Goal: Task Accomplishment & Management: Use online tool/utility

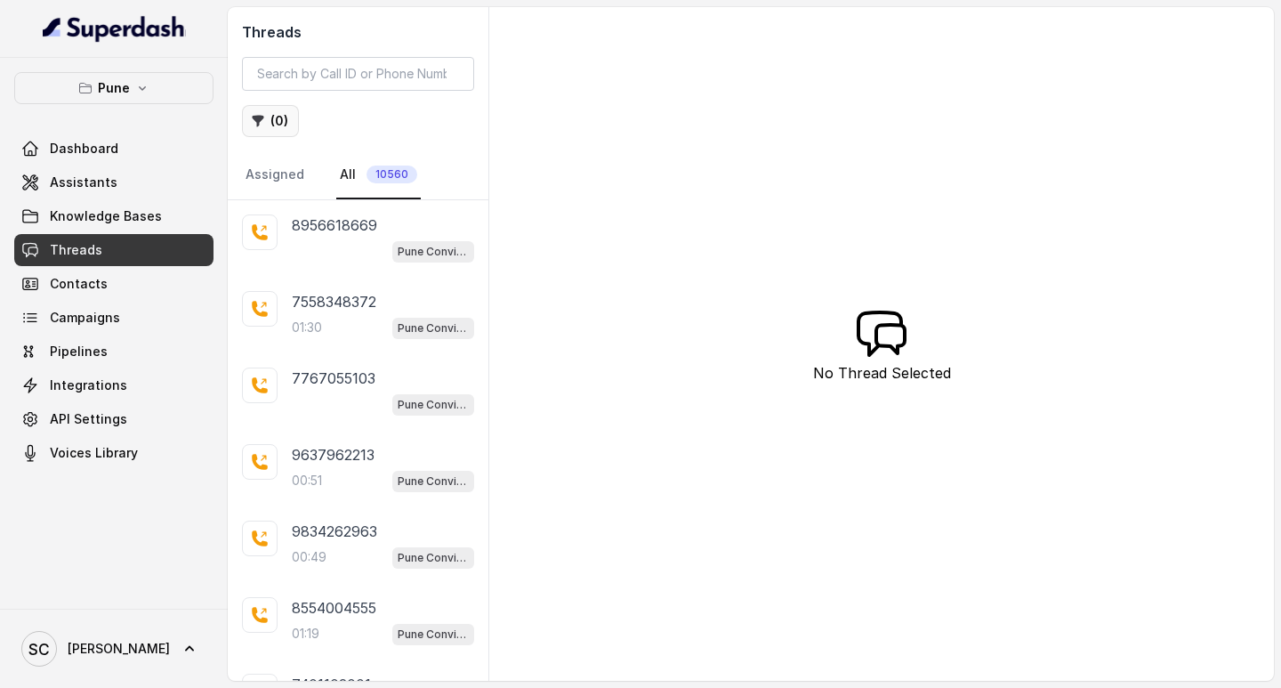
click at [273, 109] on button "( 0 )" at bounding box center [270, 121] width 57 height 32
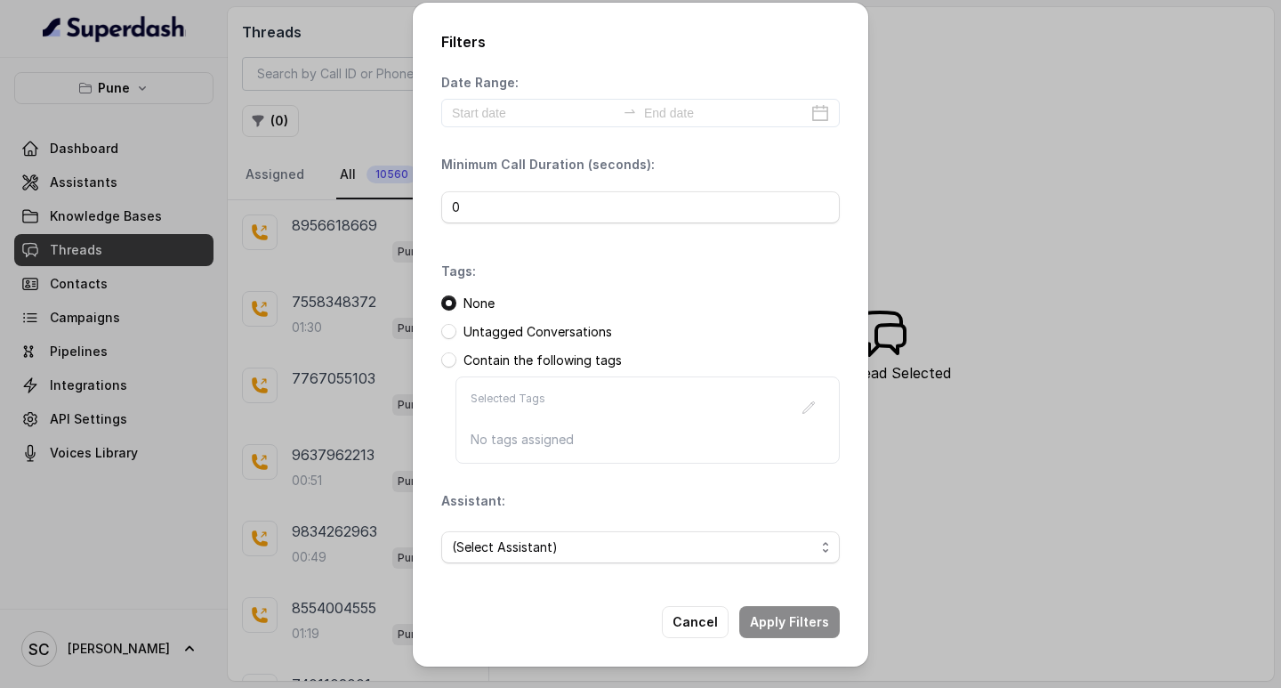
click at [150, 367] on div "Filters Date Range: Minimum Call Duration (seconds): 0 Tags: None Untagged Conv…" at bounding box center [640, 344] width 1281 height 688
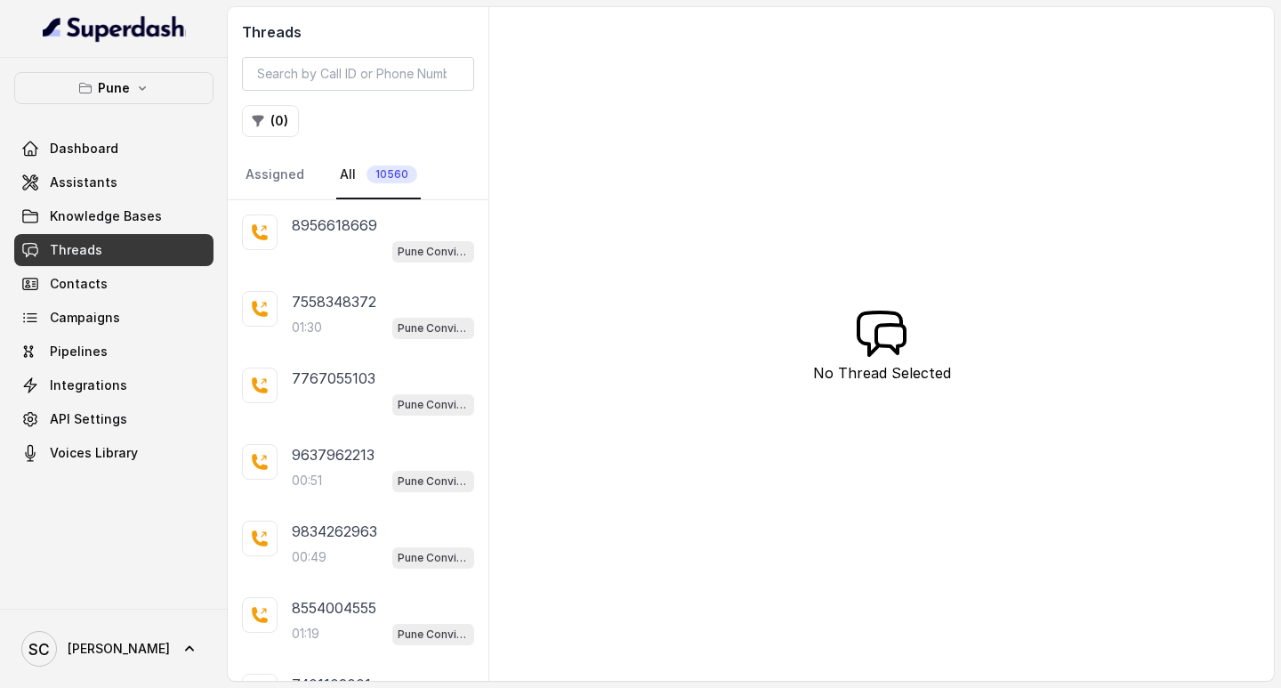
click at [105, 252] on link "Threads" at bounding box center [113, 250] width 199 height 32
click at [271, 117] on button "( 0 )" at bounding box center [270, 121] width 57 height 32
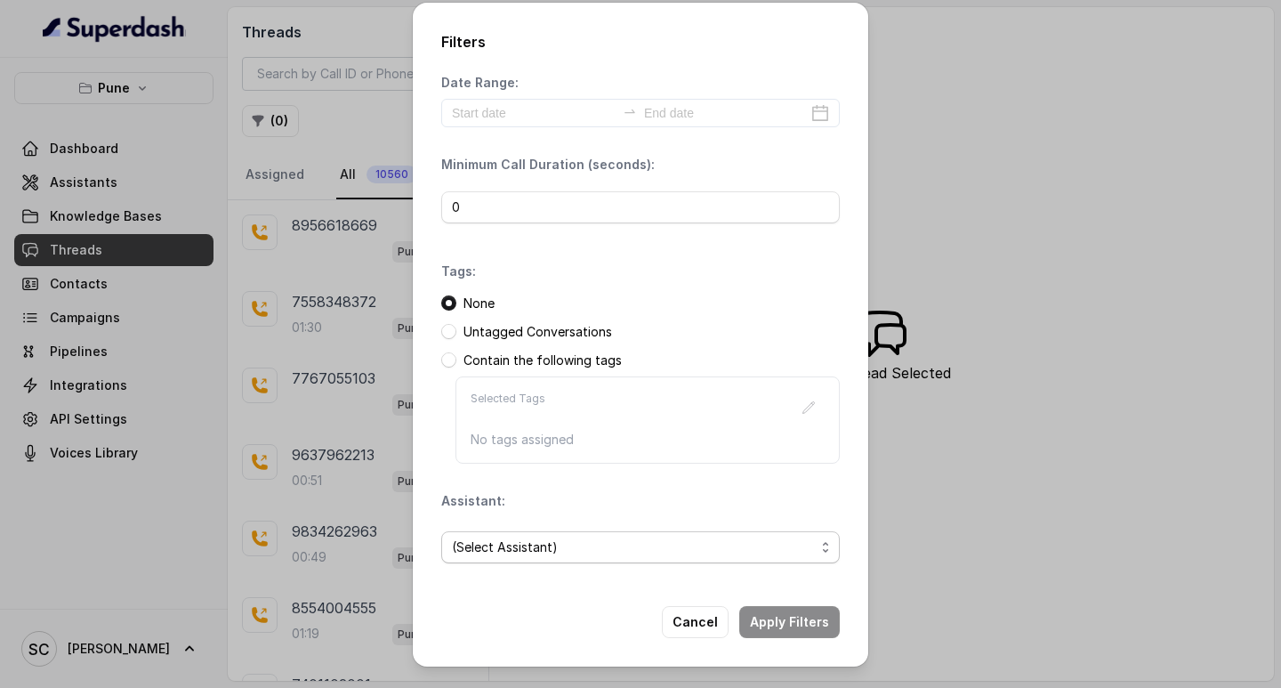
click at [653, 541] on span "(Select Assistant)" at bounding box center [633, 547] width 363 height 21
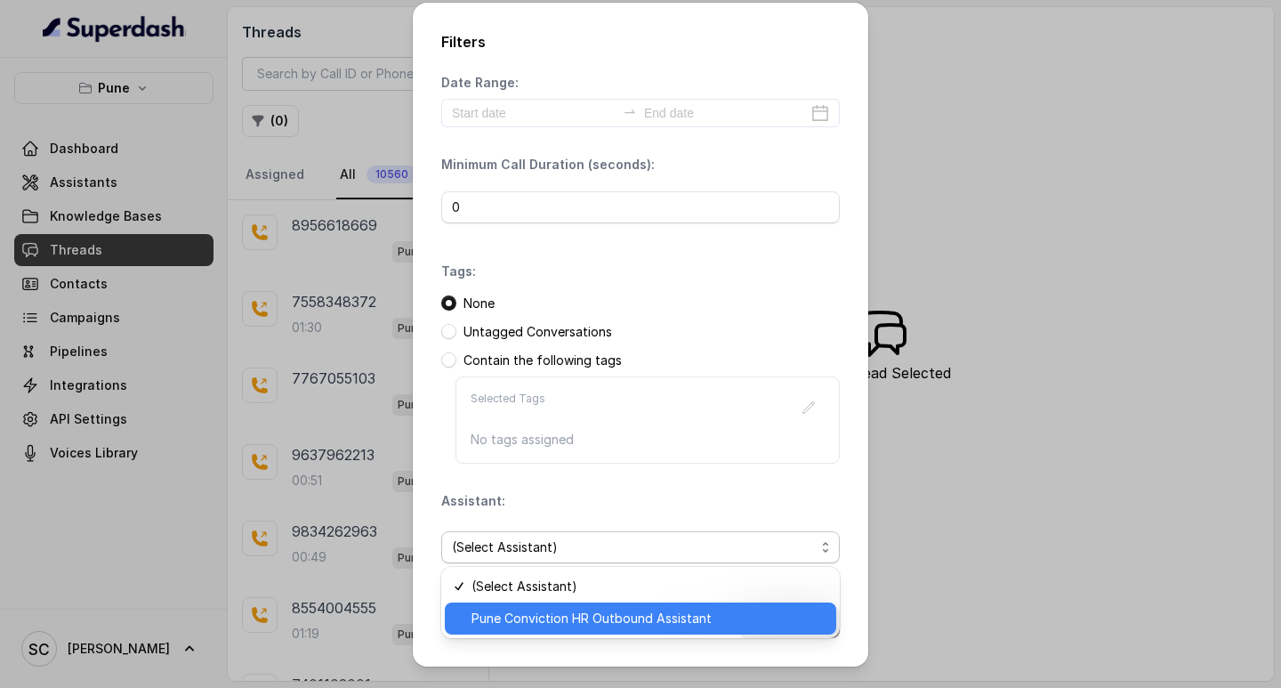
click at [542, 618] on span "Pune Conviction HR Outbound Assistant" at bounding box center [649, 618] width 354 height 21
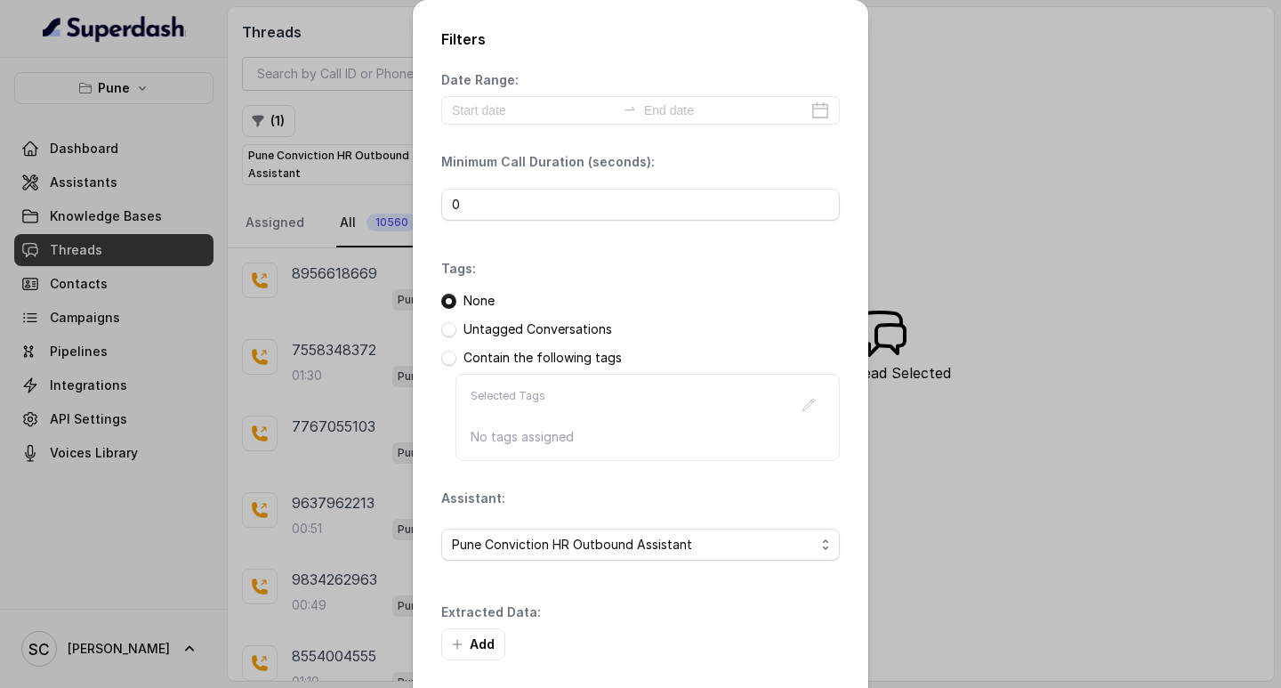
scroll to position [76, 0]
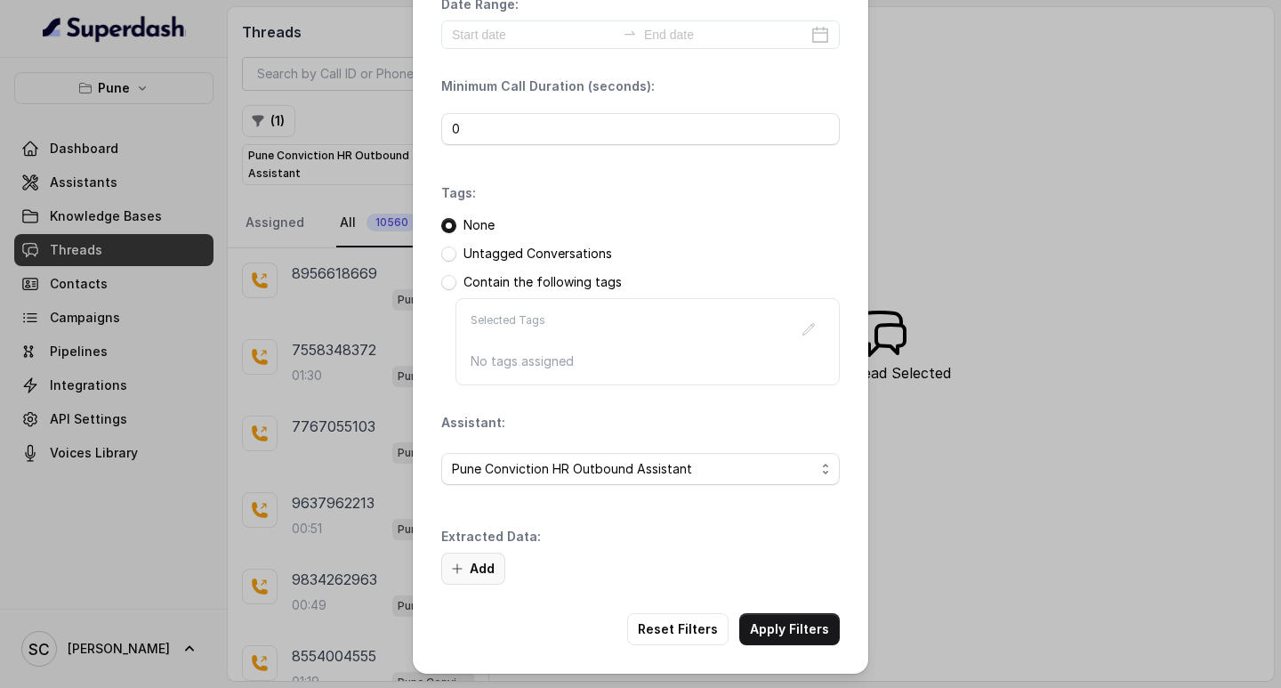
click at [488, 561] on button "Add" at bounding box center [473, 569] width 64 height 32
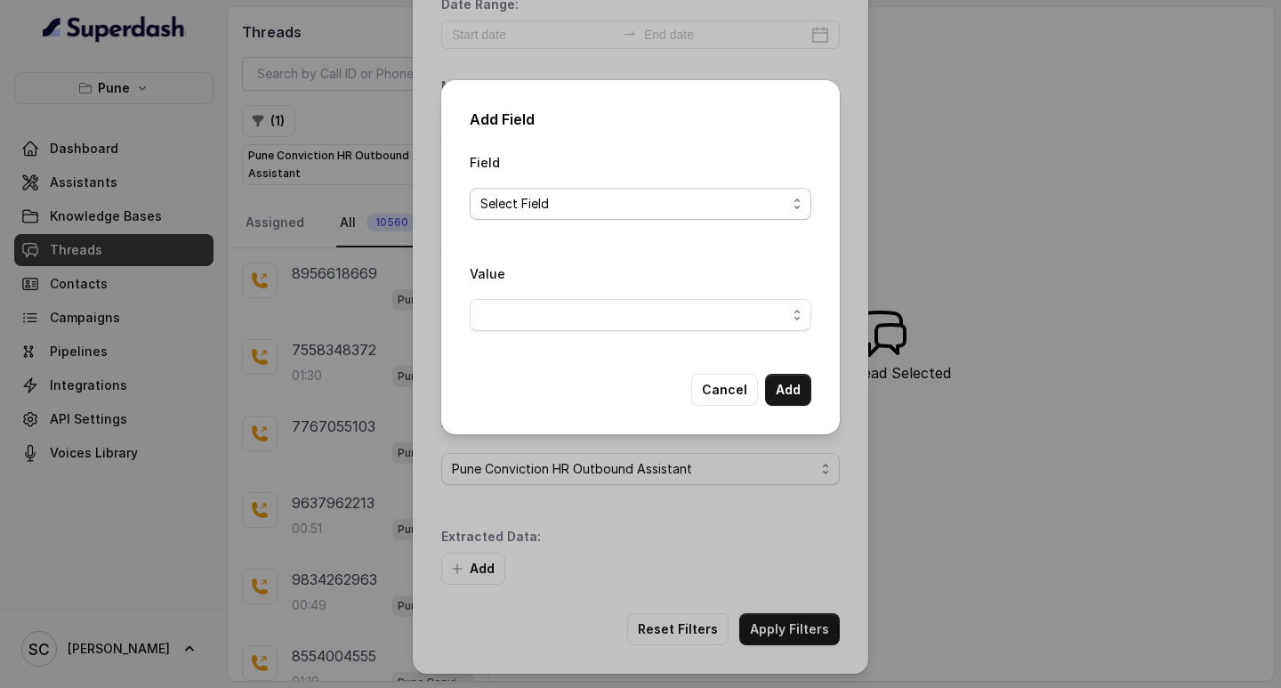
click at [633, 201] on span "Select Field" at bounding box center [634, 203] width 306 height 21
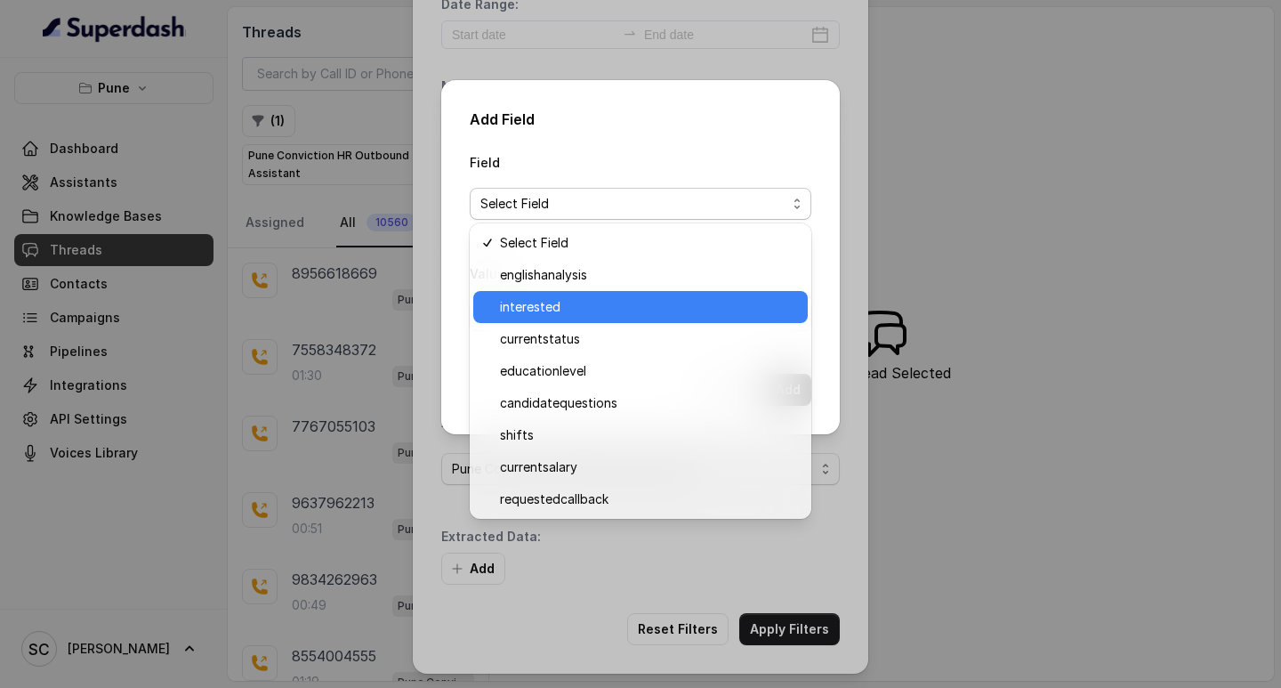
click at [600, 318] on div "interested" at bounding box center [640, 307] width 335 height 32
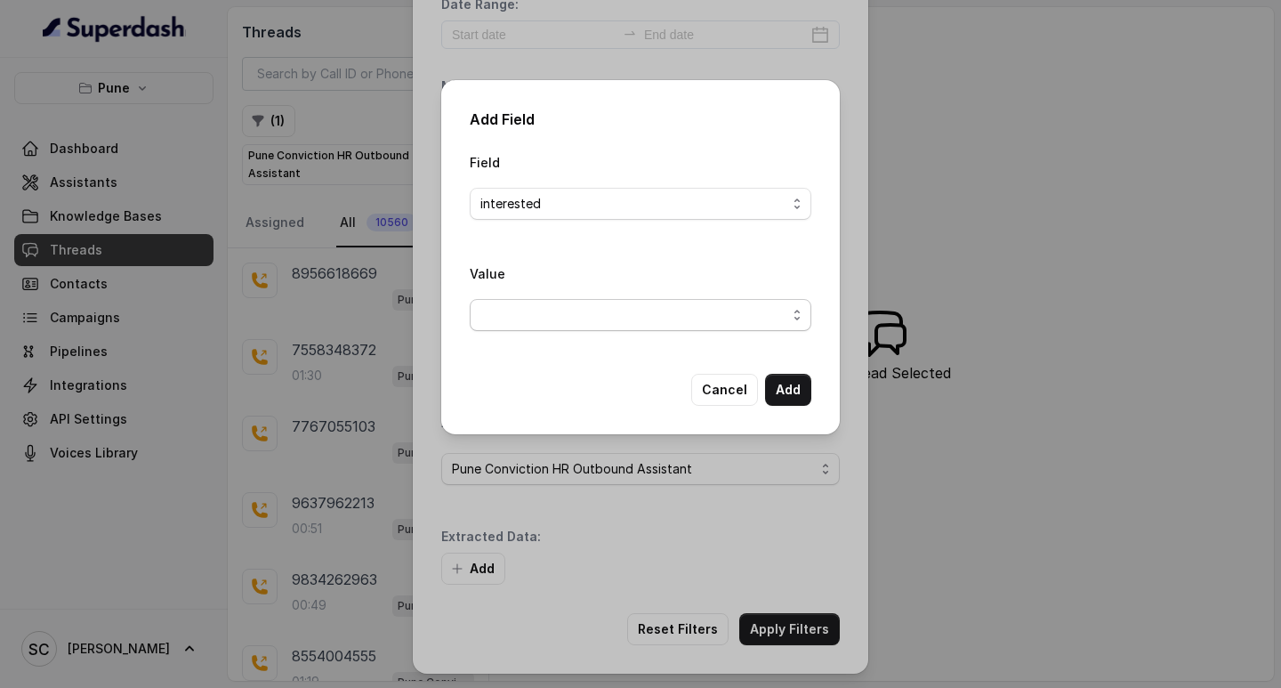
click at [624, 309] on span "button" at bounding box center [641, 315] width 342 height 32
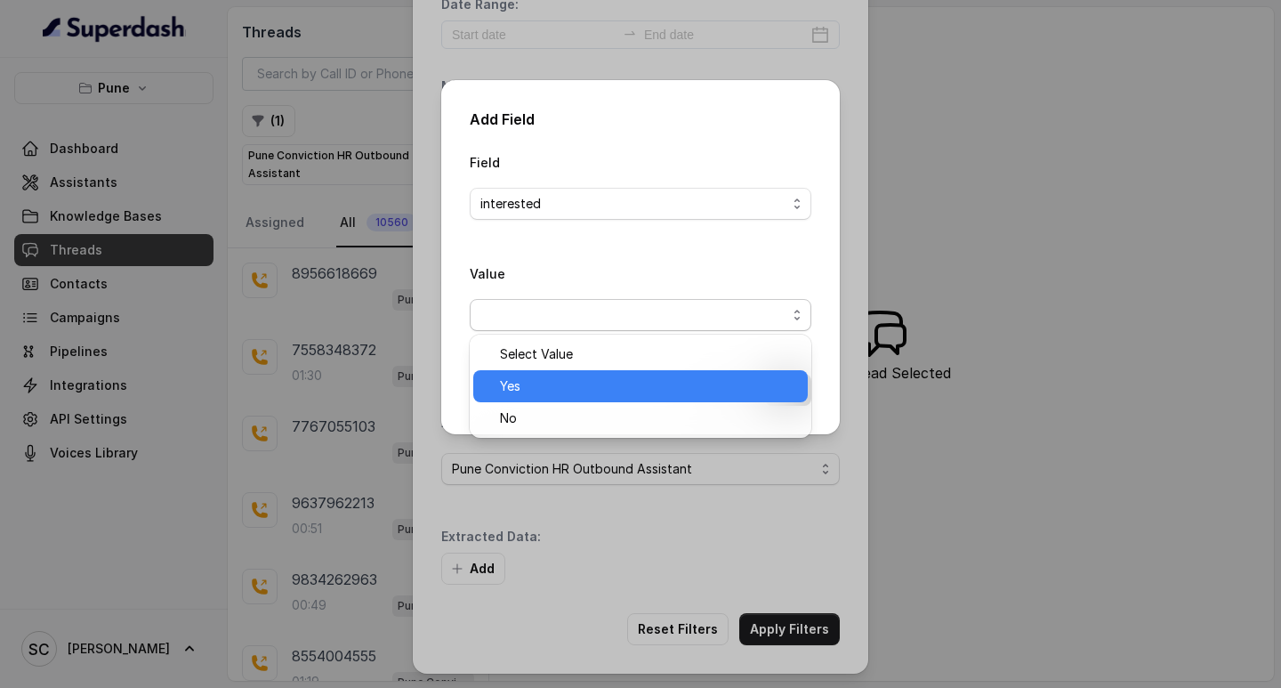
click at [599, 392] on span "Yes" at bounding box center [648, 386] width 297 height 21
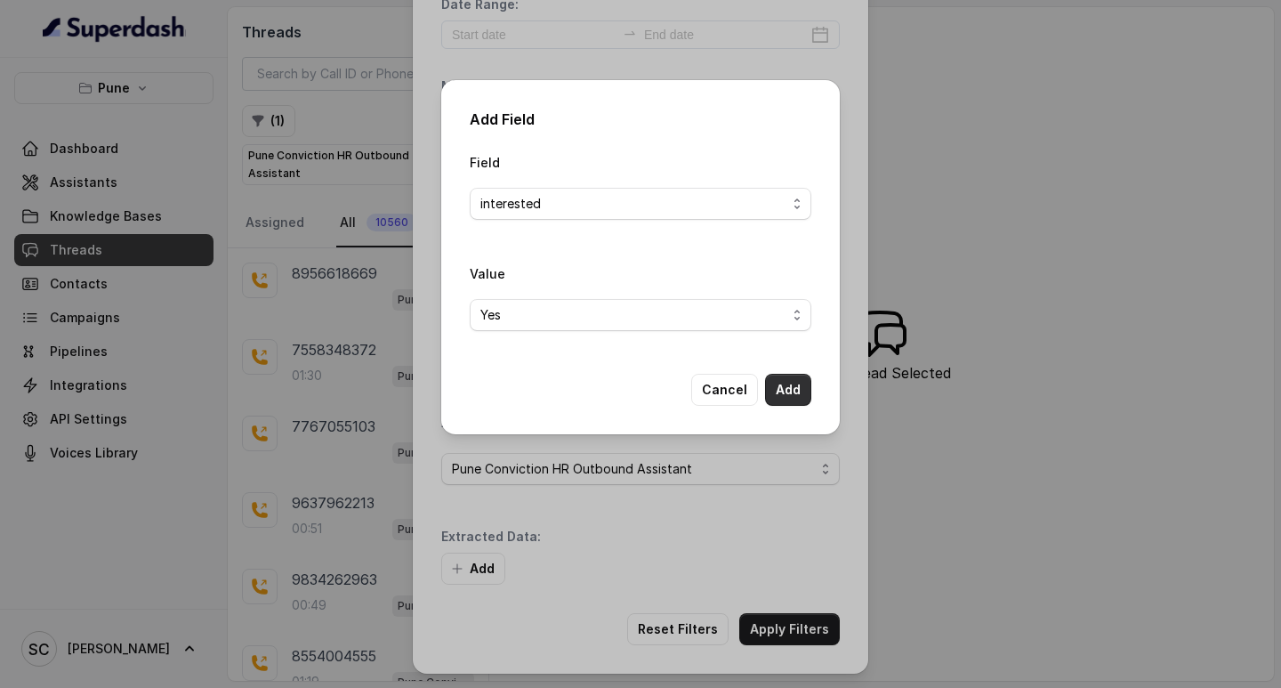
click at [780, 383] on button "Add" at bounding box center [788, 390] width 46 height 32
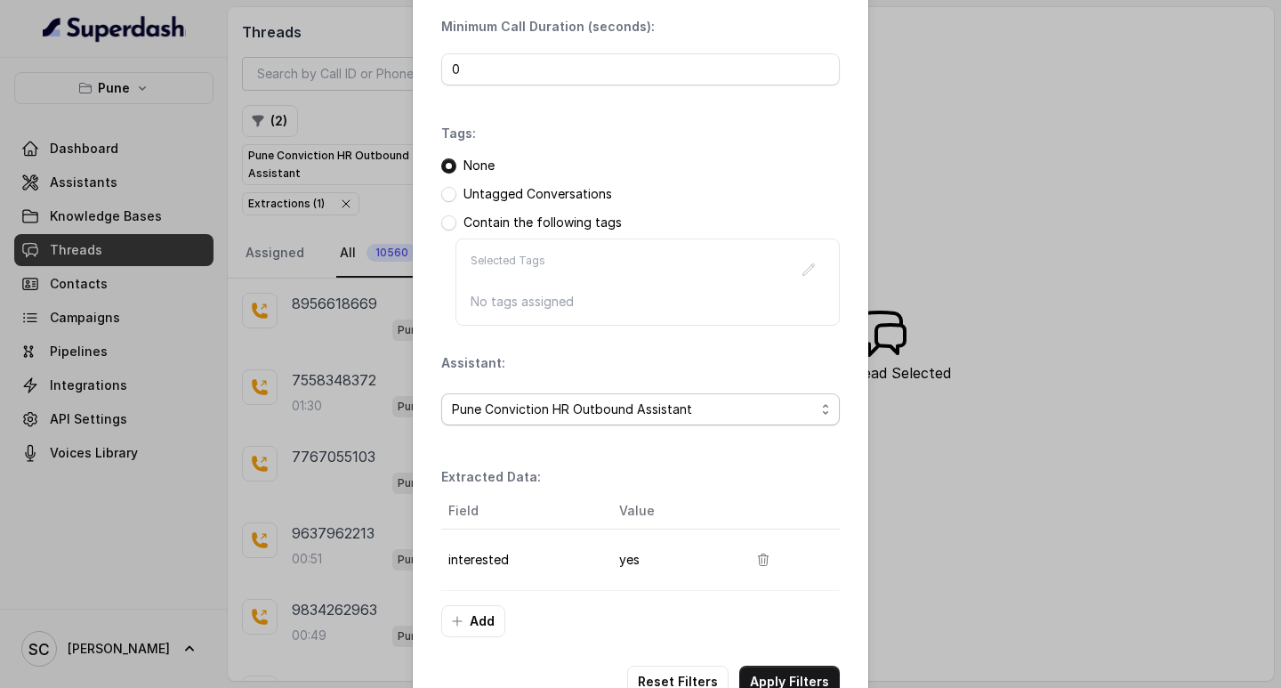
scroll to position [188, 0]
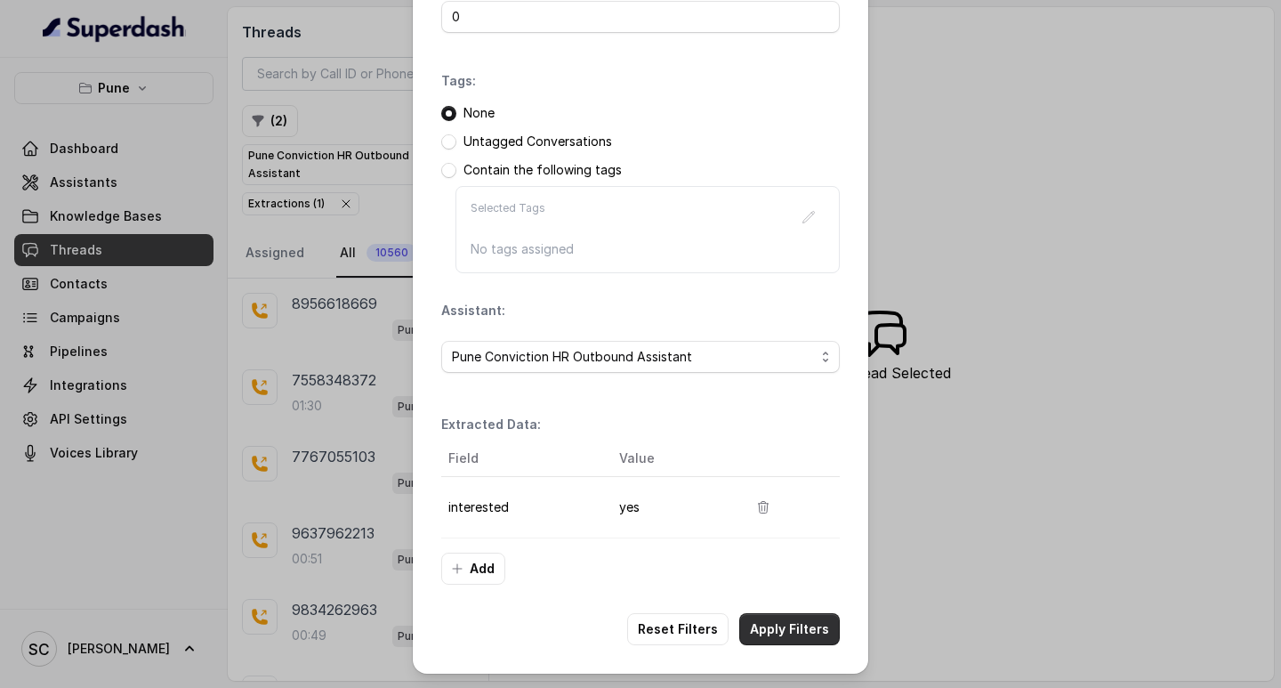
click at [771, 625] on button "Apply Filters" at bounding box center [789, 629] width 101 height 32
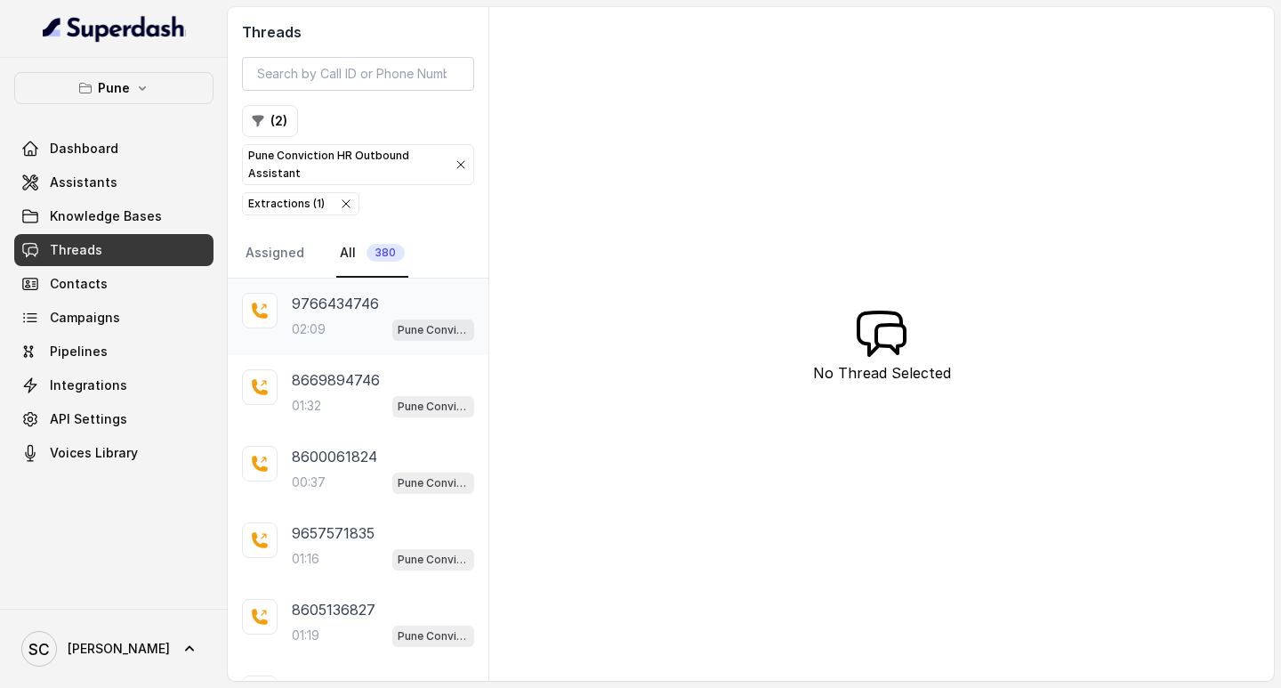
click at [352, 299] on p "9766434746" at bounding box center [335, 303] width 87 height 21
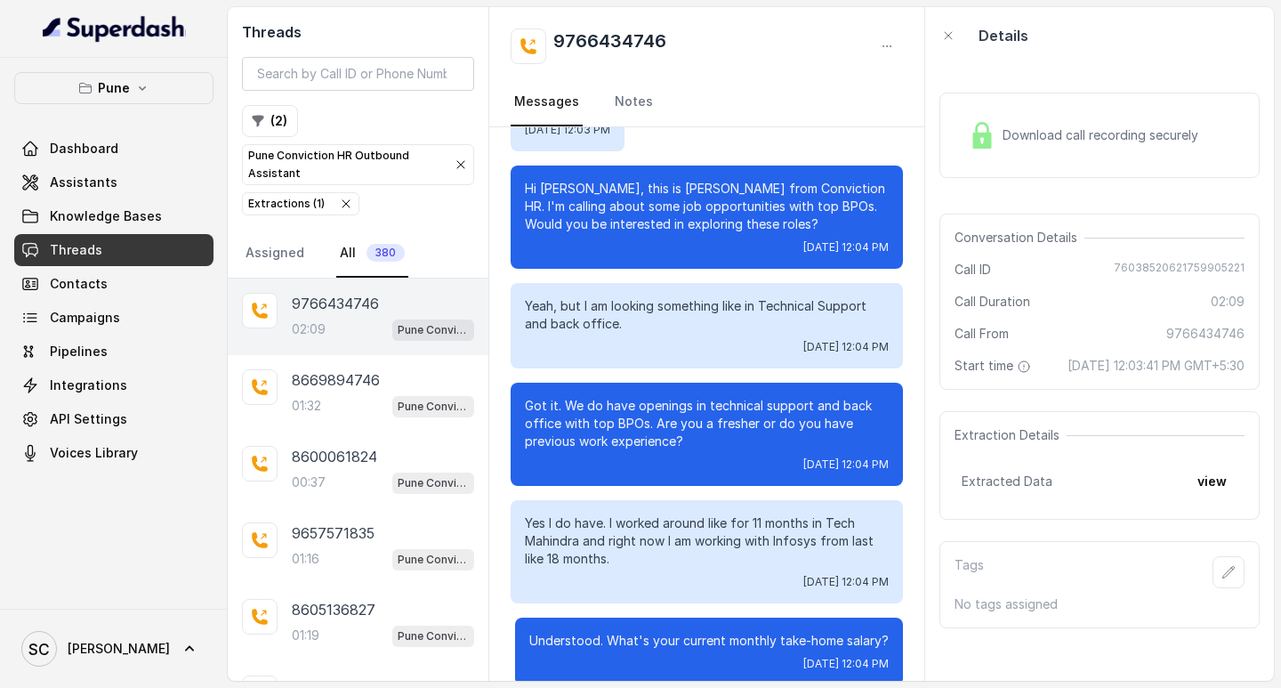
scroll to position [178, 0]
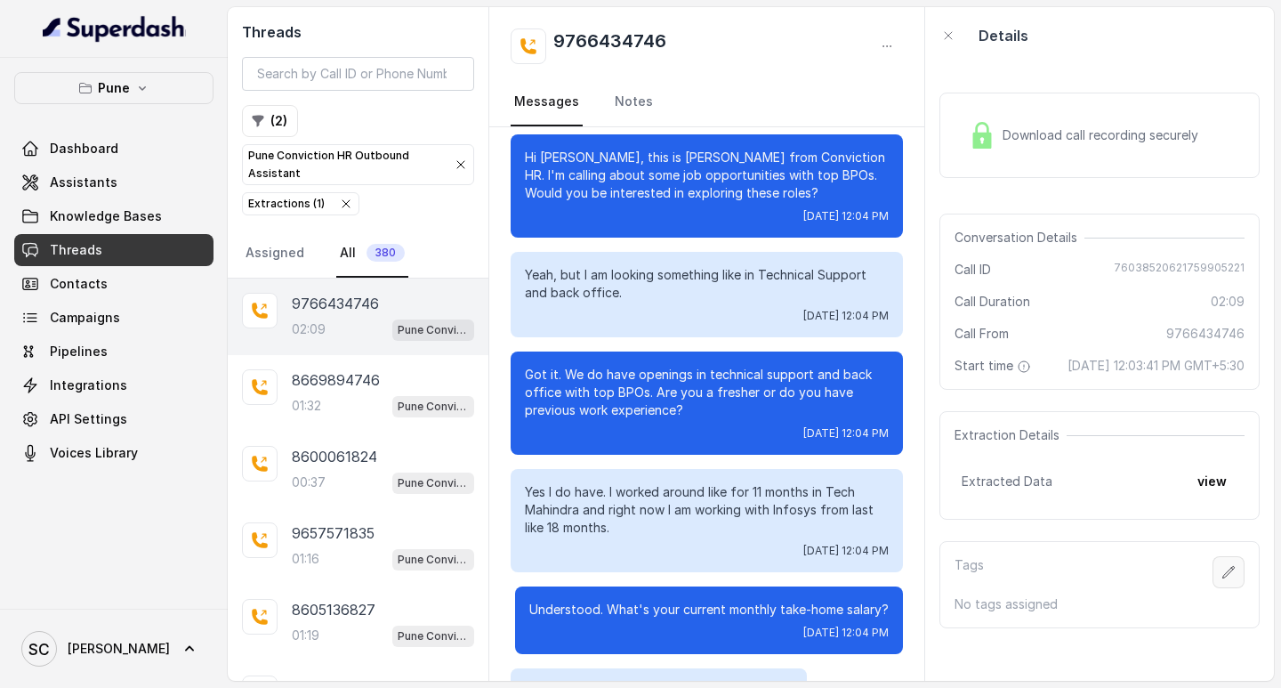
click at [1222, 579] on icon "button" at bounding box center [1229, 572] width 14 height 14
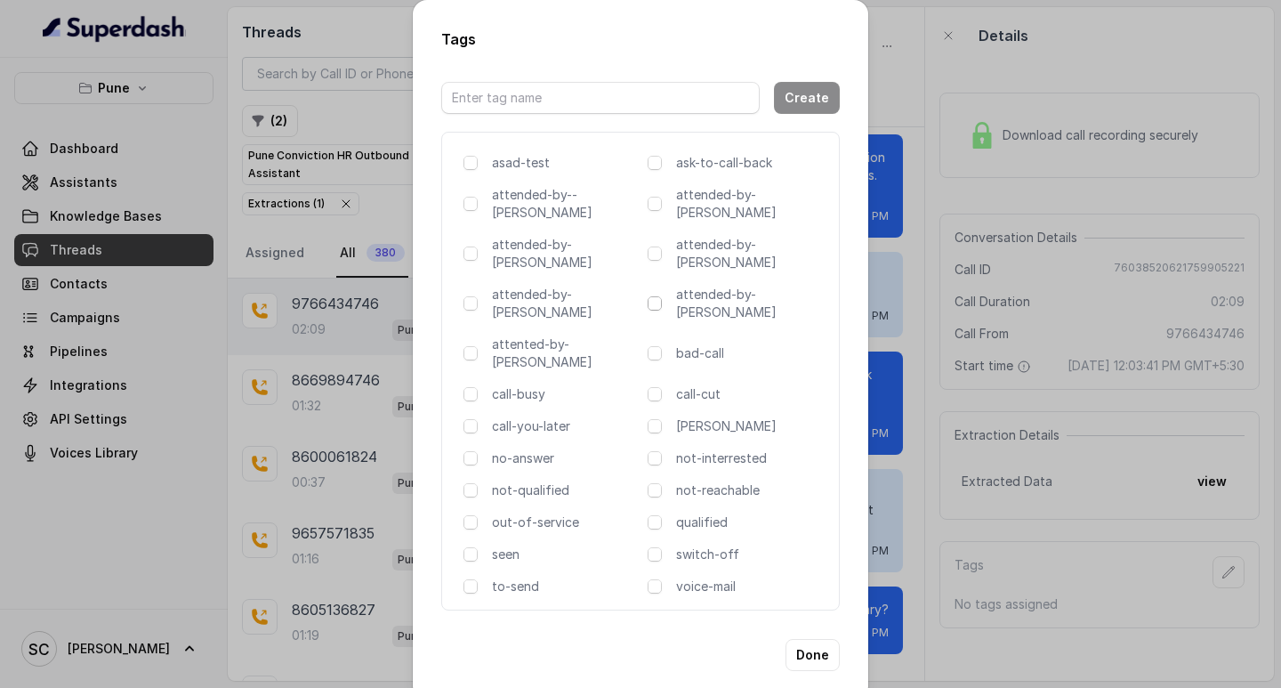
click at [659, 296] on span at bounding box center [655, 303] width 14 height 14
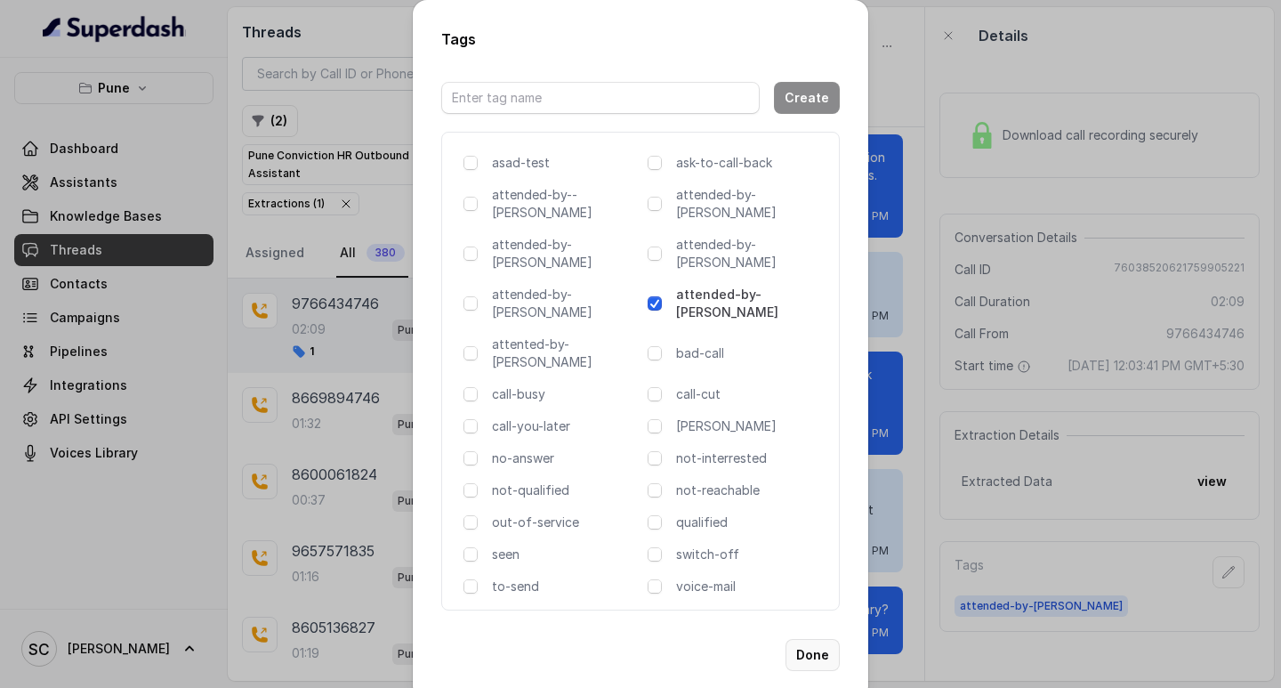
click at [809, 639] on button "Done" at bounding box center [813, 655] width 54 height 32
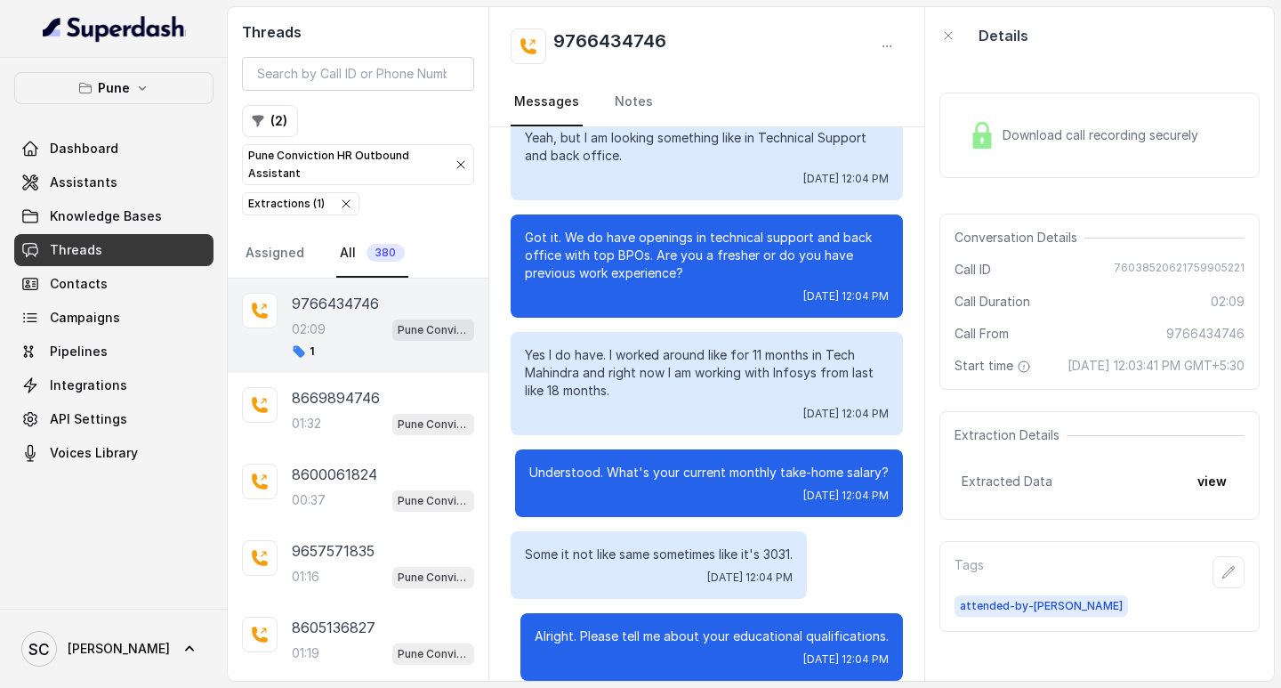
scroll to position [89, 0]
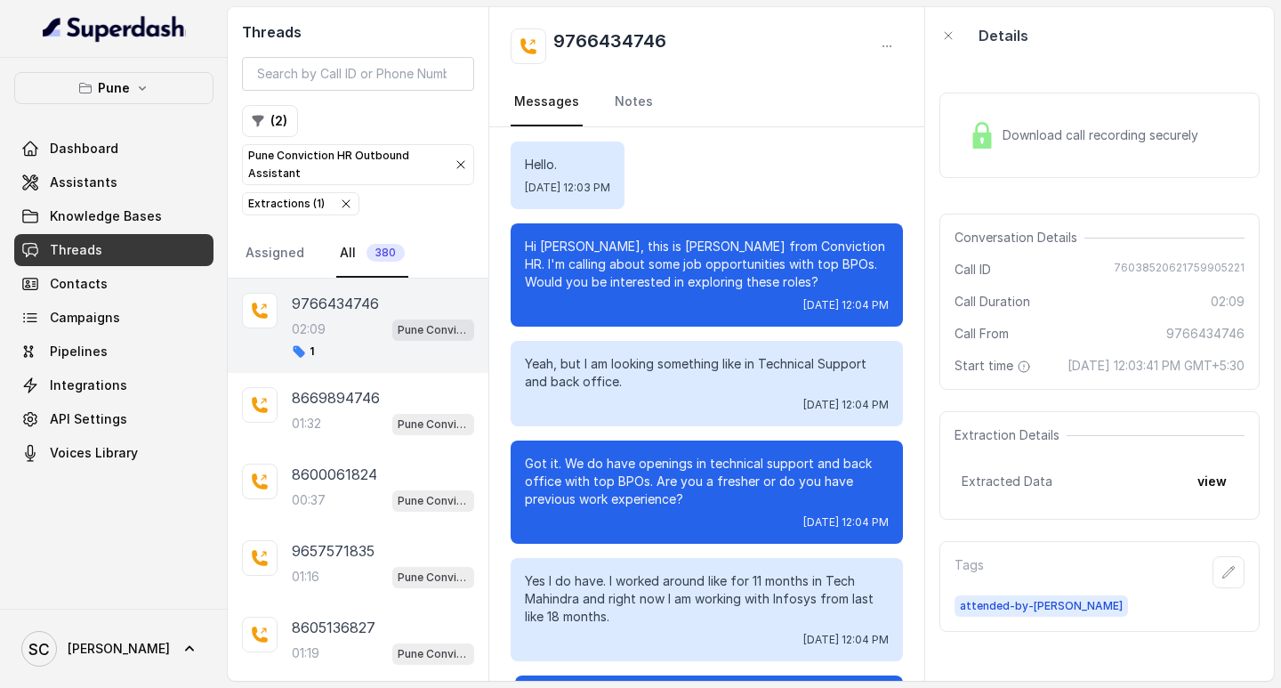
click at [593, 28] on h2 "9766434746" at bounding box center [610, 46] width 113 height 36
click at [593, 32] on h2 "9766434746" at bounding box center [610, 46] width 113 height 36
copy h2 "9766434746"
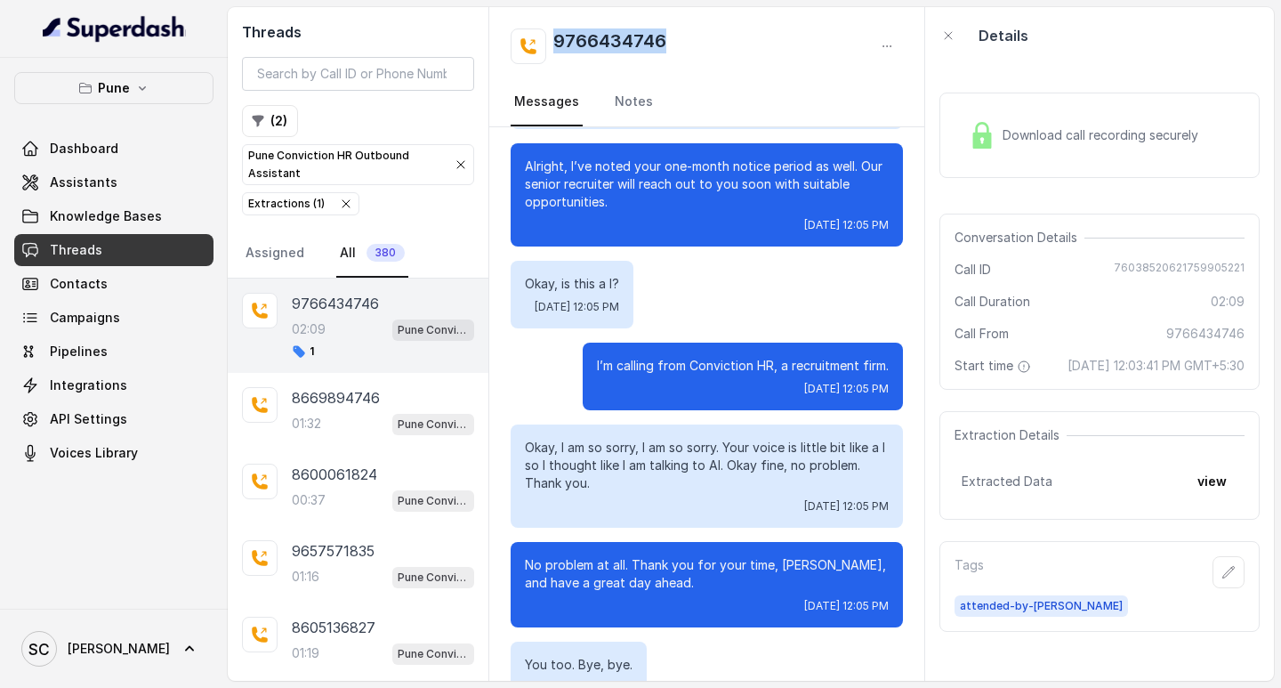
scroll to position [1696, 0]
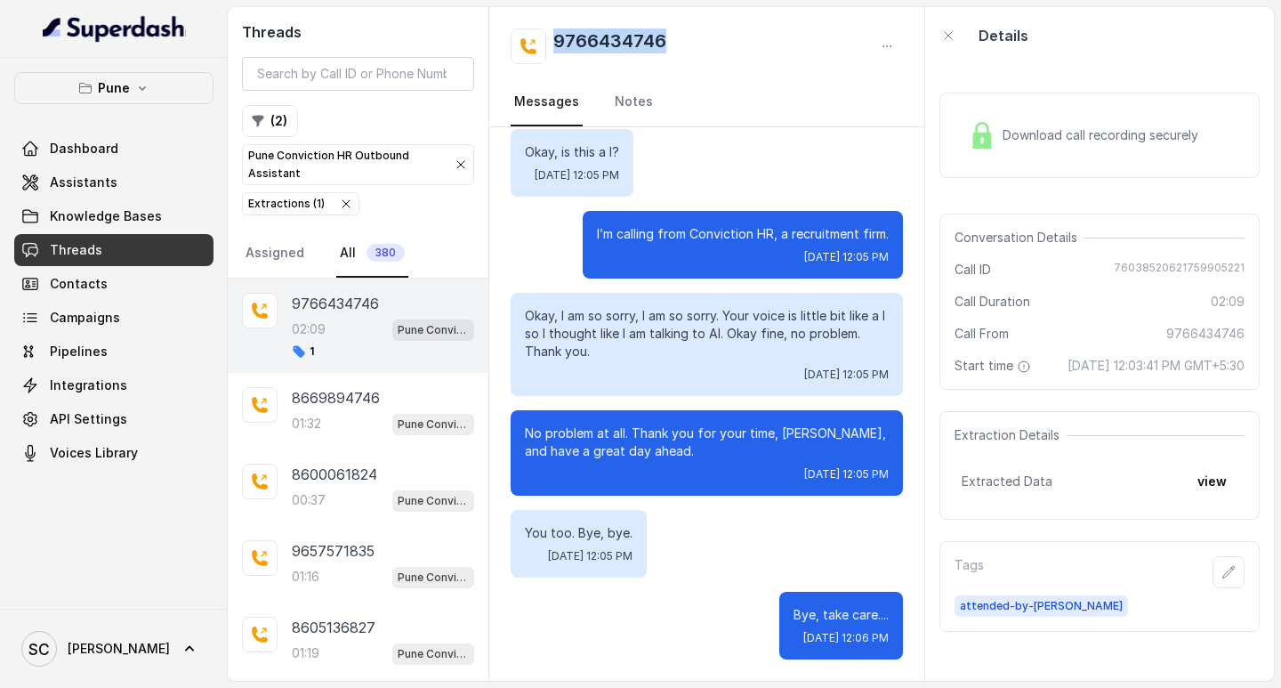
copy h2 "9766434746"
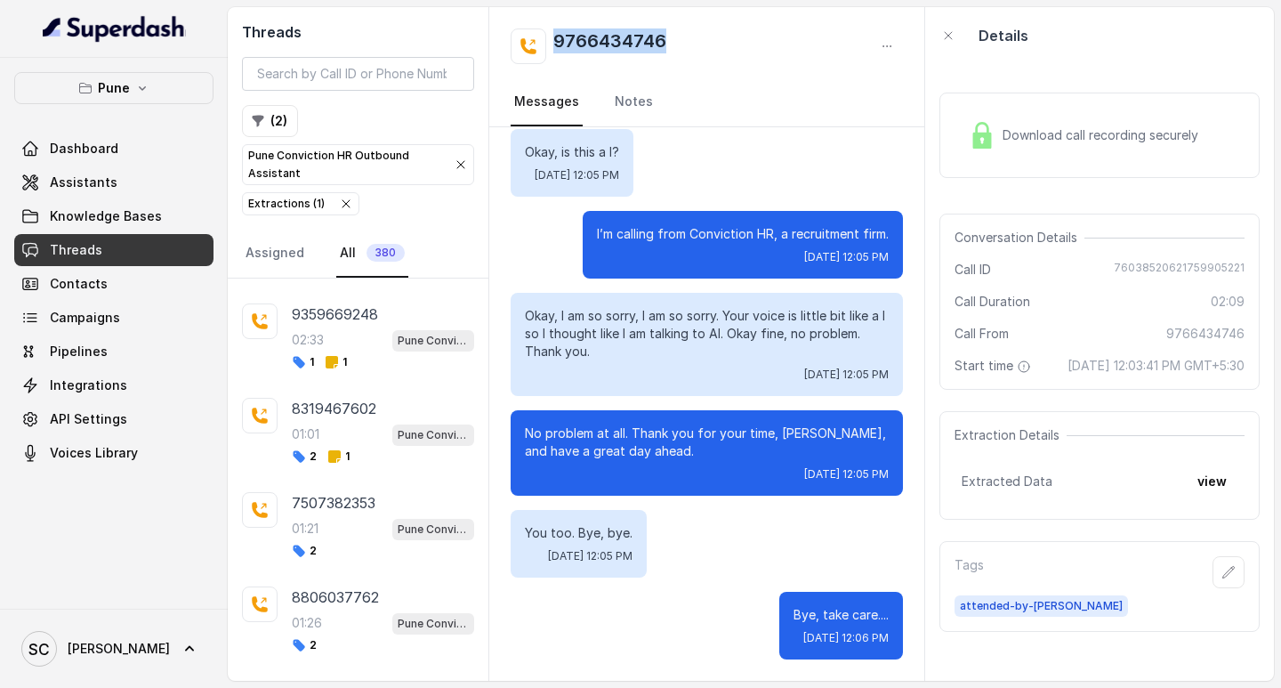
scroll to position [1424, 0]
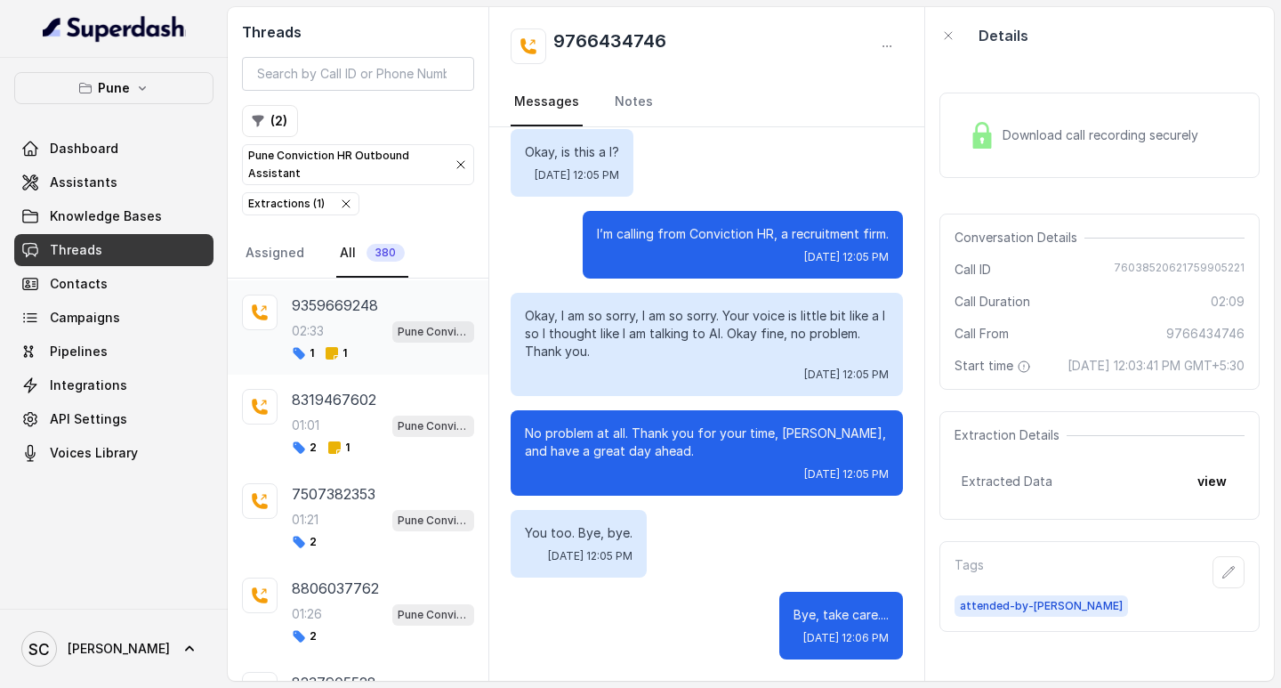
click at [368, 332] on div "02:33 Pune Conviction HR Outbound Assistant" at bounding box center [383, 330] width 182 height 23
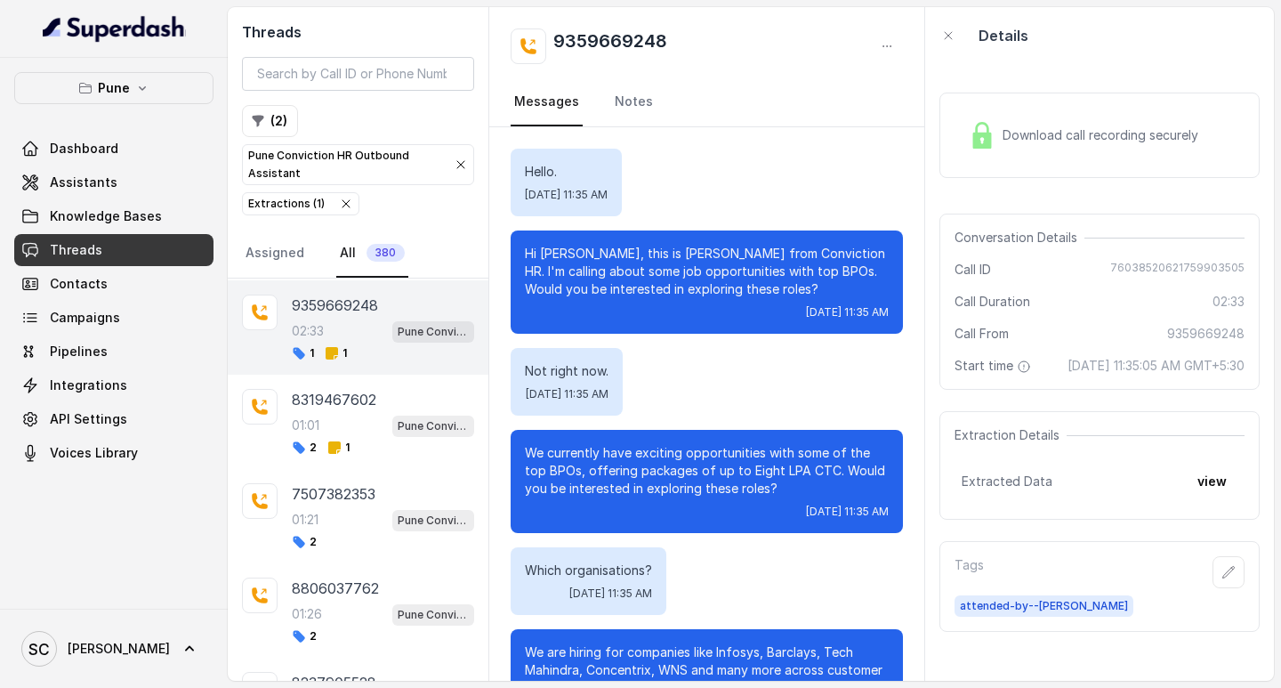
scroll to position [1960, 0]
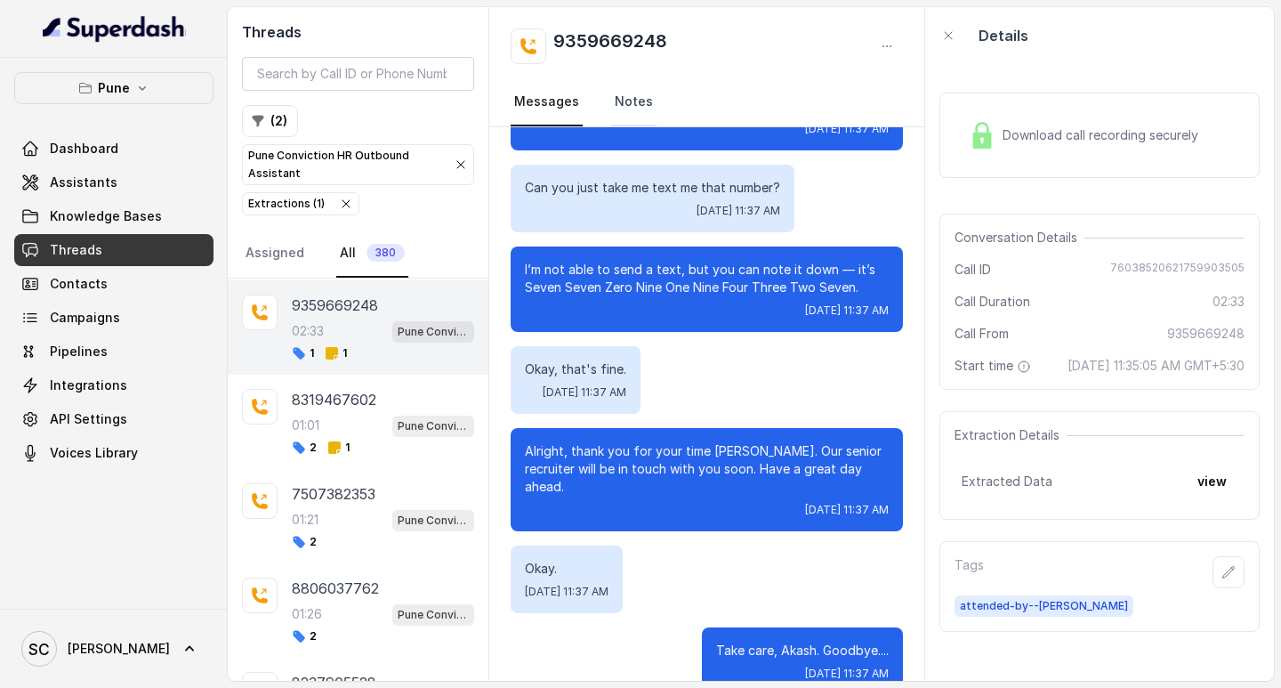
click at [618, 93] on link "Notes" at bounding box center [633, 102] width 45 height 48
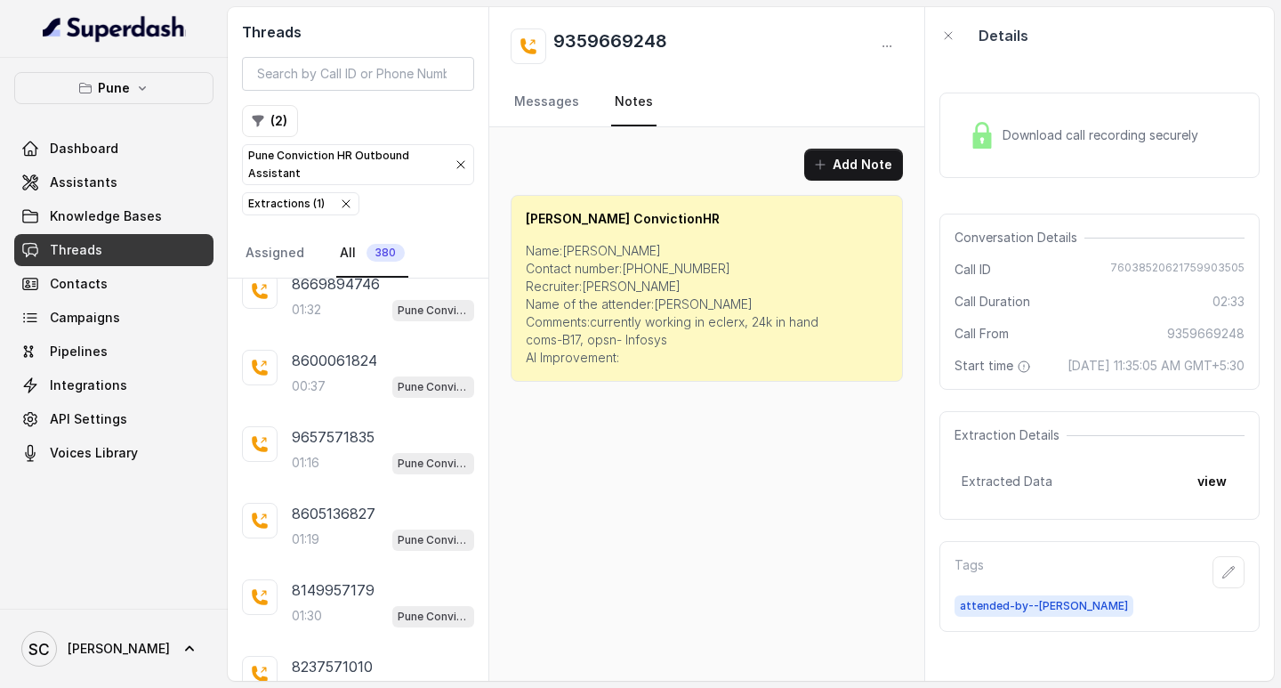
scroll to position [0, 0]
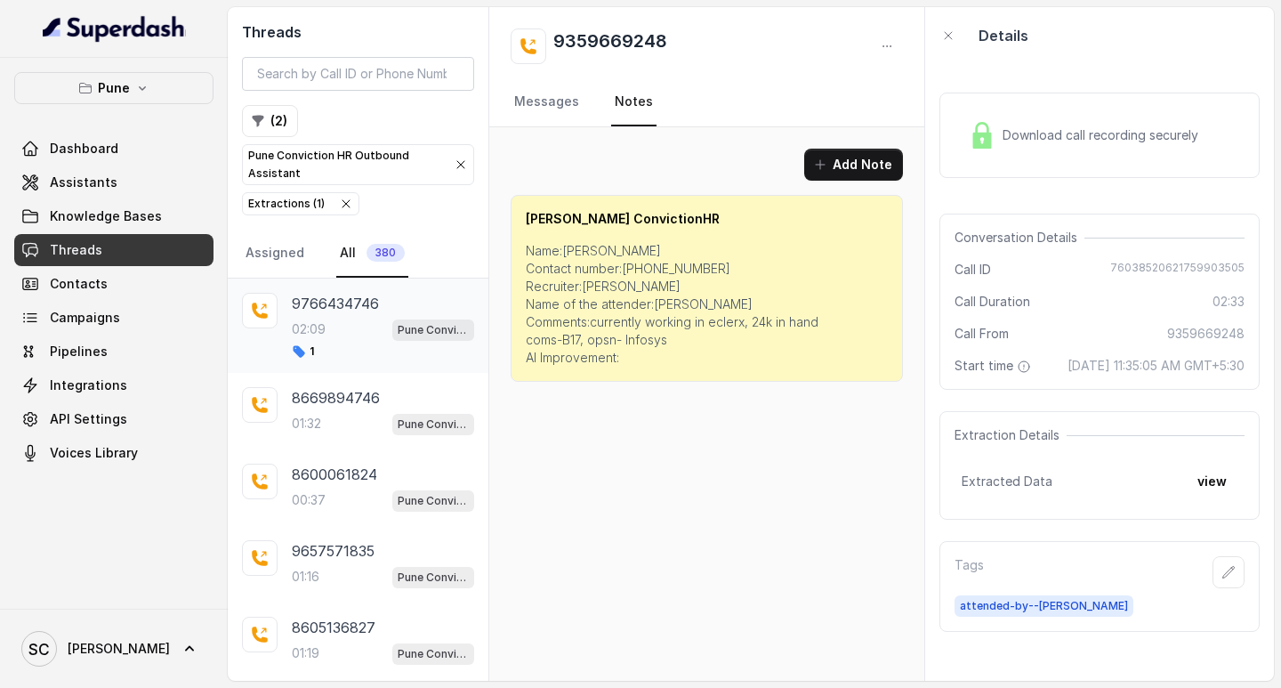
click at [335, 307] on p "9766434746" at bounding box center [335, 303] width 87 height 21
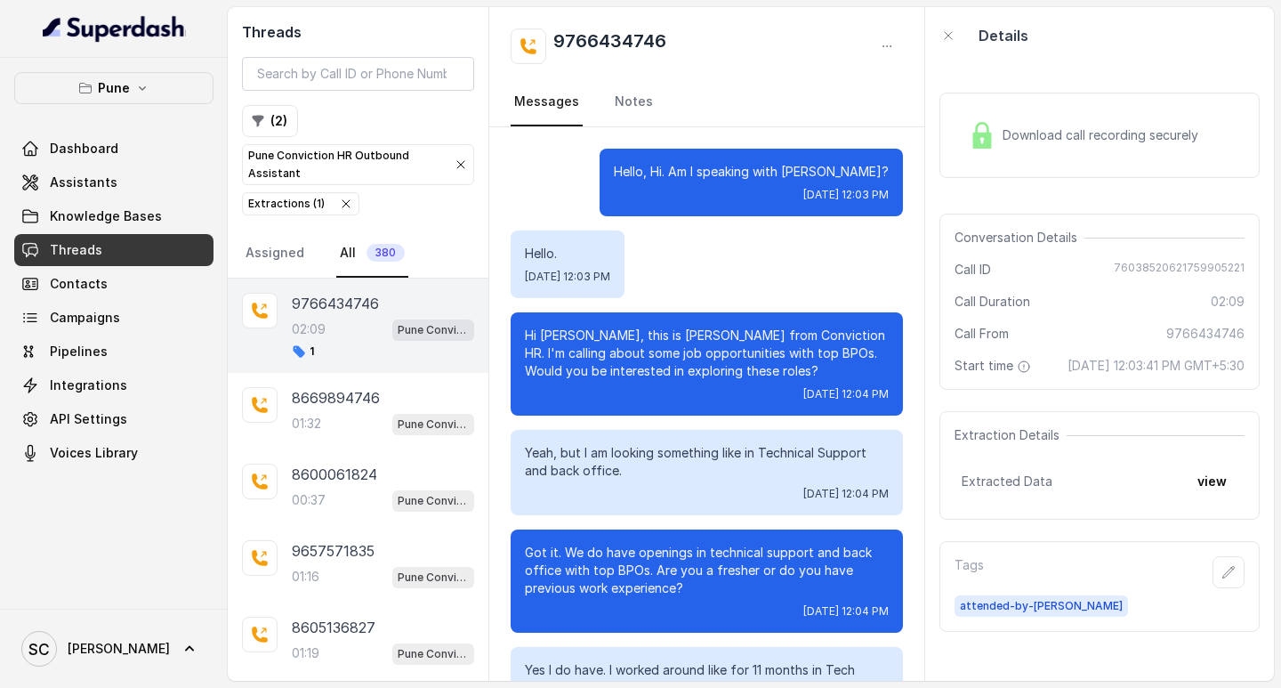
scroll to position [1696, 0]
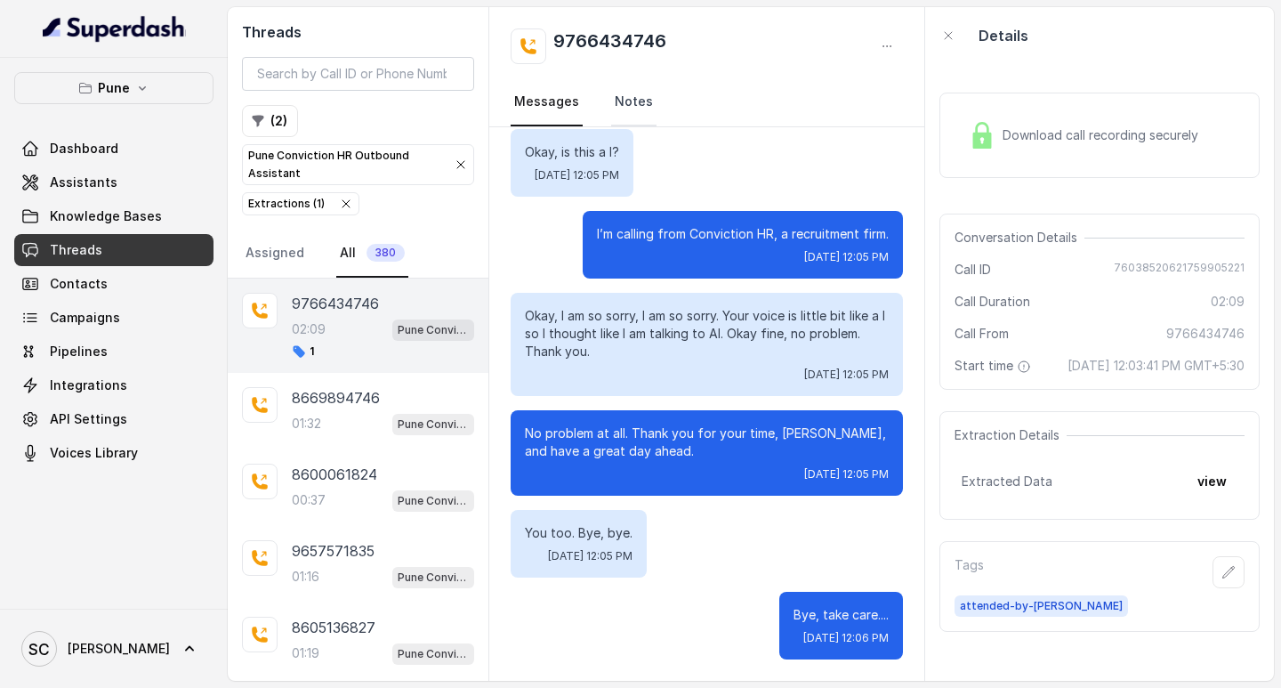
click at [635, 101] on link "Notes" at bounding box center [633, 102] width 45 height 48
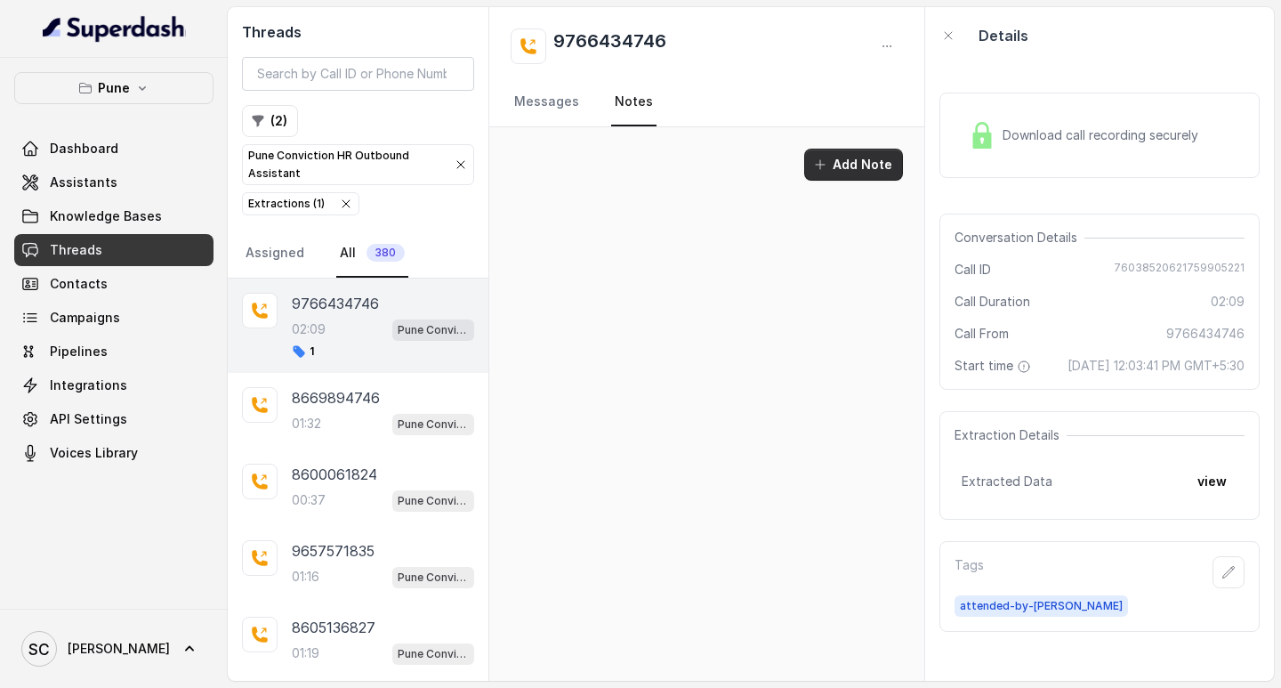
click at [854, 158] on button "Add Note" at bounding box center [853, 165] width 99 height 32
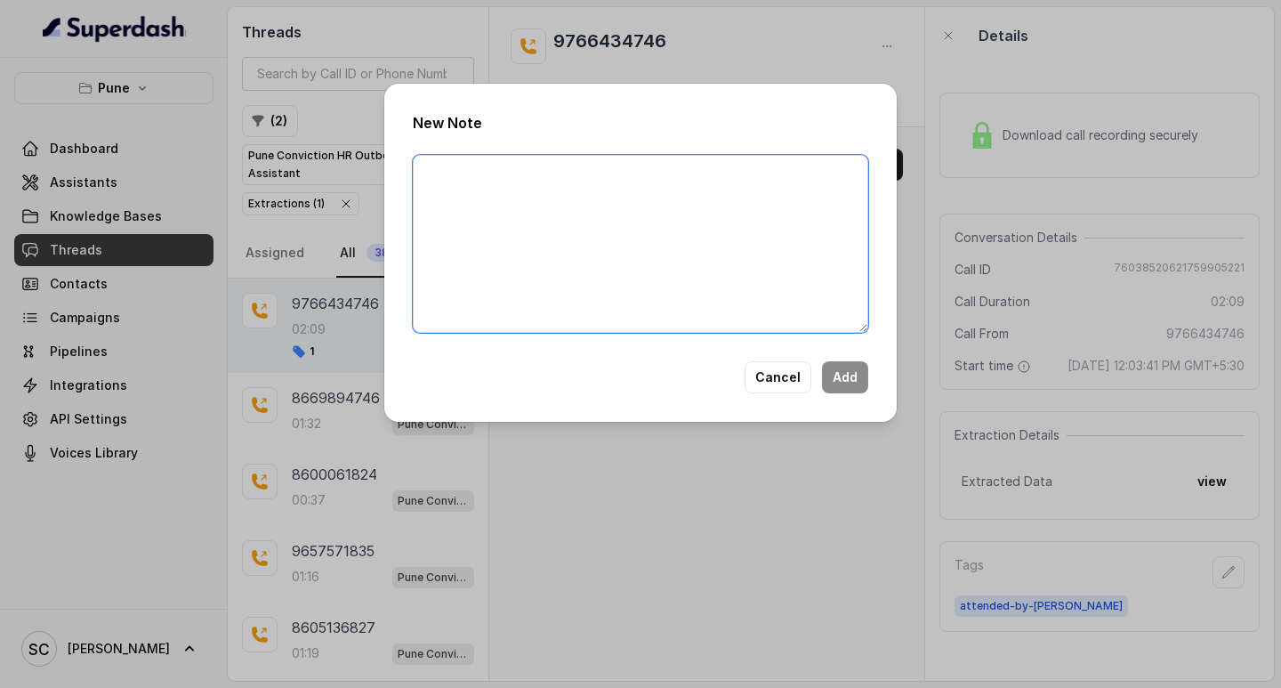
click at [541, 190] on textarea at bounding box center [641, 244] width 456 height 178
paste textarea "NAME"
click at [427, 189] on textarea "NAME" at bounding box center [641, 244] width 456 height 178
click at [464, 169] on textarea "NAME" at bounding box center [641, 244] width 456 height 178
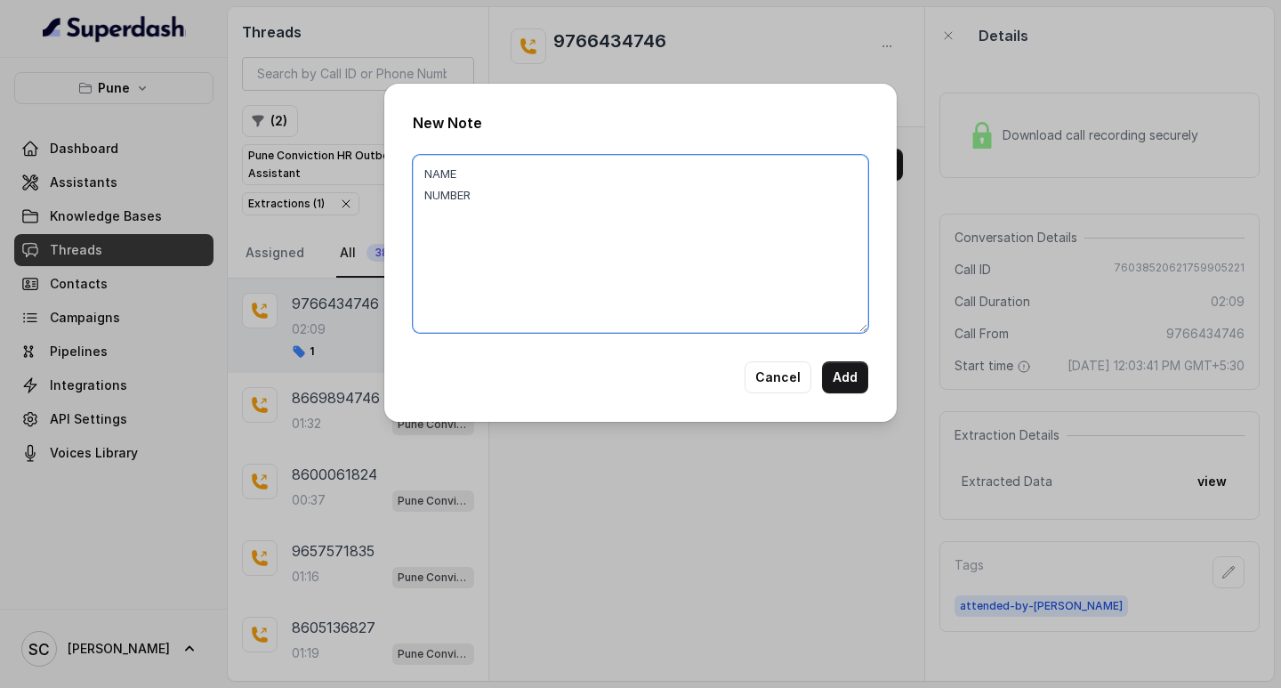
click at [414, 205] on textarea "NAME NUMBER" at bounding box center [641, 244] width 456 height 178
click at [426, 218] on textarea "NAME NUMBER" at bounding box center [641, 244] width 456 height 178
click at [487, 188] on textarea "NAME NUMBER" at bounding box center [641, 244] width 456 height 178
click at [420, 170] on textarea "NAME NUMBER RECRUITER ATTENDER COMMENTS AI IMPROVEMENT" at bounding box center [641, 244] width 456 height 178
drag, startPoint x: 428, startPoint y: 169, endPoint x: 520, endPoint y: 295, distance: 156.1
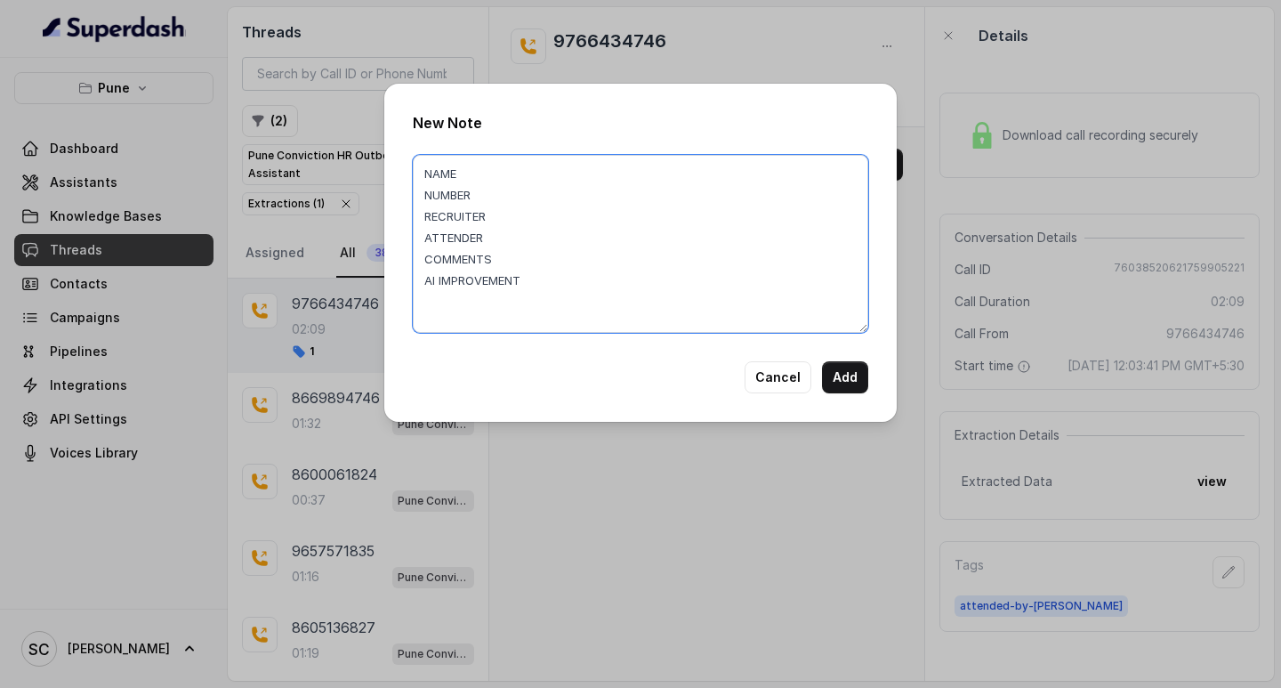
click at [520, 295] on textarea "NAME NUMBER RECRUITER ATTENDER COMMENTS AI IMPROVEMENT" at bounding box center [641, 244] width 456 height 178
click at [594, 219] on textarea "NAME NUMBER RECRUITER ATTENDER COMMENTS AI IMPROVEMENT" at bounding box center [641, 244] width 456 height 178
drag, startPoint x: 421, startPoint y: 174, endPoint x: 543, endPoint y: 293, distance: 169.9
click at [543, 293] on textarea "NAME NUMBER RECRUITER ATTENDER COMMENTS AI IMPROVEMENT" at bounding box center [641, 244] width 456 height 178
click at [518, 158] on textarea "NAME NUMBER RECRUITER ATTENDER COMMENTS AI IMPROVEMENT" at bounding box center [641, 244] width 456 height 178
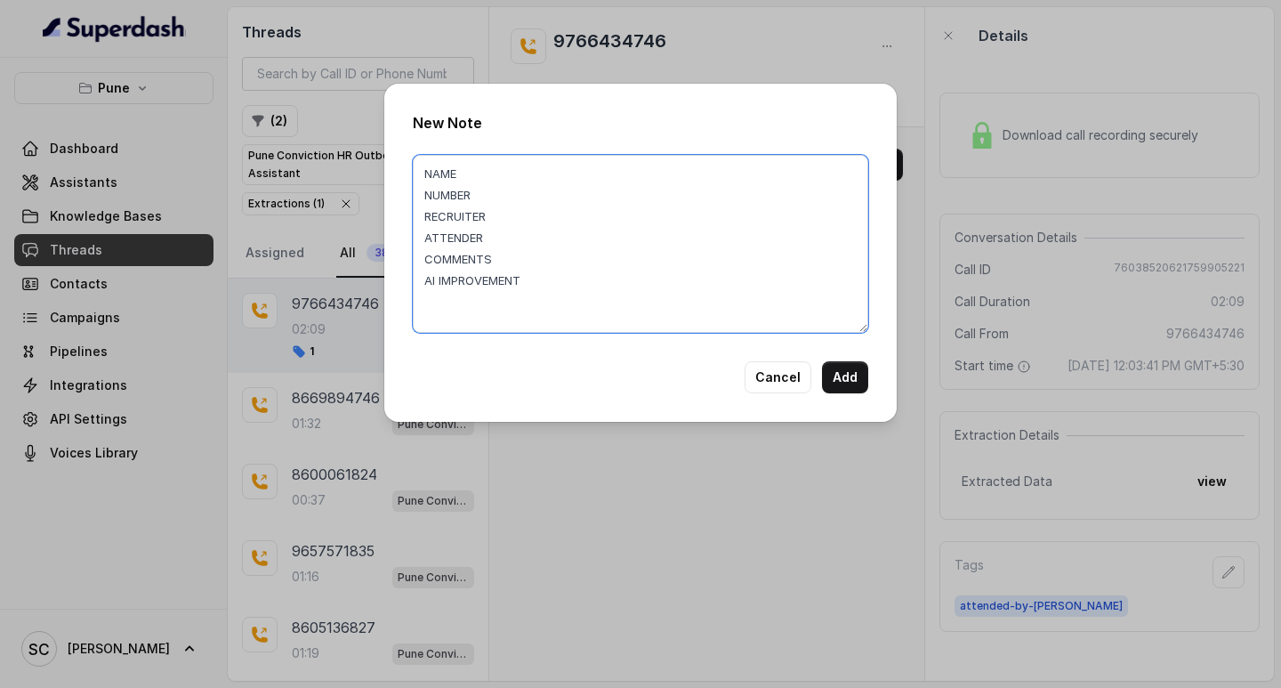
click at [490, 179] on textarea "NAME NUMBER RECRUITER ATTENDER COMMENTS AI IMPROVEMENT" at bounding box center [641, 244] width 456 height 178
click at [503, 198] on textarea "NAME [PERSON_NAME] NUMBER RECRUITER ATTENDER COMMENTS AI IMPROVEMENT" at bounding box center [641, 244] width 456 height 178
click at [515, 213] on textarea "NAME [PERSON_NAME] NUMBER 9766434746 RECRUITER ATTENDER COMMENTS AI IMPROVEMENT" at bounding box center [641, 244] width 456 height 178
click at [504, 240] on textarea "NAME [PERSON_NAME] NUMBER 9766434746 RECRUITER SABA ATTENDER COMMENTS AI IMPROV…" at bounding box center [641, 244] width 456 height 178
click at [502, 263] on textarea "NAME [PERSON_NAME] NUMBER 9766434746 RECRUITER SABA ATTENDER SABA COMMENTS AI I…" at bounding box center [641, 244] width 456 height 178
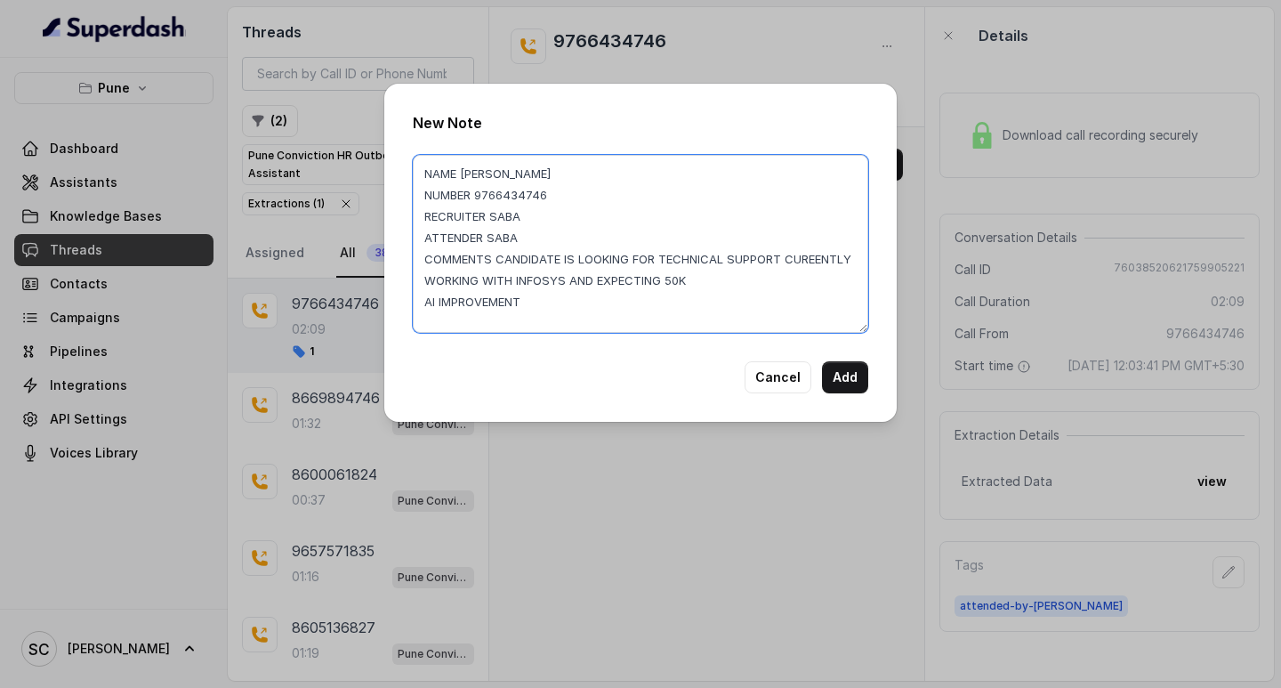
click at [569, 319] on textarea "NAME [PERSON_NAME] NUMBER 9766434746 RECRUITER SABA ATTENDER SABA COMMENTS CAND…" at bounding box center [641, 244] width 456 height 178
type textarea "NAME [PERSON_NAME] NUMBER 9766434746 RECRUITER SABA ATTENDER SABA COMMENTS CAND…"
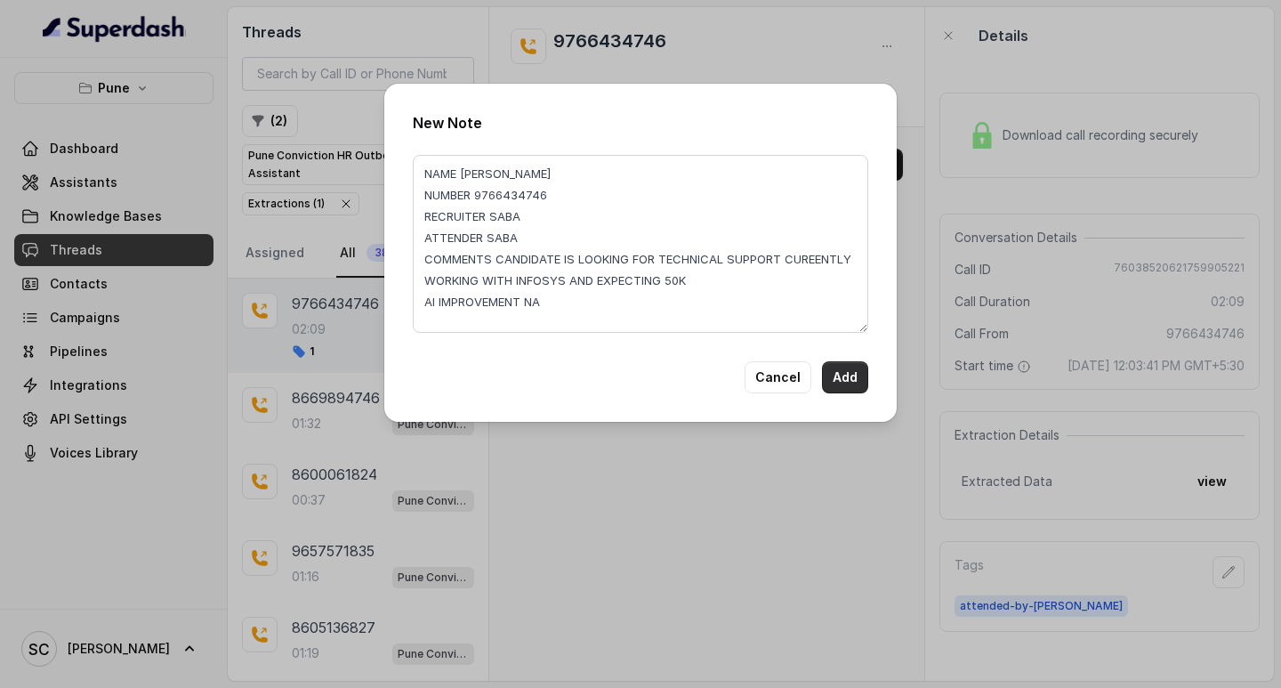
click at [848, 380] on button "Add" at bounding box center [845, 377] width 46 height 32
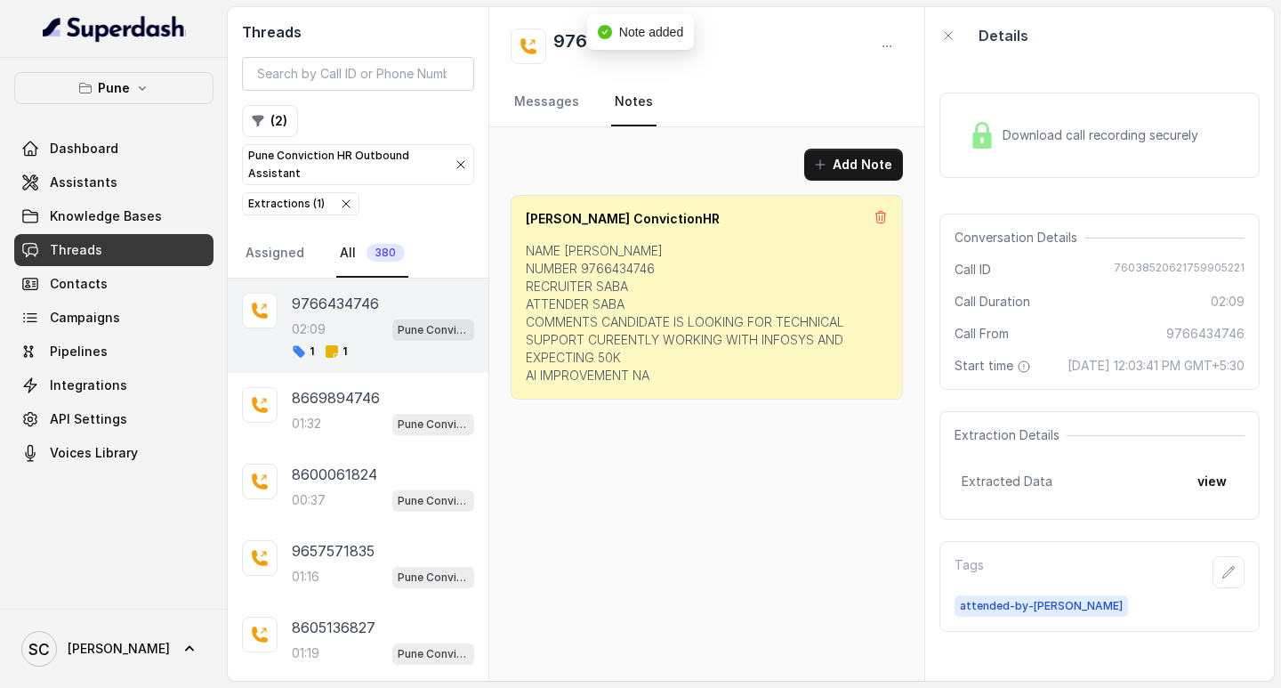
click at [848, 380] on p "NAME [PERSON_NAME] NUMBER 9766434746 RECRUITER SABA ATTENDER SABA COMMENTS CAND…" at bounding box center [707, 313] width 362 height 142
drag, startPoint x: 602, startPoint y: 319, endPoint x: 713, endPoint y: 341, distance: 112.6
click at [773, 309] on p "NAME [PERSON_NAME] NUMBER 9766434746 RECRUITER SABA ATTENDER SABA COMMENTS CAND…" at bounding box center [707, 313] width 362 height 142
click at [623, 322] on p "NAME [PERSON_NAME] NUMBER 9766434746 RECRUITER SABA ATTENDER SABA COMMENTS CAND…" at bounding box center [707, 313] width 362 height 142
drag, startPoint x: 604, startPoint y: 323, endPoint x: 754, endPoint y: 309, distance: 150.2
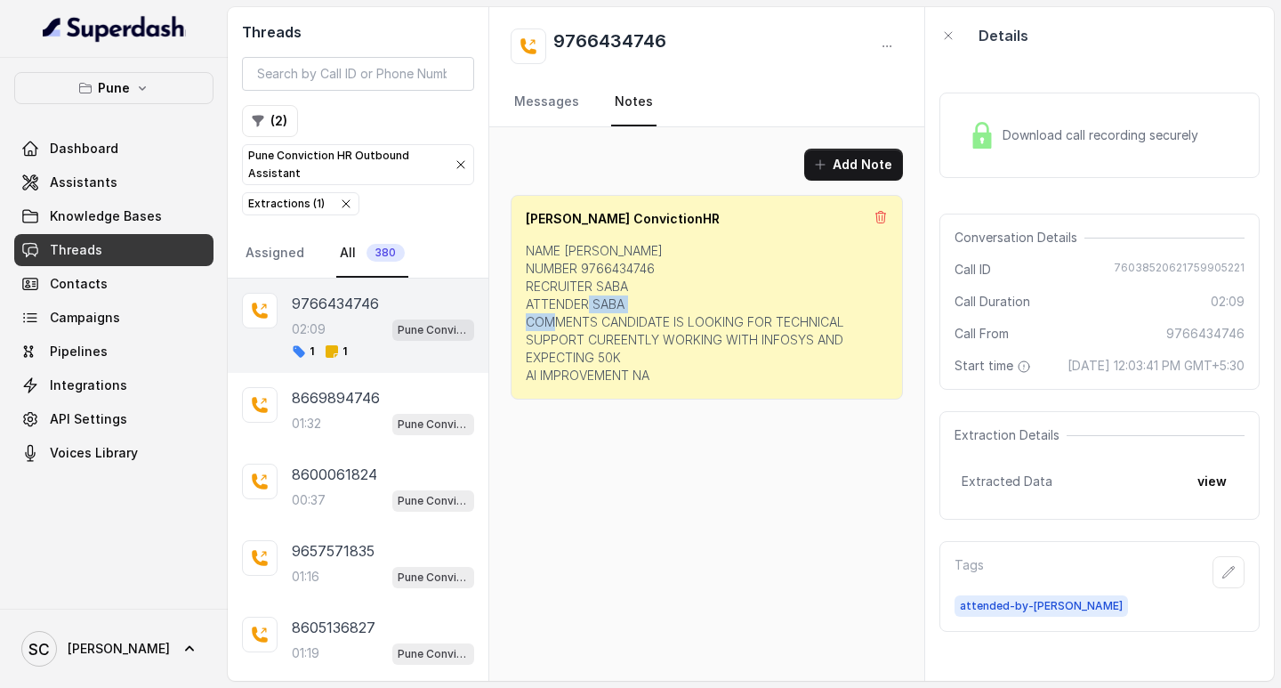
click at [754, 309] on p "NAME [PERSON_NAME] NUMBER 9766434746 RECRUITER SABA ATTENDER SABA COMMENTS CAND…" at bounding box center [707, 313] width 362 height 142
click at [650, 316] on p "NAME [PERSON_NAME] NUMBER 9766434746 RECRUITER SABA ATTENDER SABA COMMENTS CAND…" at bounding box center [707, 313] width 362 height 142
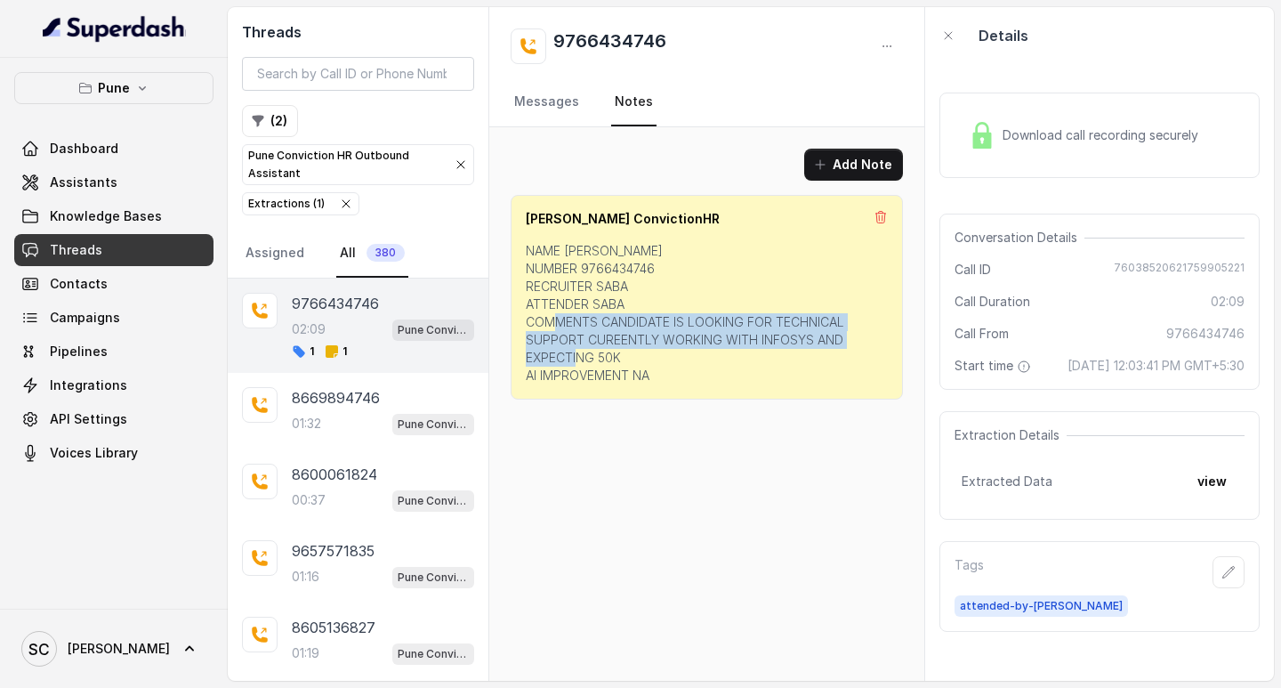
drag, startPoint x: 602, startPoint y: 317, endPoint x: 857, endPoint y: 349, distance: 257.4
click at [857, 349] on p "NAME [PERSON_NAME] NUMBER 9766434746 RECRUITER SABA ATTENDER SABA COMMENTS CAND…" at bounding box center [707, 313] width 362 height 142
copy p "CANDIDATE IS LOOKING FOR TECHNICAL SUPPORT CUREENTLY WORKING WITH INFOSYS AND E…"
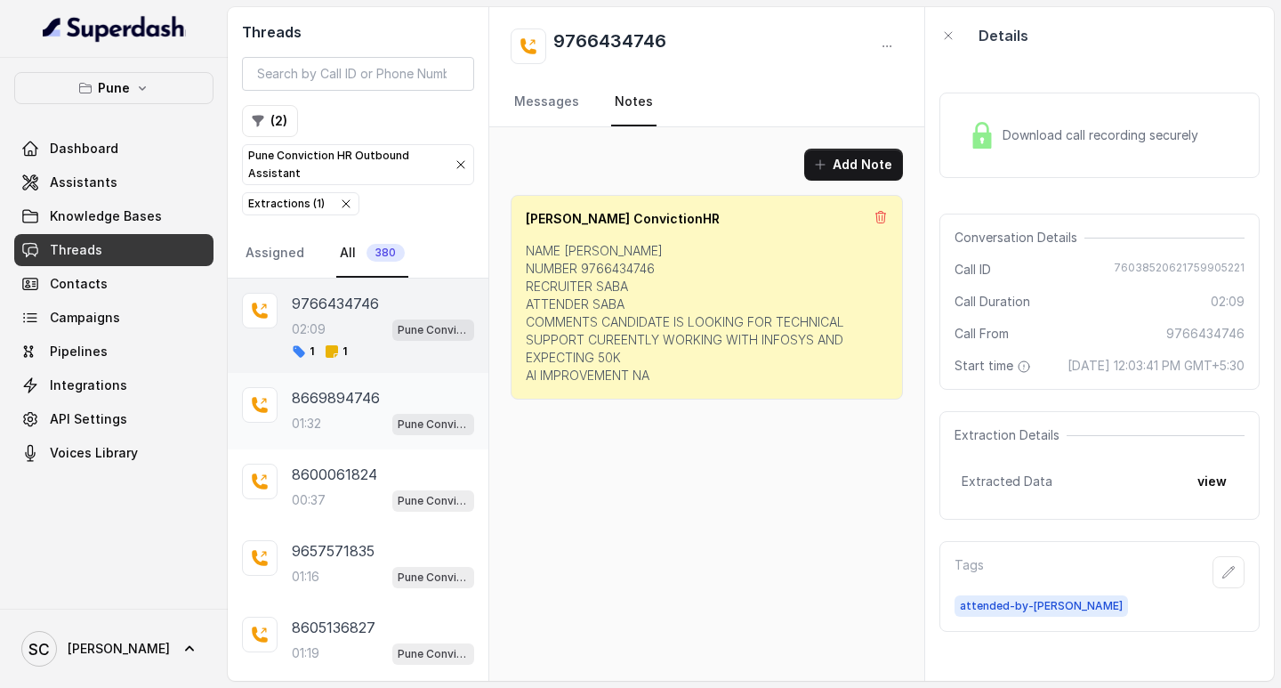
click at [295, 394] on p "8669894746" at bounding box center [336, 397] width 88 height 21
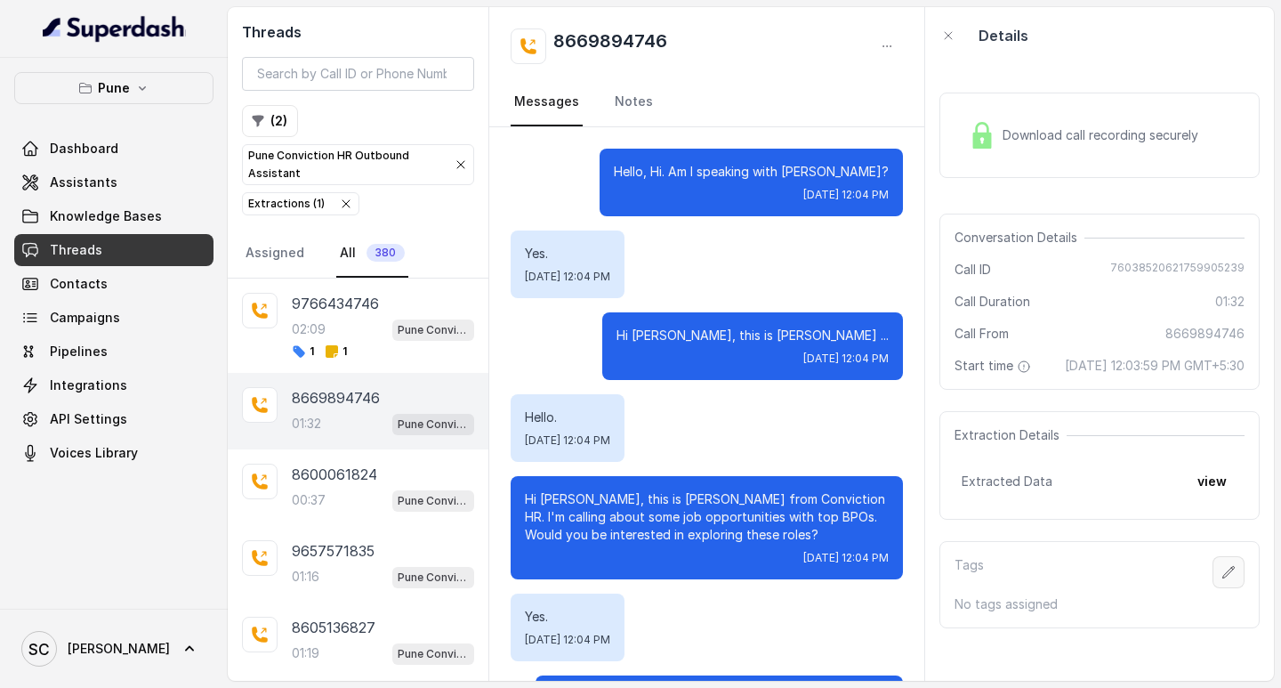
click at [1222, 579] on icon "button" at bounding box center [1229, 572] width 14 height 14
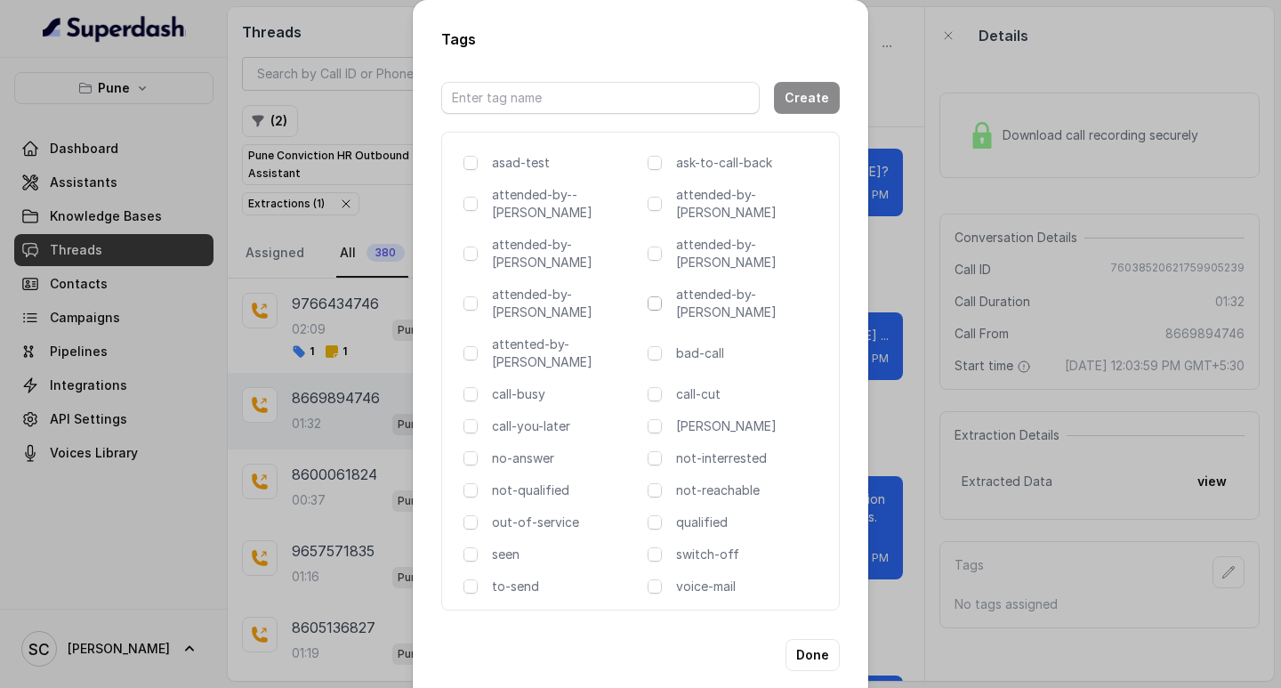
click at [659, 296] on span at bounding box center [655, 303] width 14 height 14
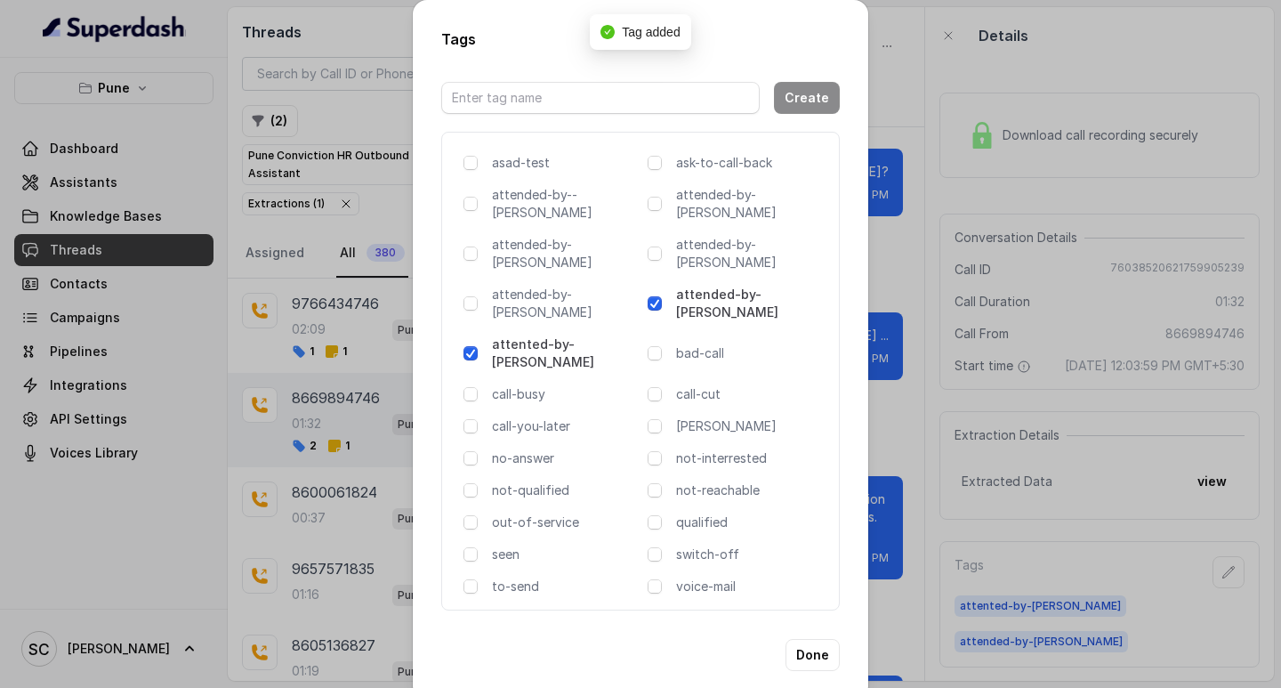
click at [659, 296] on span at bounding box center [655, 303] width 14 height 14
click at [992, 285] on div "Tags Create asad-test ask-to-call-back attended-by--[PERSON_NAME] attended-by-[…" at bounding box center [640, 344] width 1281 height 688
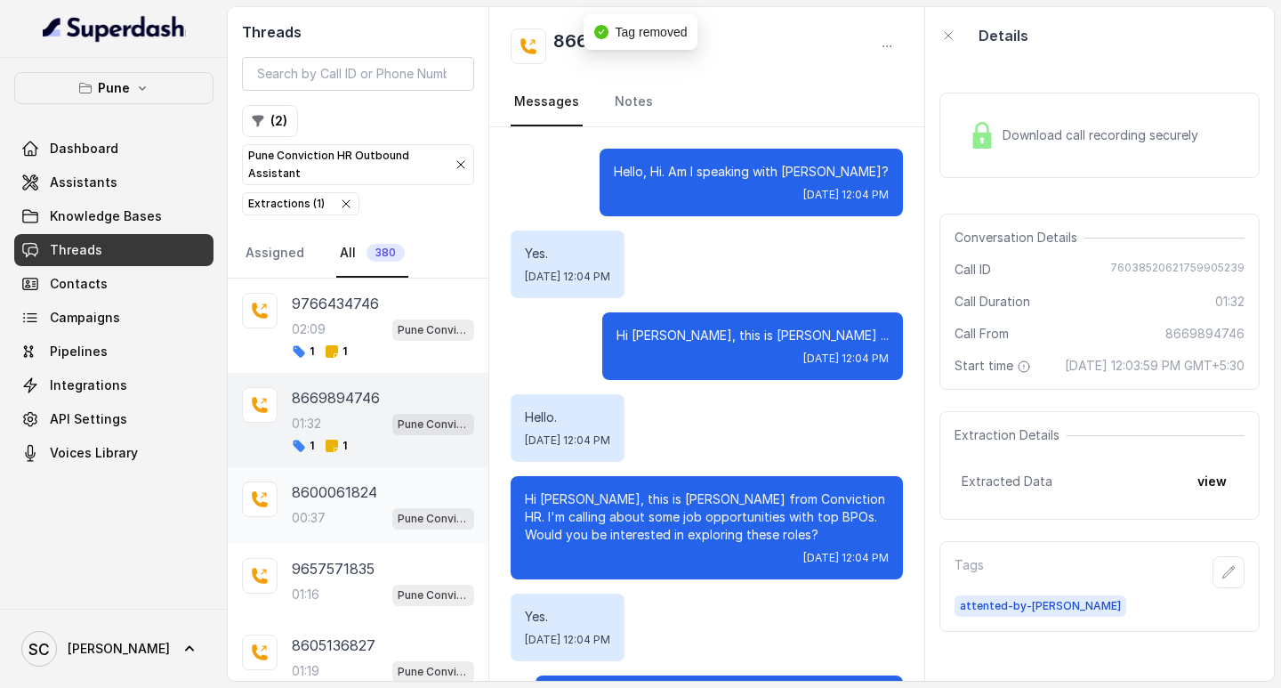
click at [314, 505] on div "8600061824 00:37 Pune Conviction HR Outbound Assistant" at bounding box center [383, 505] width 182 height 48
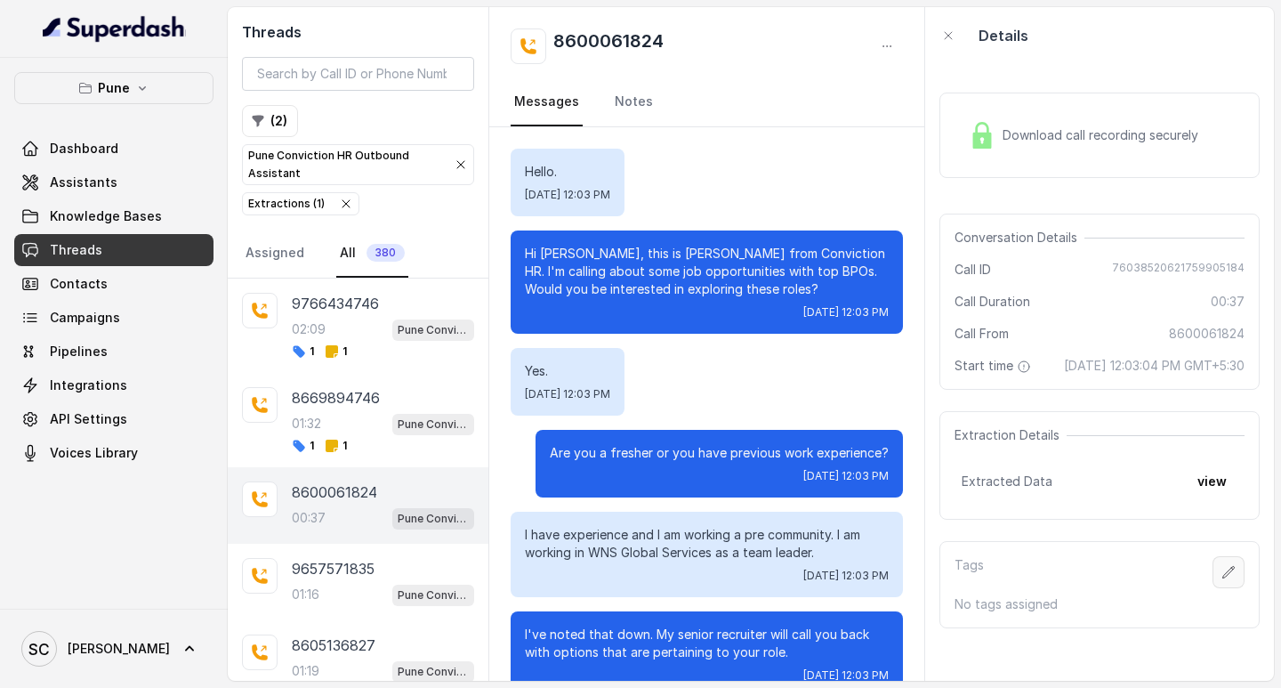
click at [1224, 578] on icon "button" at bounding box center [1230, 572] width 12 height 12
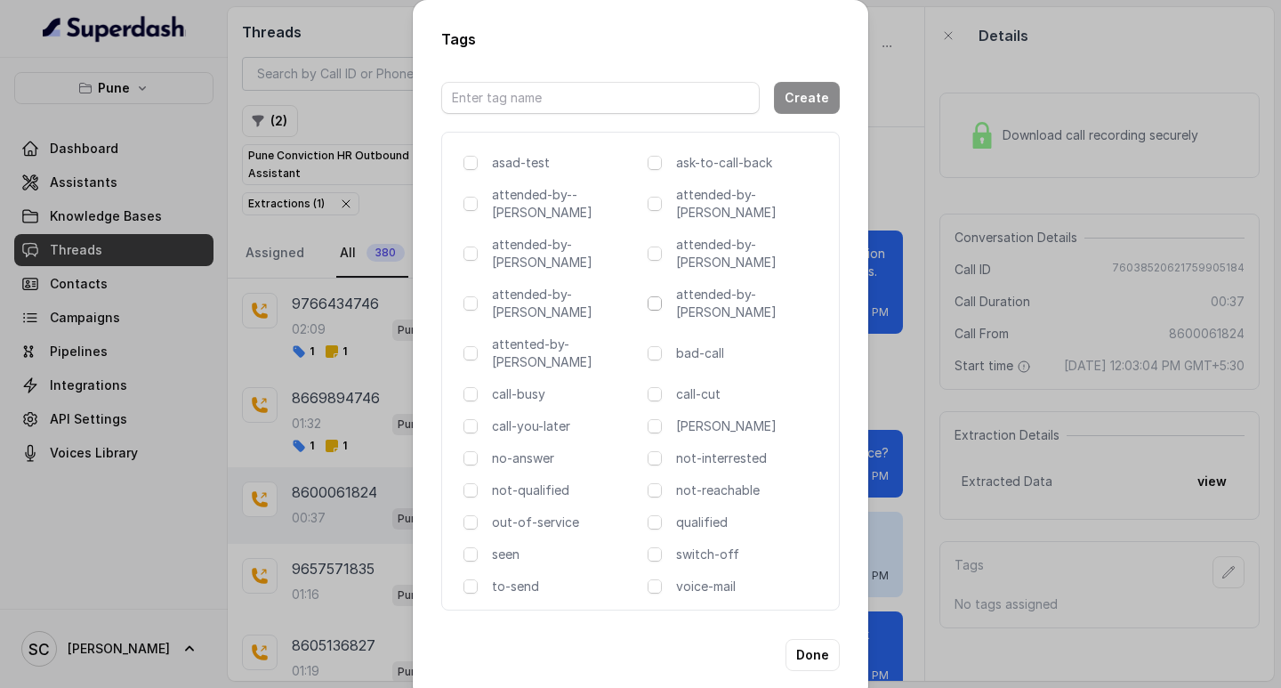
click at [651, 296] on span at bounding box center [655, 303] width 14 height 14
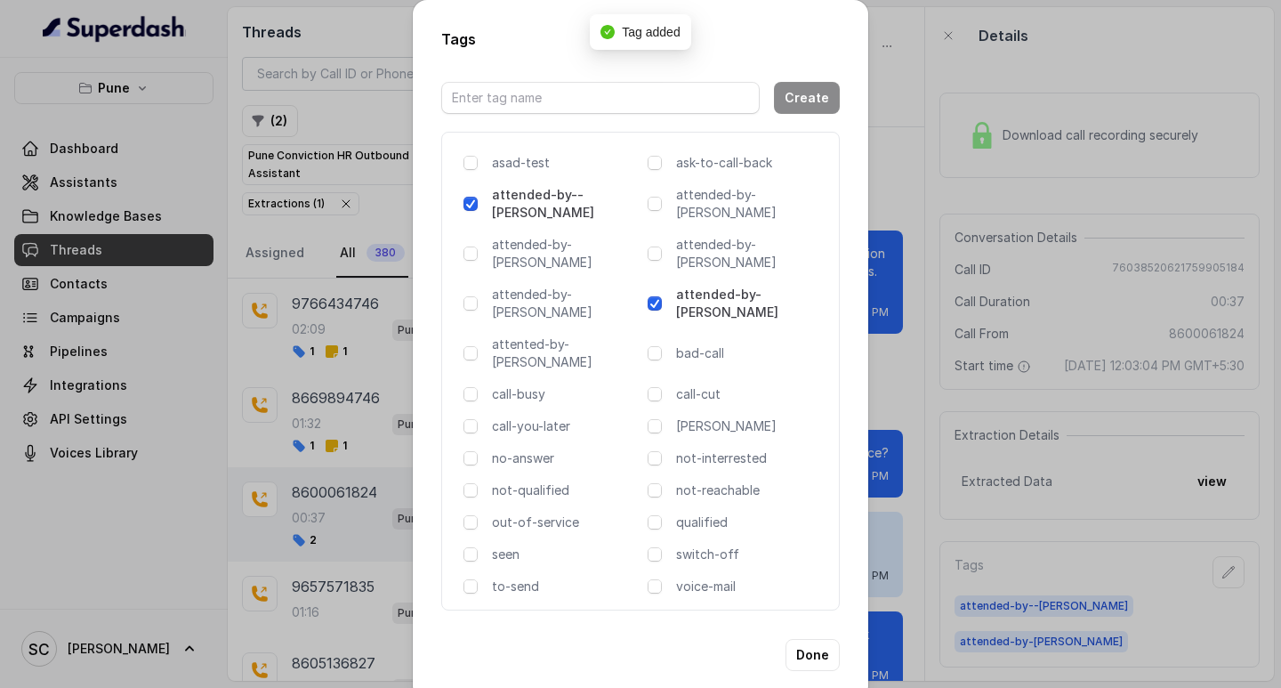
click at [651, 296] on span at bounding box center [655, 303] width 14 height 14
click at [965, 225] on div "Tags Create asad-test ask-to-call-back attended-by--[PERSON_NAME] attended-by-[…" at bounding box center [640, 344] width 1281 height 688
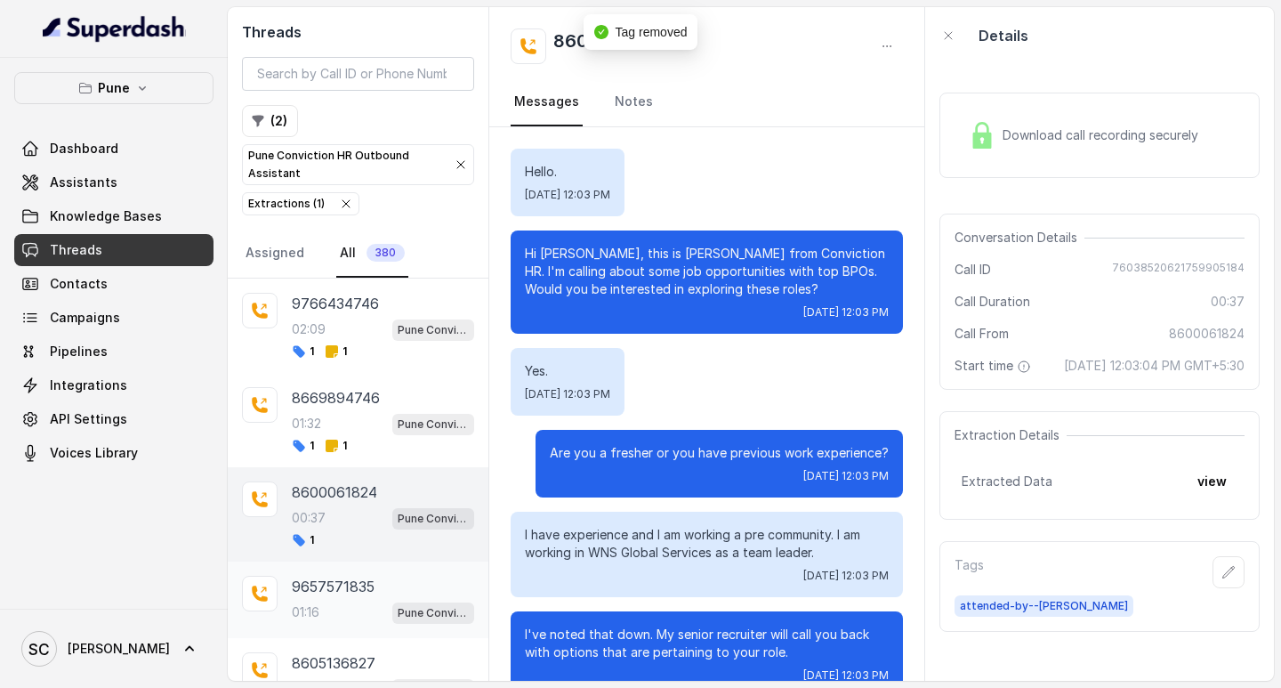
scroll to position [89, 0]
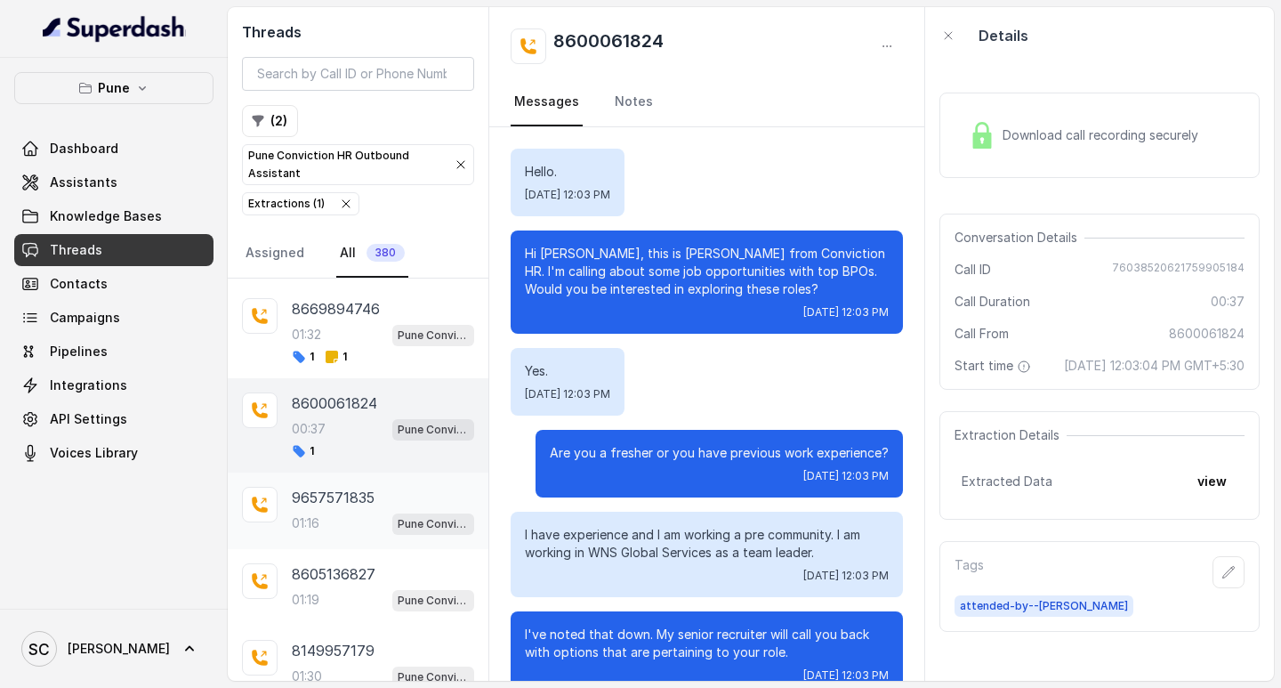
click at [329, 516] on div "01:16 Pune Conviction HR Outbound Assistant" at bounding box center [383, 523] width 182 height 23
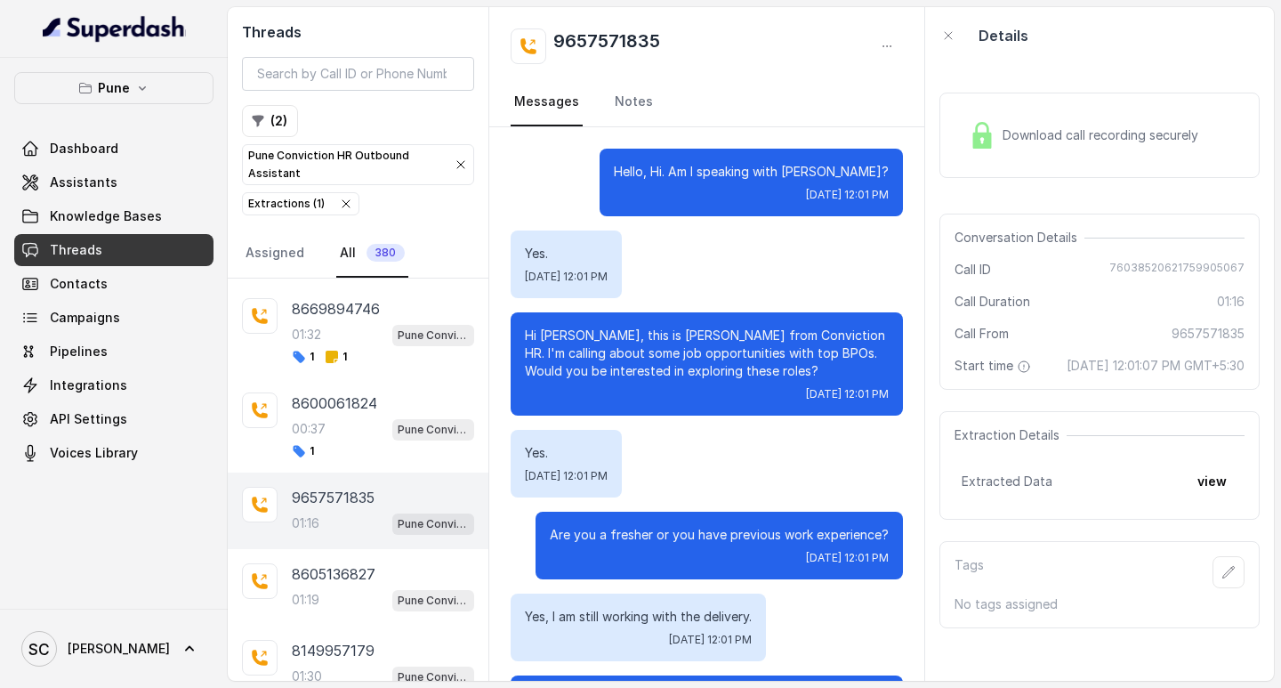
scroll to position [546, 0]
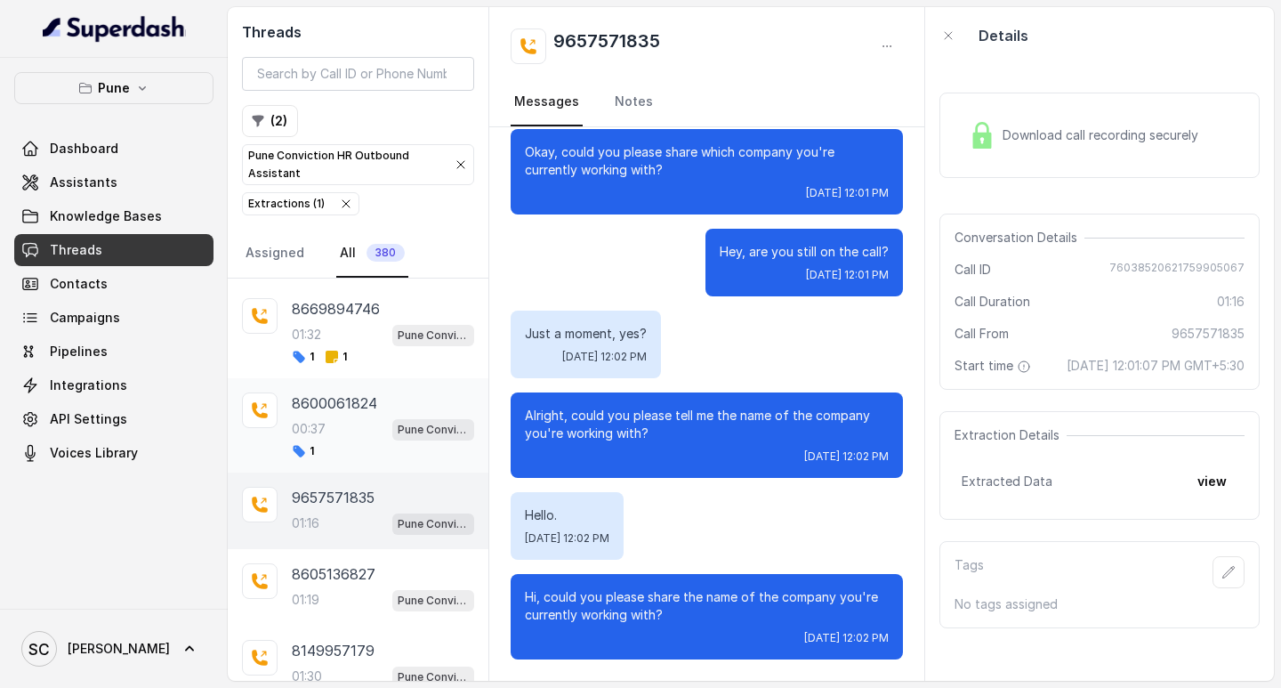
click at [343, 428] on div "00:37 Pune Conviction HR Outbound Assistant" at bounding box center [383, 428] width 182 height 23
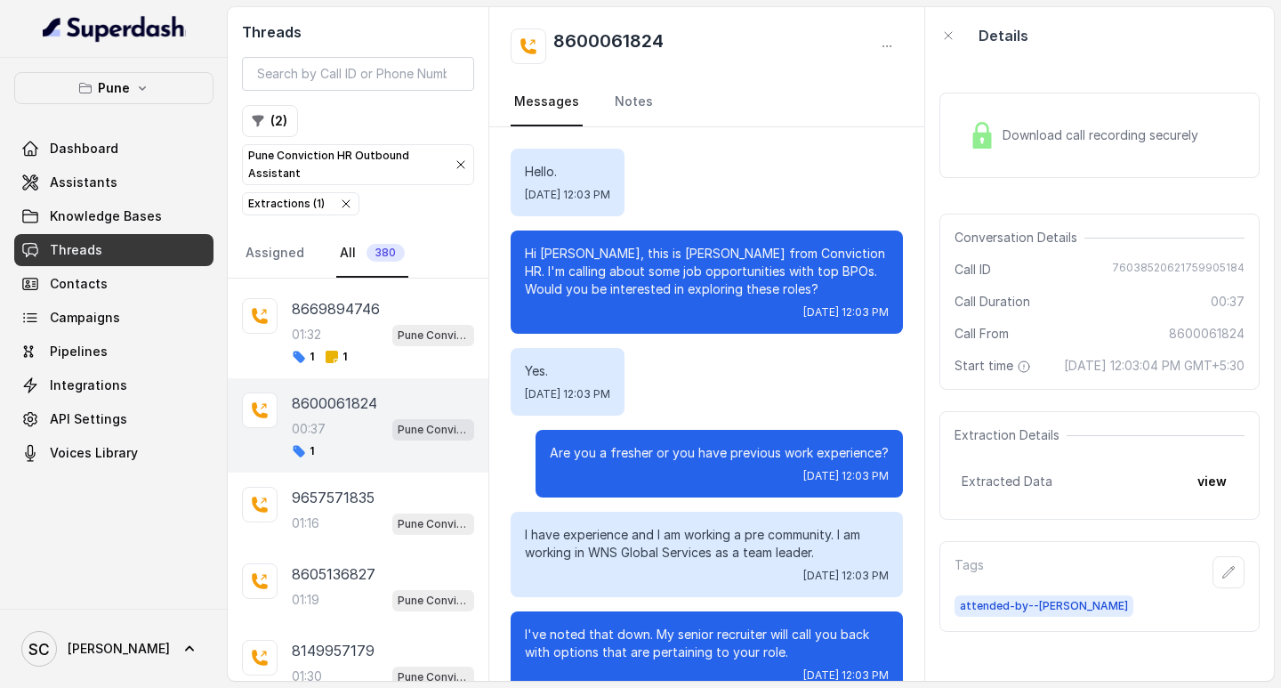
scroll to position [37, 0]
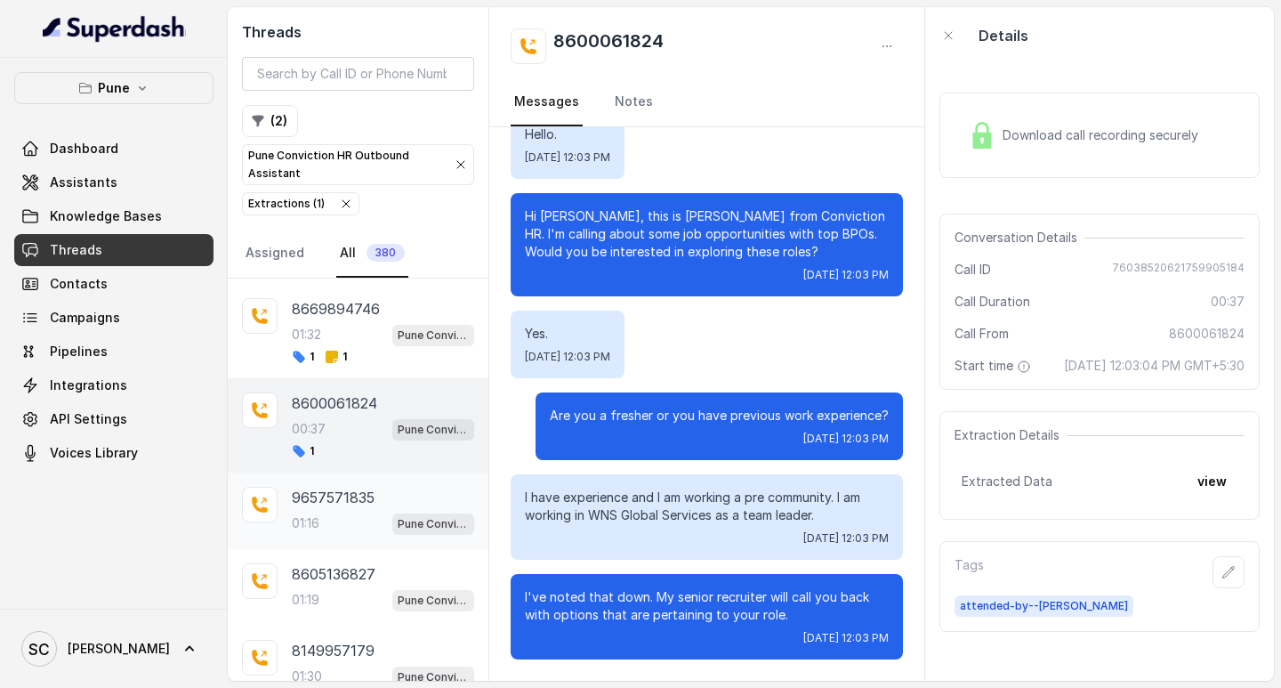
click at [338, 492] on p "9657571835" at bounding box center [333, 497] width 83 height 21
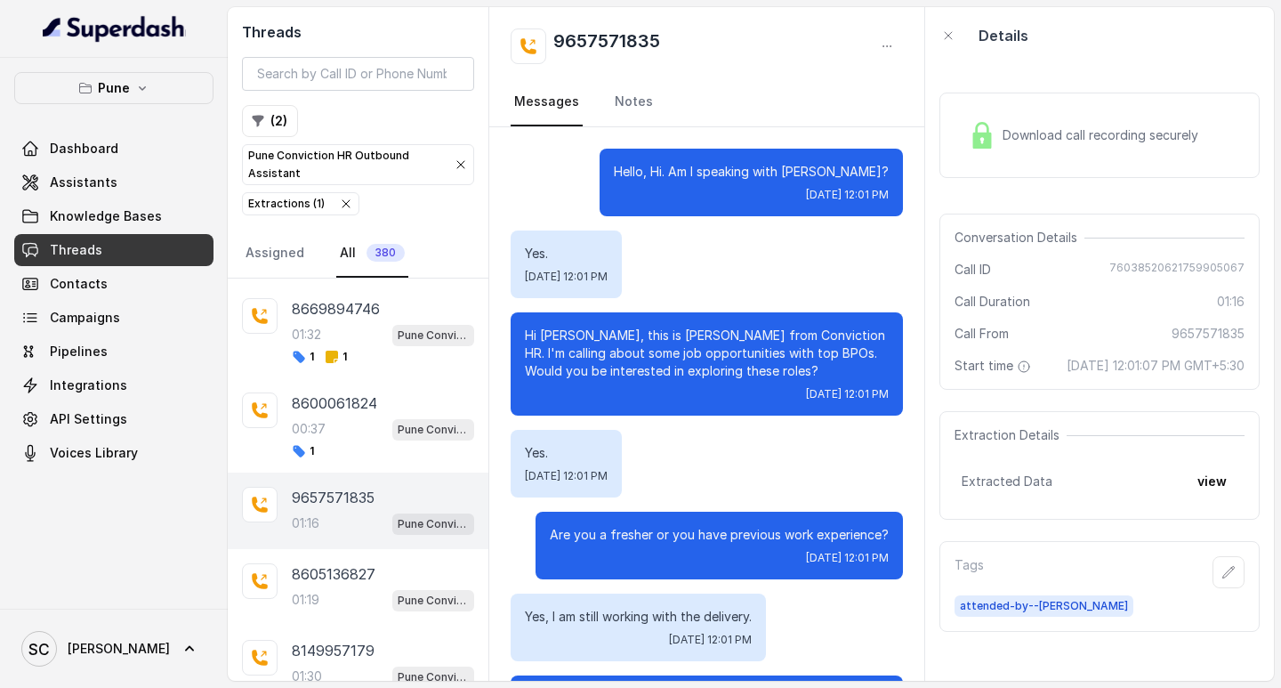
scroll to position [546, 0]
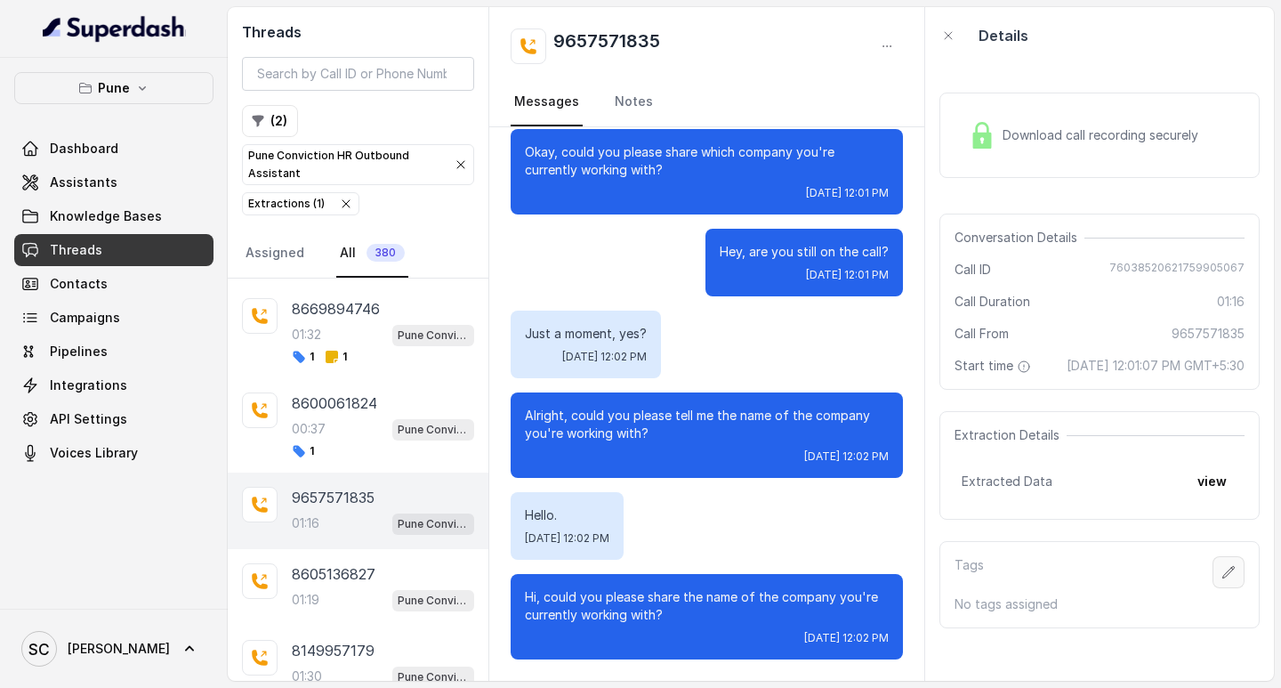
click at [1222, 579] on icon "button" at bounding box center [1229, 572] width 14 height 14
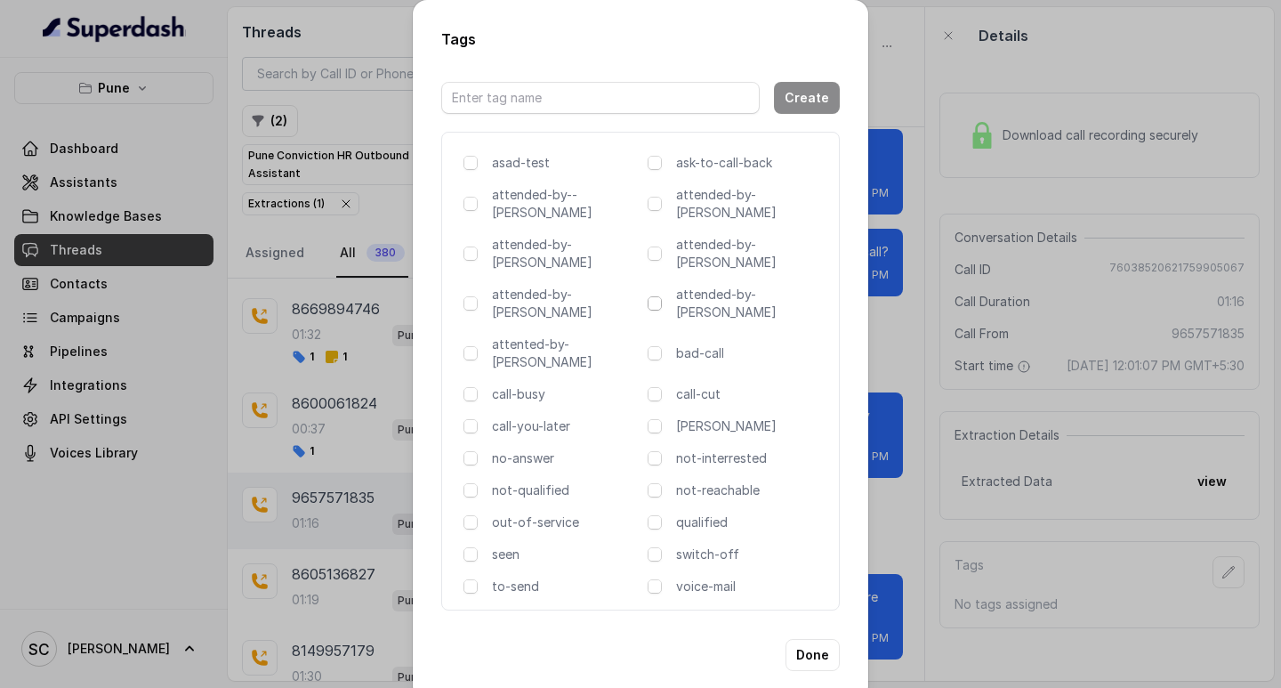
click at [657, 296] on span at bounding box center [655, 303] width 14 height 14
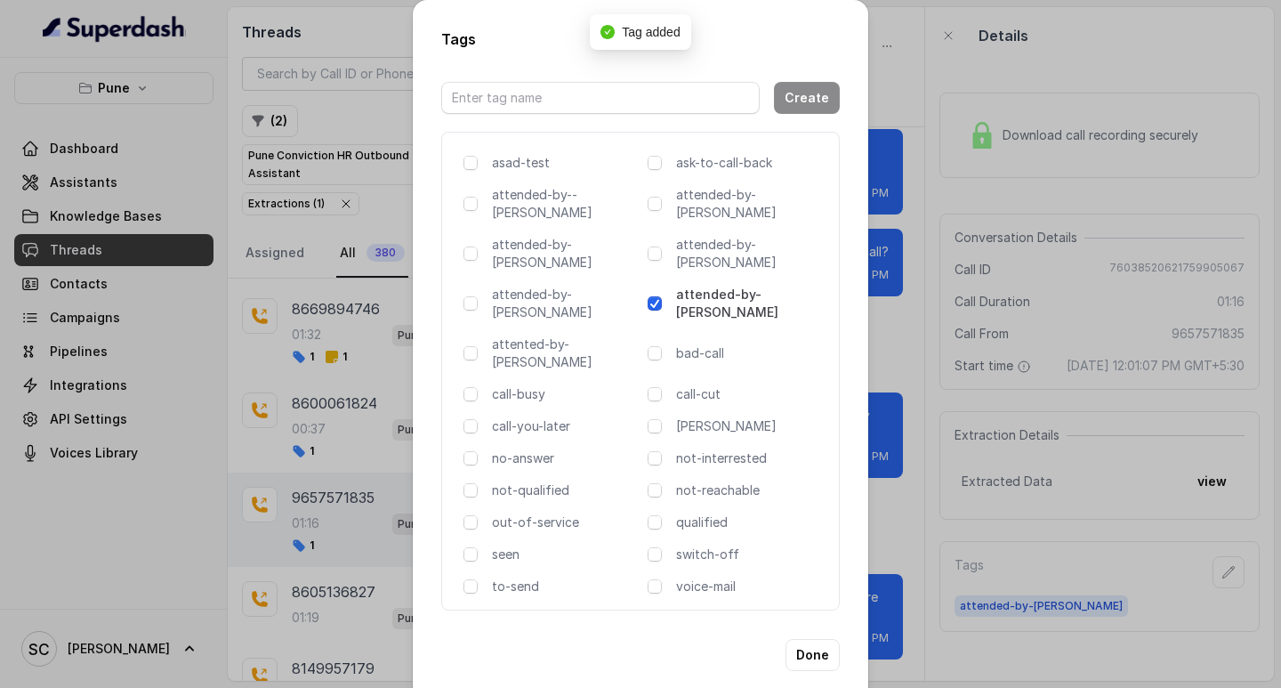
click at [981, 346] on div "Tags Create asad-test ask-to-call-back attended-by--[PERSON_NAME] attended-by-[…" at bounding box center [640, 344] width 1281 height 688
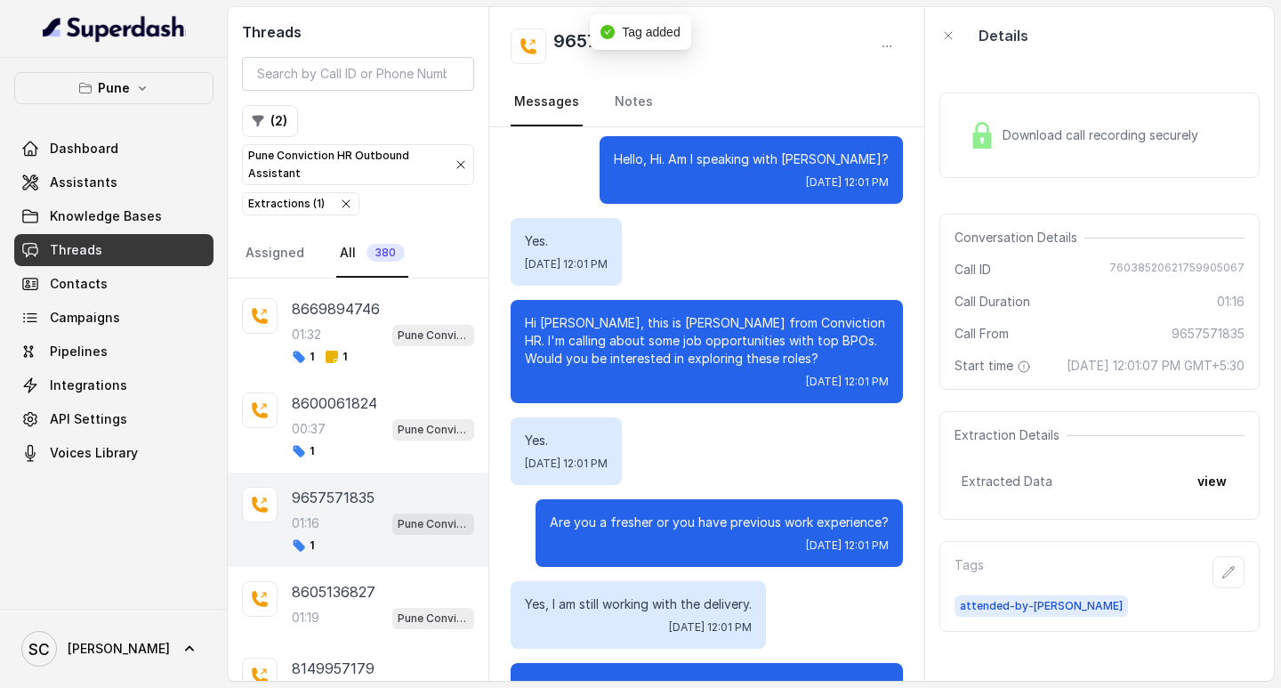
scroll to position [0, 0]
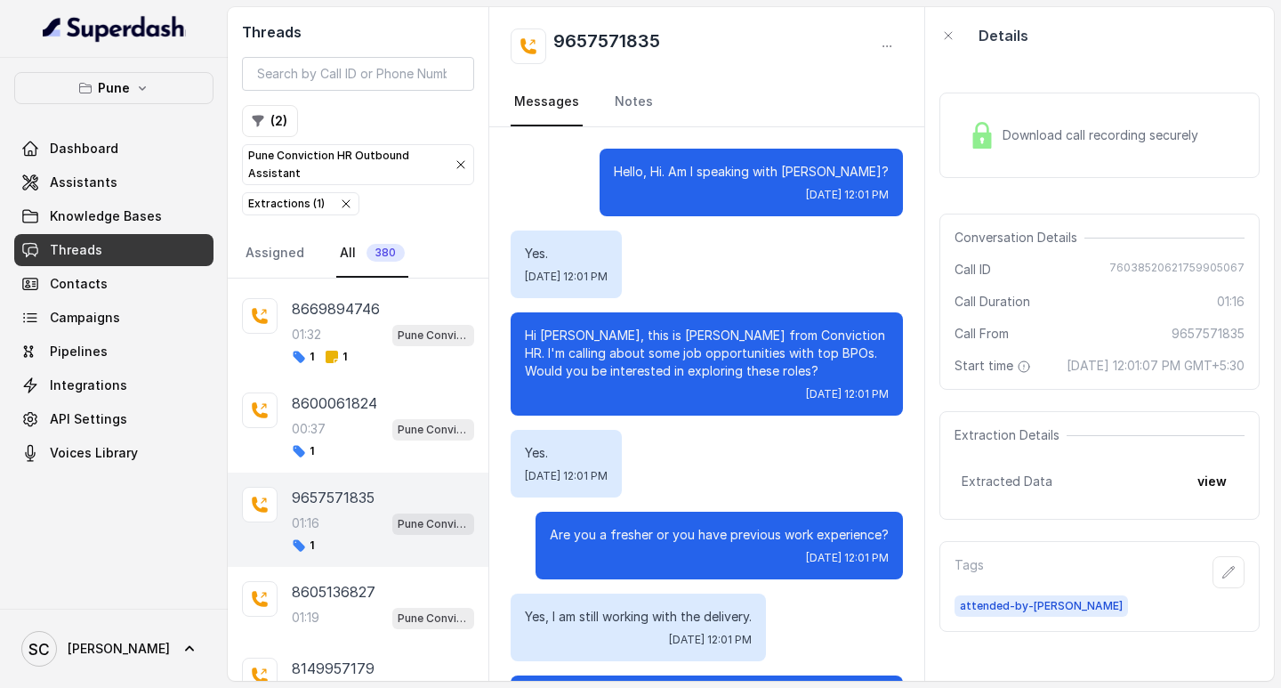
click at [1213, 556] on button "button" at bounding box center [1229, 572] width 32 height 32
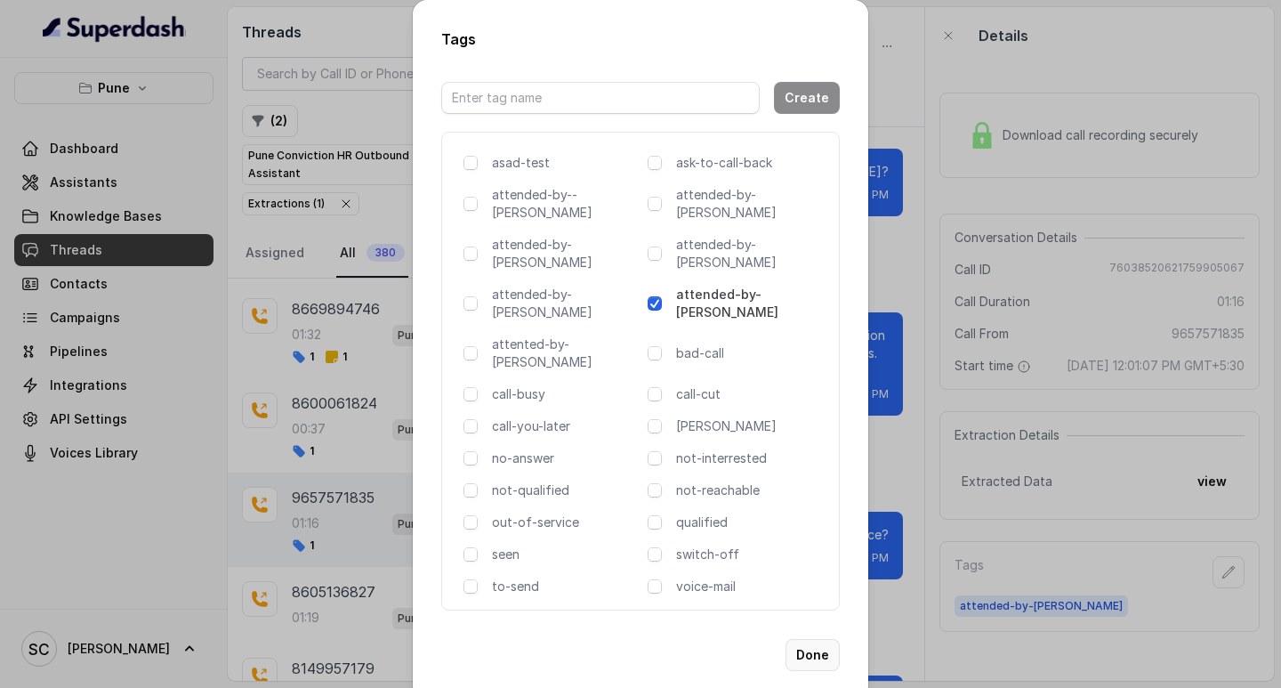
click at [797, 639] on button "Done" at bounding box center [813, 655] width 54 height 32
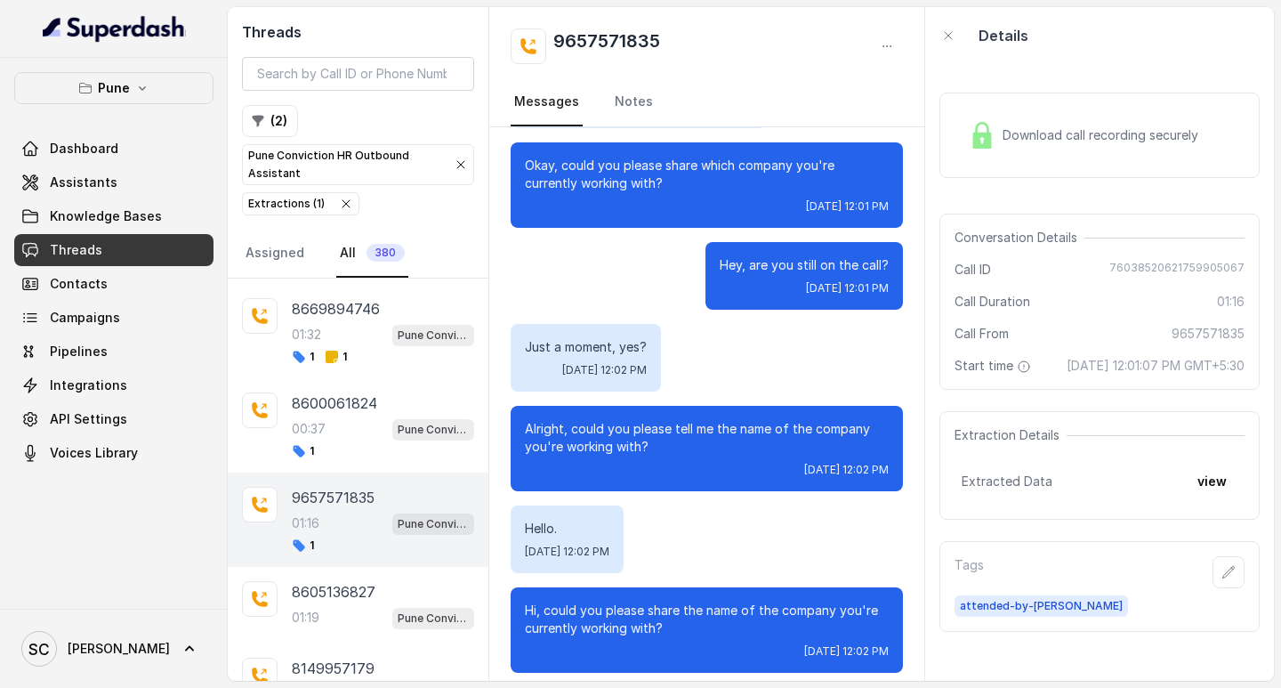
scroll to position [534, 0]
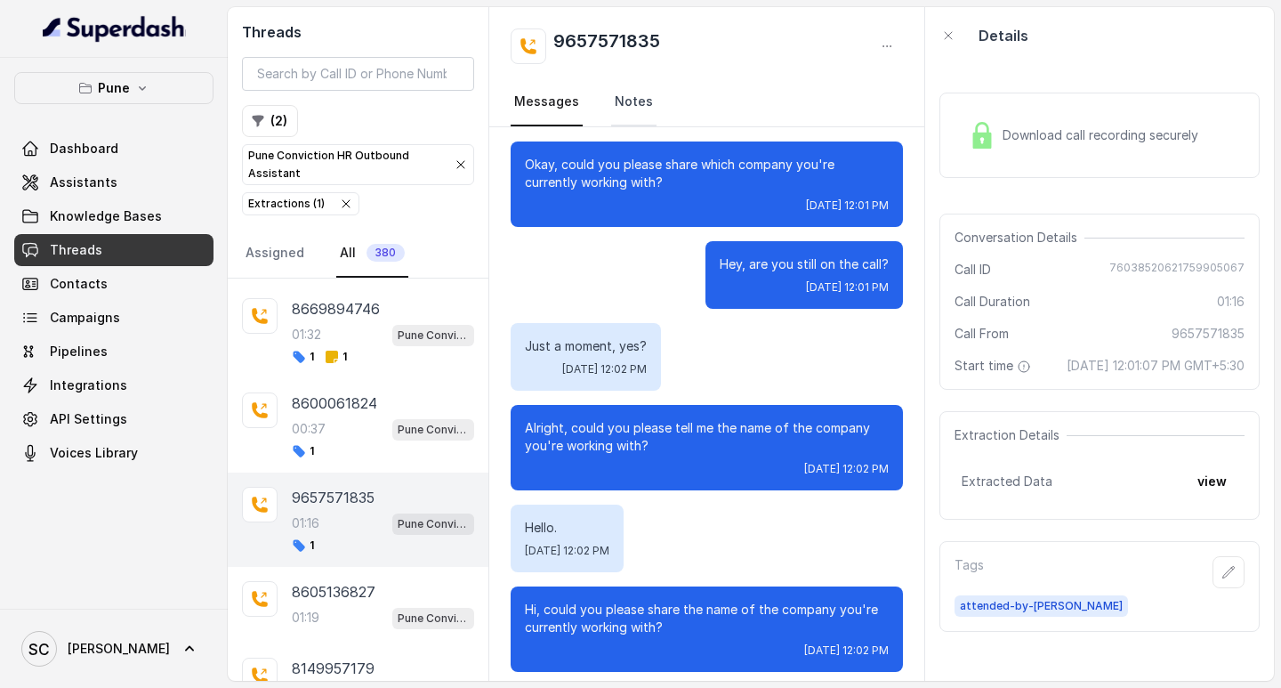
click at [625, 98] on link "Notes" at bounding box center [633, 102] width 45 height 48
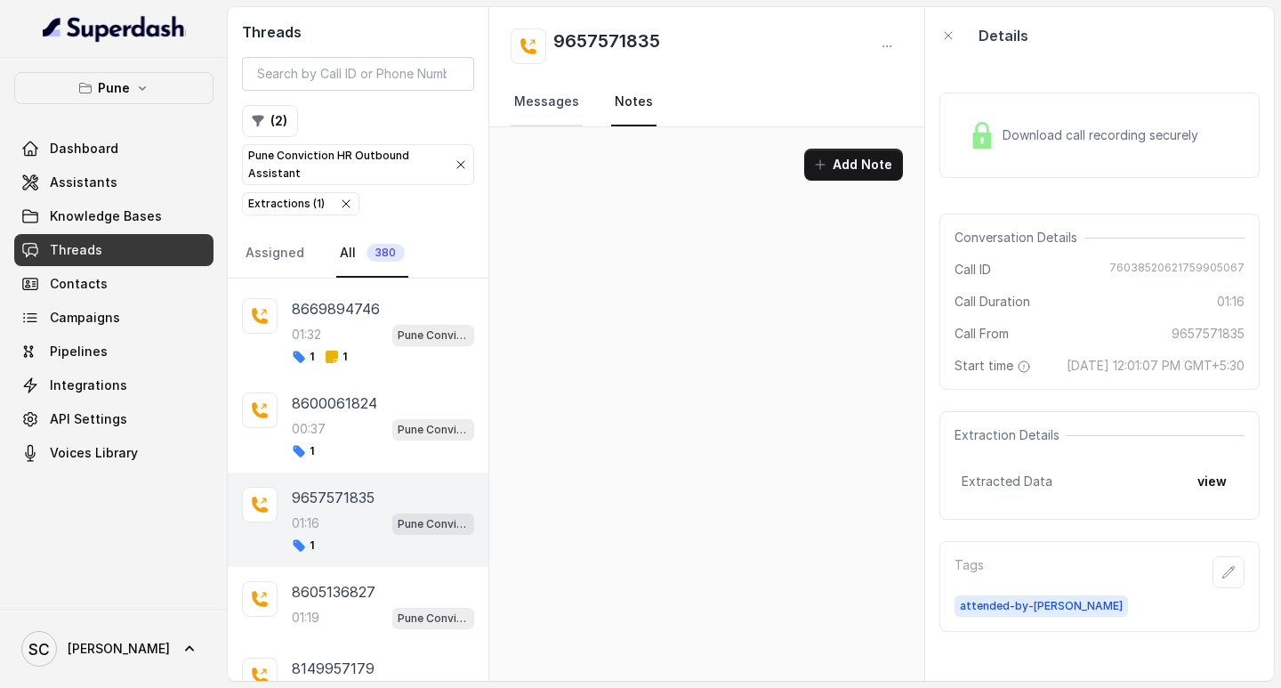
click at [544, 101] on link "Messages" at bounding box center [547, 102] width 72 height 48
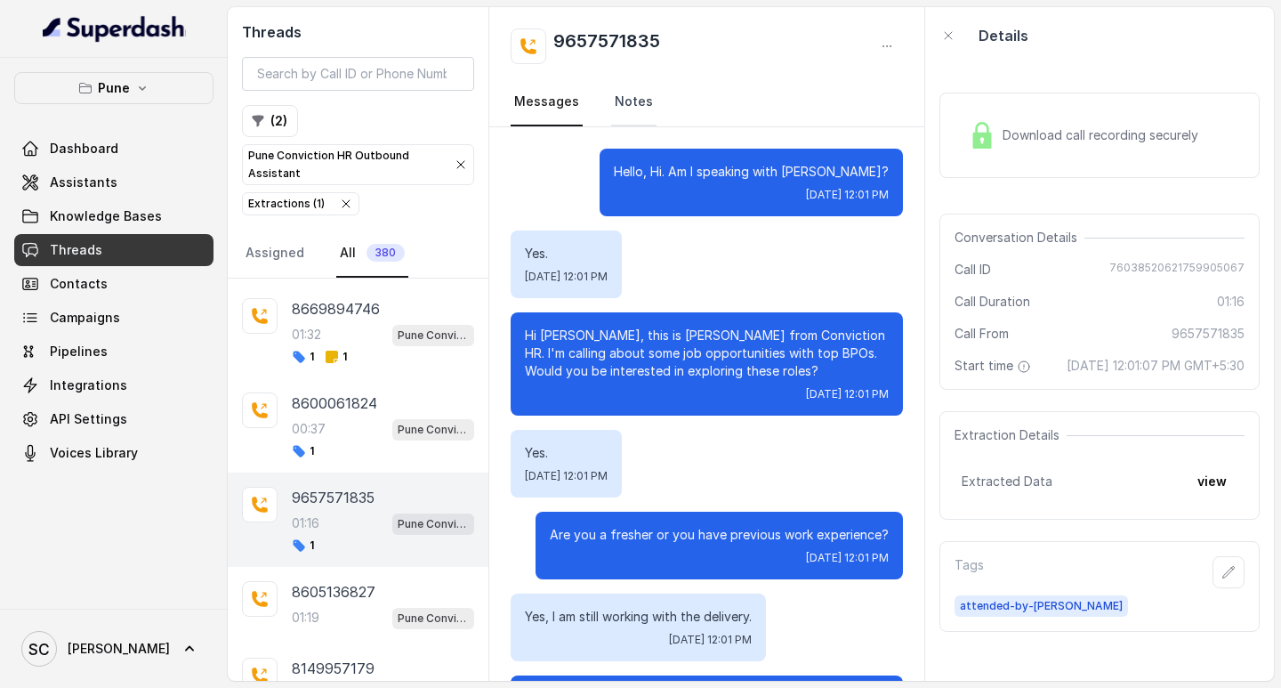
click at [625, 99] on link "Notes" at bounding box center [633, 102] width 45 height 48
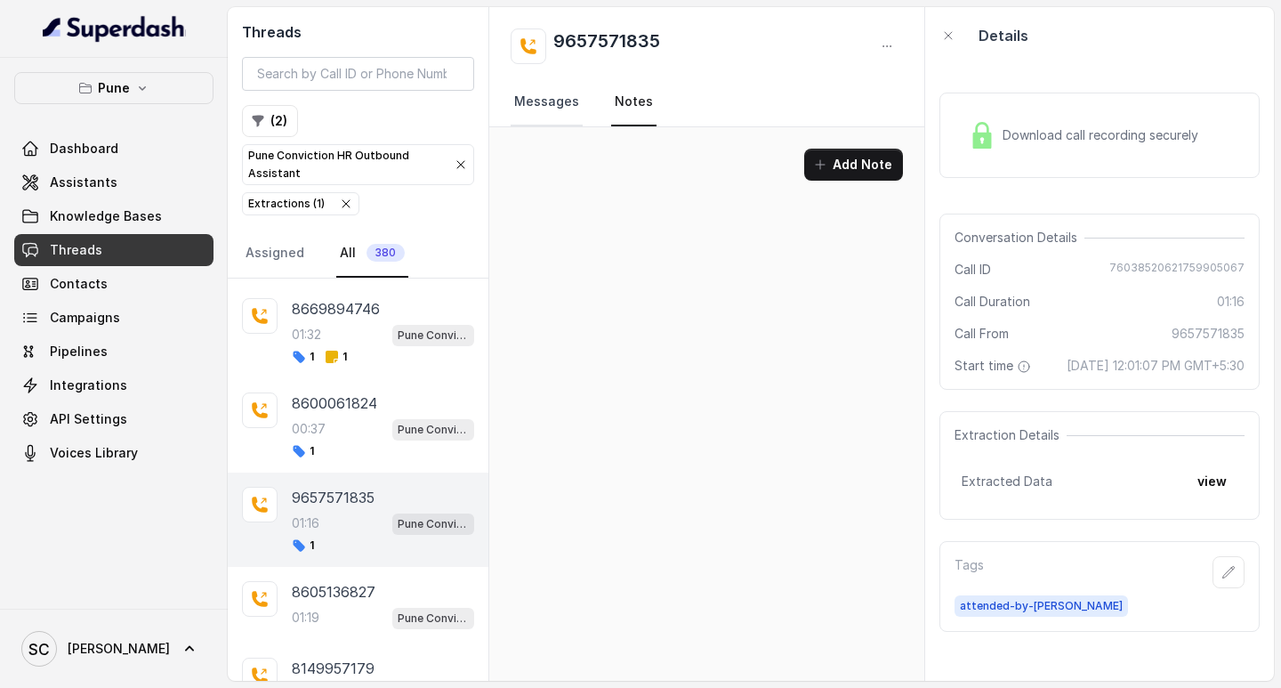
click at [521, 96] on link "Messages" at bounding box center [547, 102] width 72 height 48
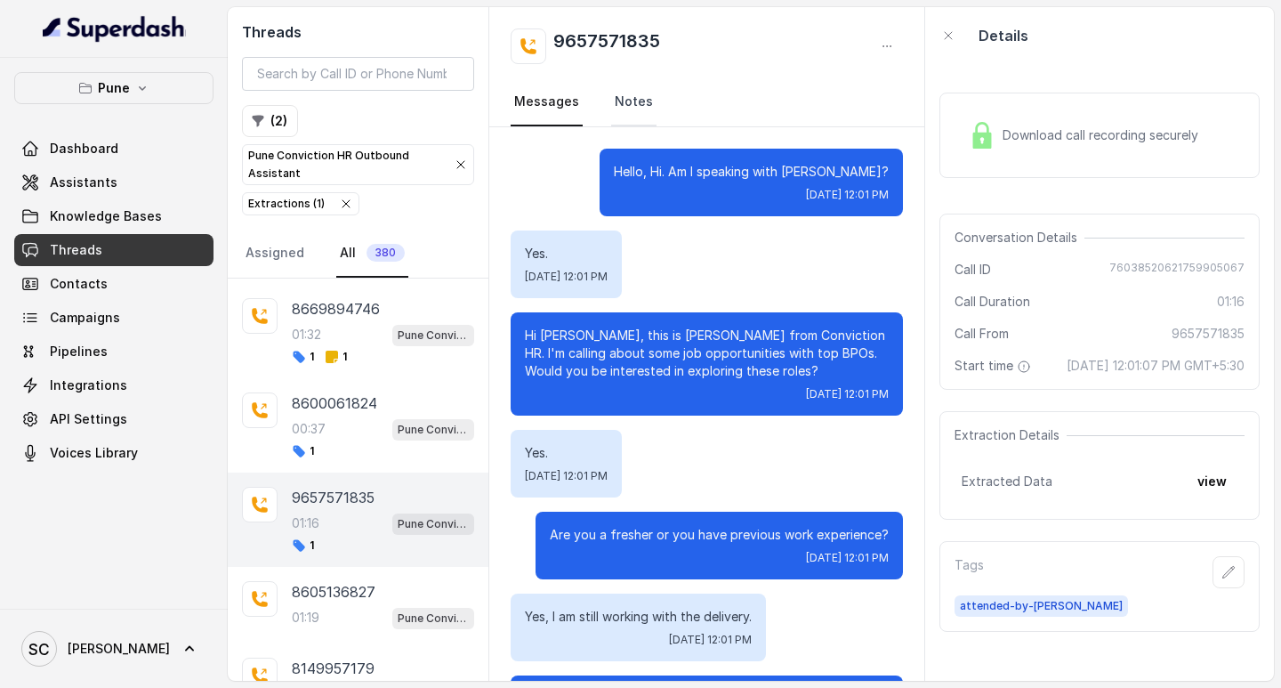
click at [611, 100] on link "Notes" at bounding box center [633, 102] width 45 height 48
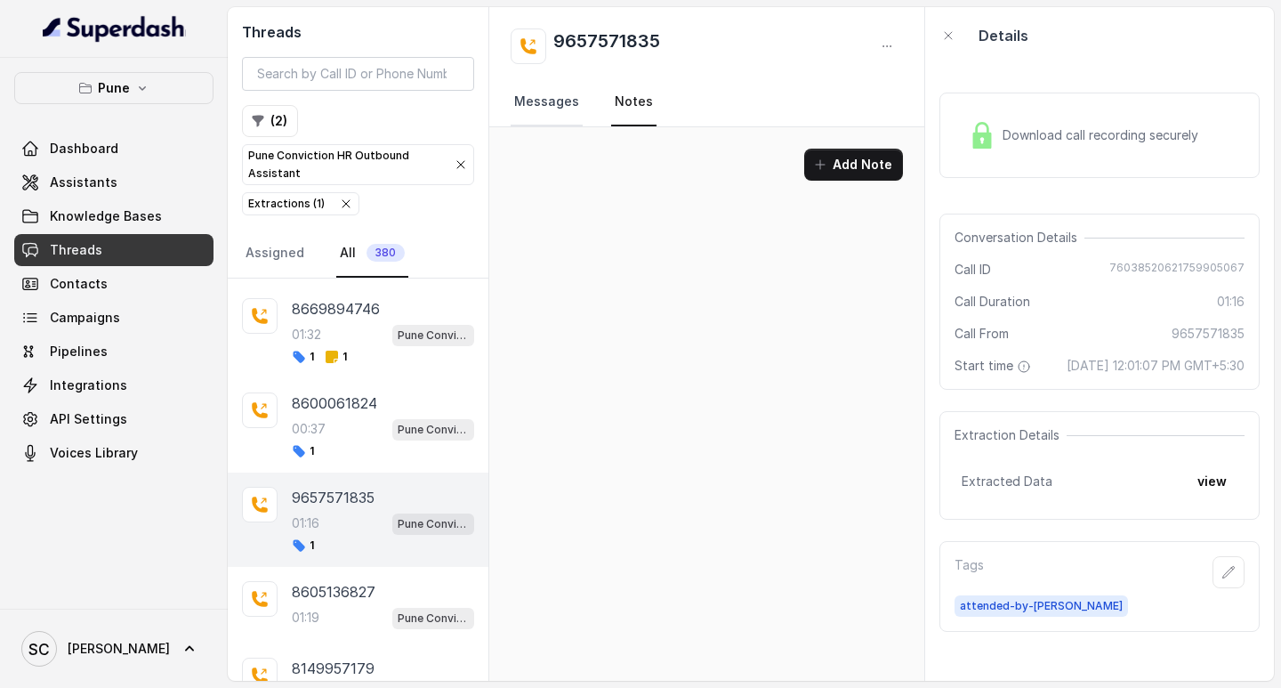
click at [529, 117] on link "Messages" at bounding box center [547, 102] width 72 height 48
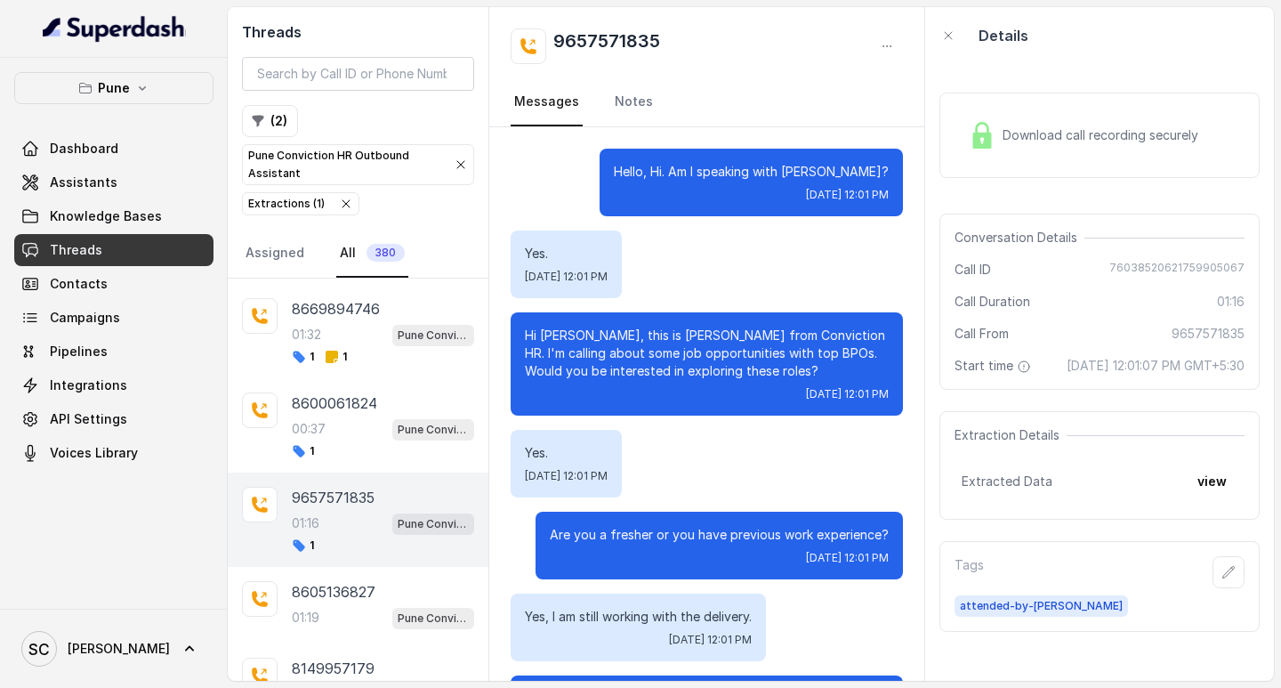
click at [962, 71] on div "Download call recording securely Conversation Details Call ID [PHONE_NUMBER] Ca…" at bounding box center [1099, 372] width 349 height 617
click at [1163, 444] on div "Extraction Details" at bounding box center [1100, 435] width 290 height 18
click at [1080, 444] on div "Extraction Details" at bounding box center [1100, 435] width 290 height 18
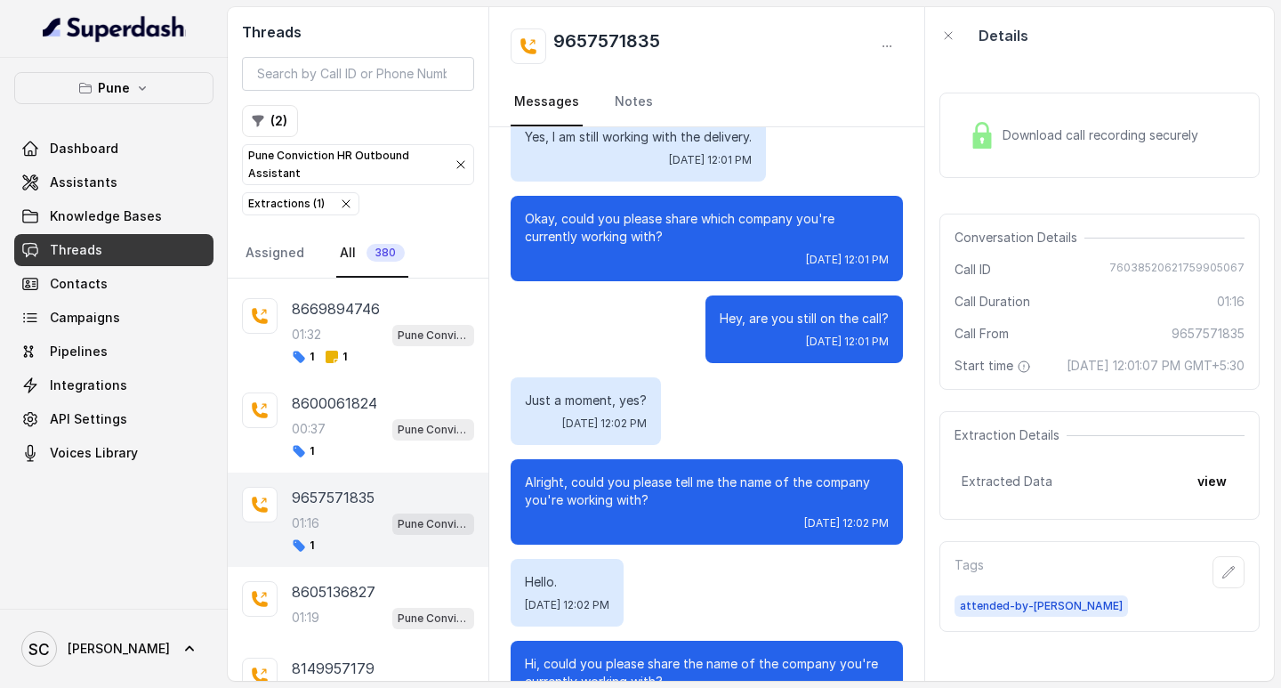
scroll to position [546, 0]
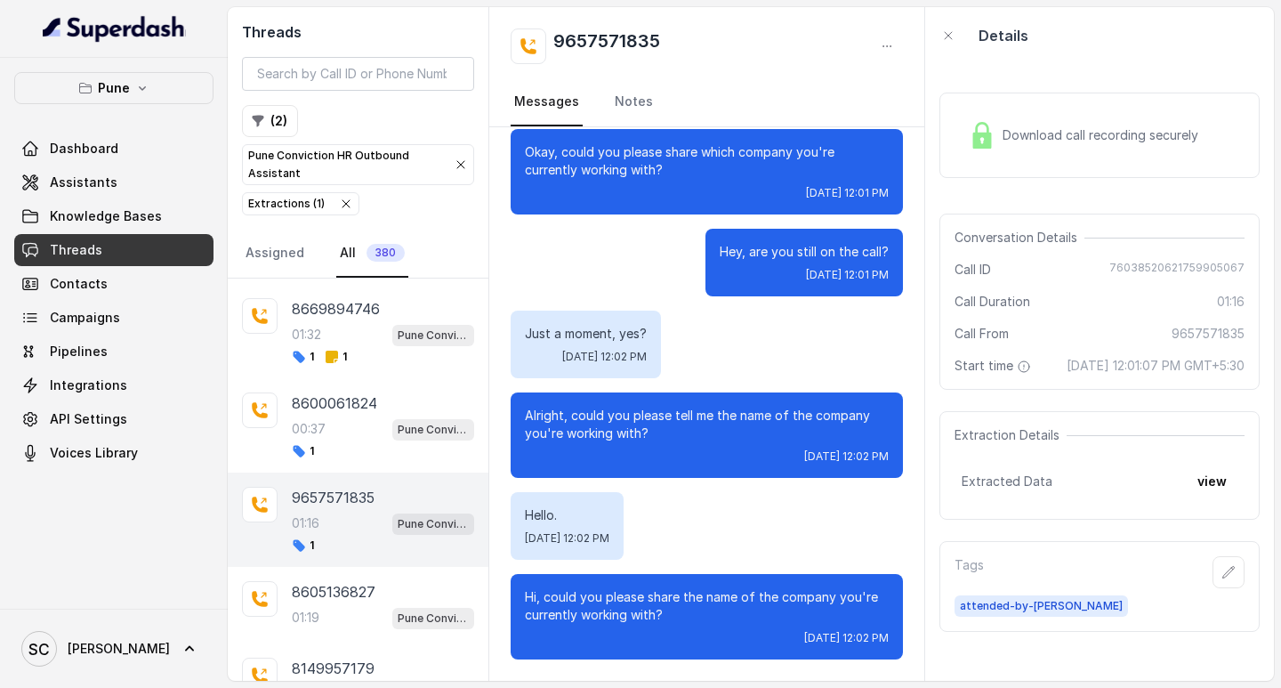
click at [596, 27] on div "9657571835 Messages Notes" at bounding box center [706, 67] width 435 height 120
click at [615, 24] on div "9657571835 Messages Notes" at bounding box center [706, 67] width 435 height 120
click at [611, 50] on h2 "9657571835" at bounding box center [607, 46] width 107 height 36
click at [615, 41] on h2 "9657571835" at bounding box center [607, 46] width 107 height 36
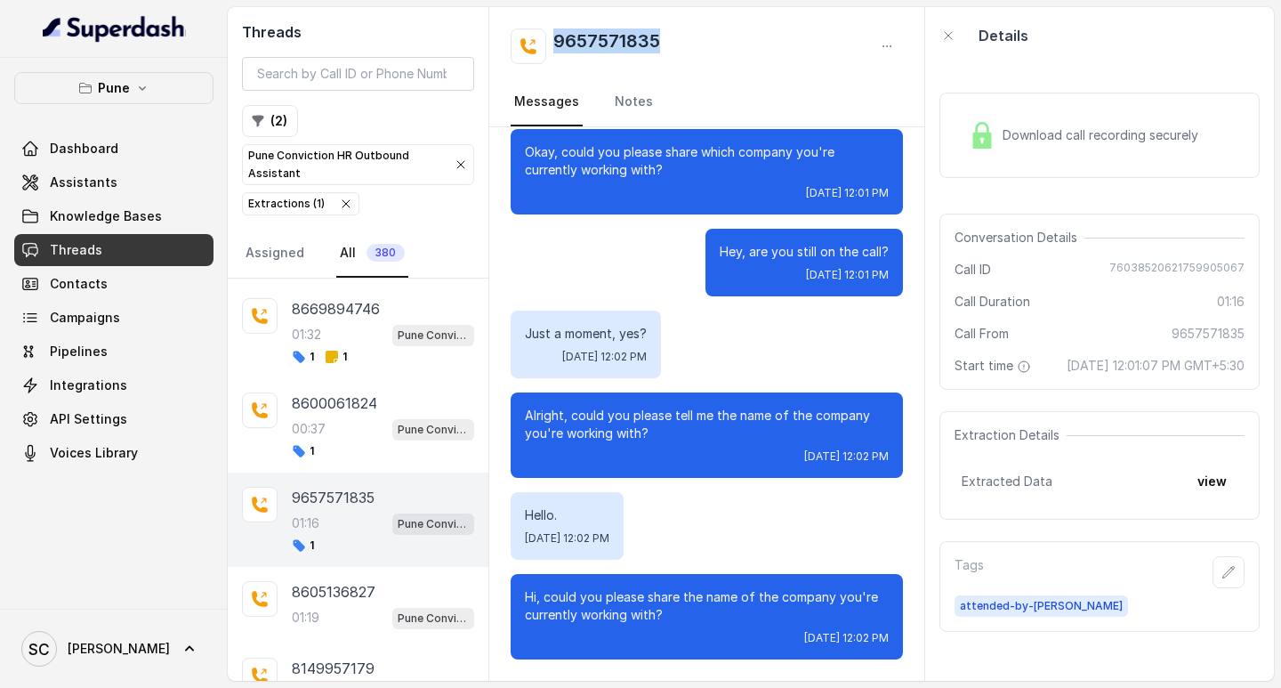
click at [615, 41] on h2 "9657571835" at bounding box center [607, 46] width 107 height 36
copy h2 "9657571835"
click at [1218, 582] on button "button" at bounding box center [1229, 572] width 32 height 32
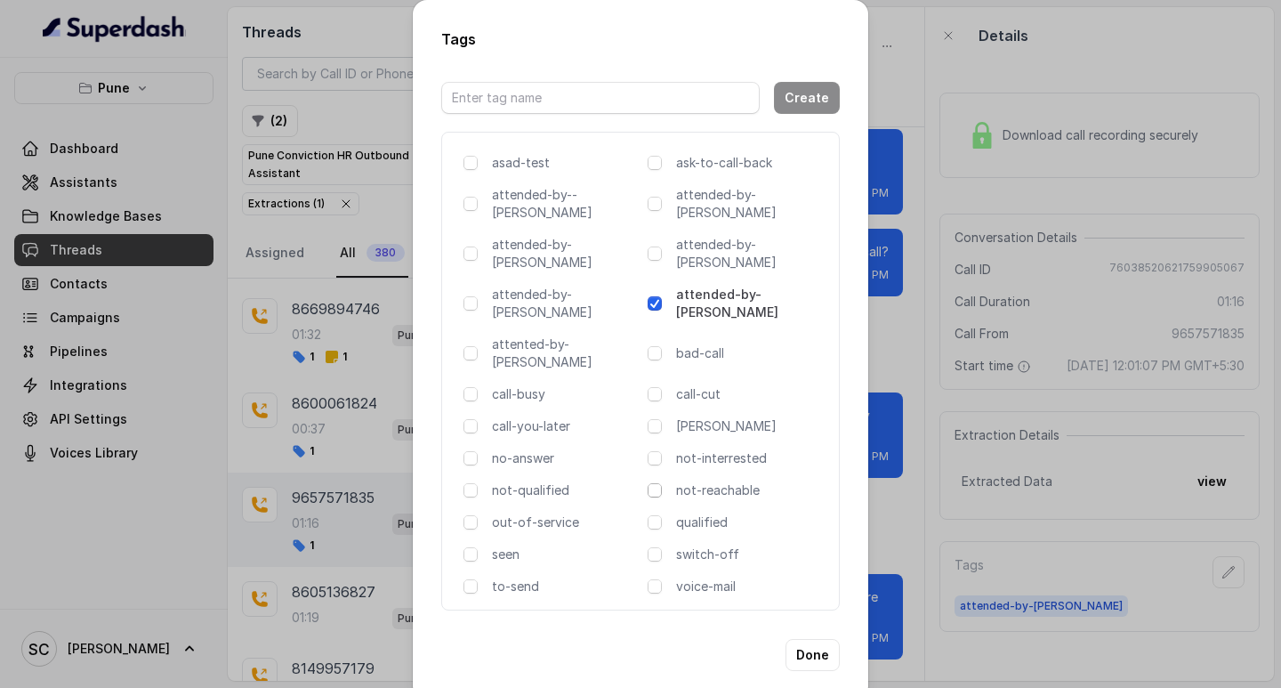
click at [651, 483] on span at bounding box center [655, 490] width 14 height 14
click at [820, 639] on button "Done" at bounding box center [813, 655] width 54 height 32
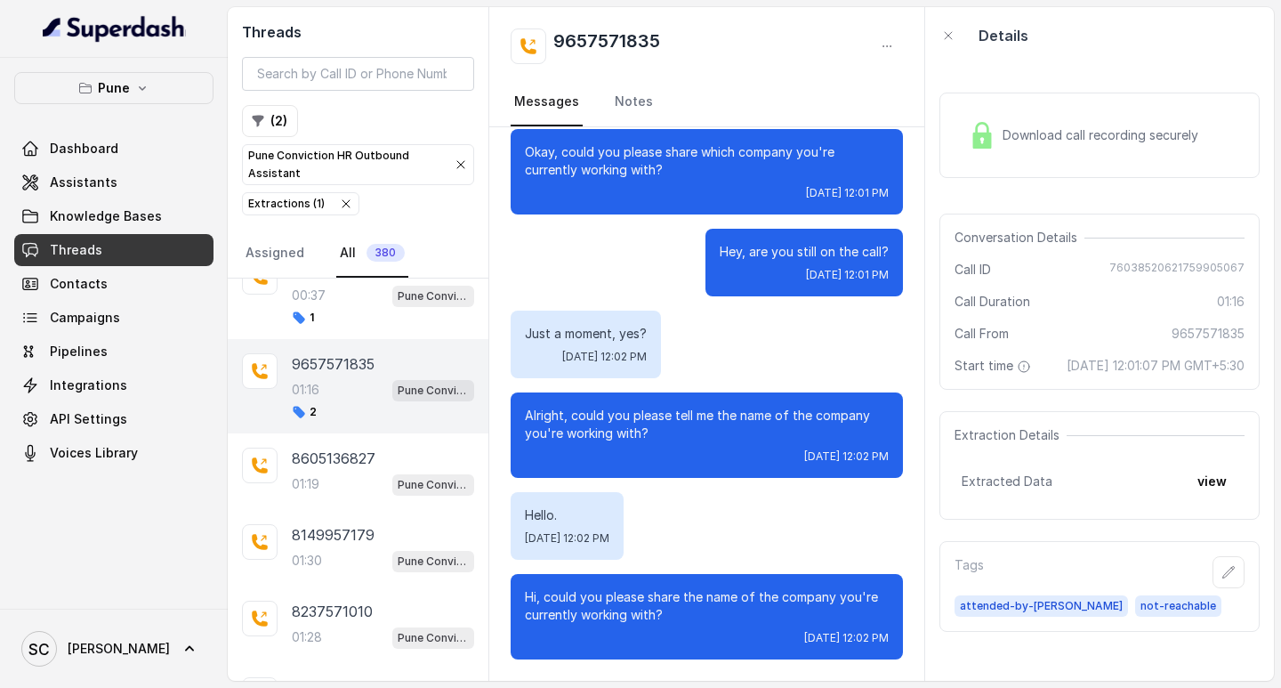
scroll to position [267, 0]
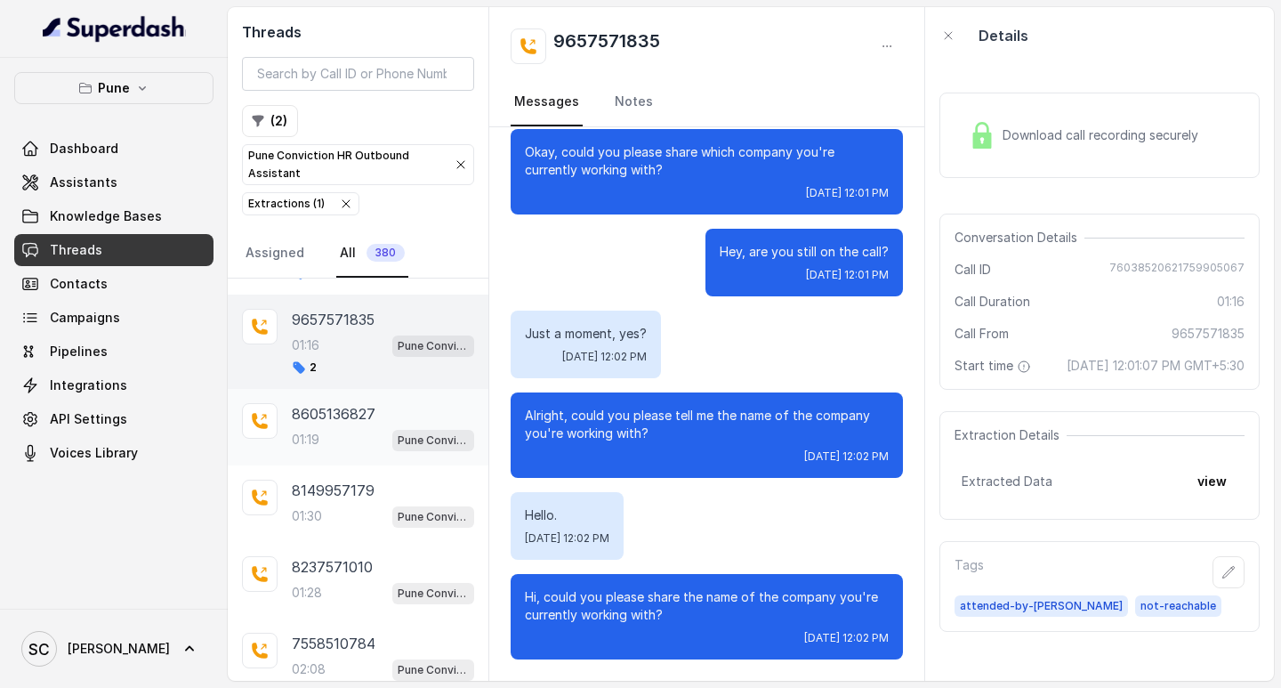
click at [345, 443] on div "01:19 Pune Conviction HR Outbound Assistant" at bounding box center [383, 439] width 182 height 23
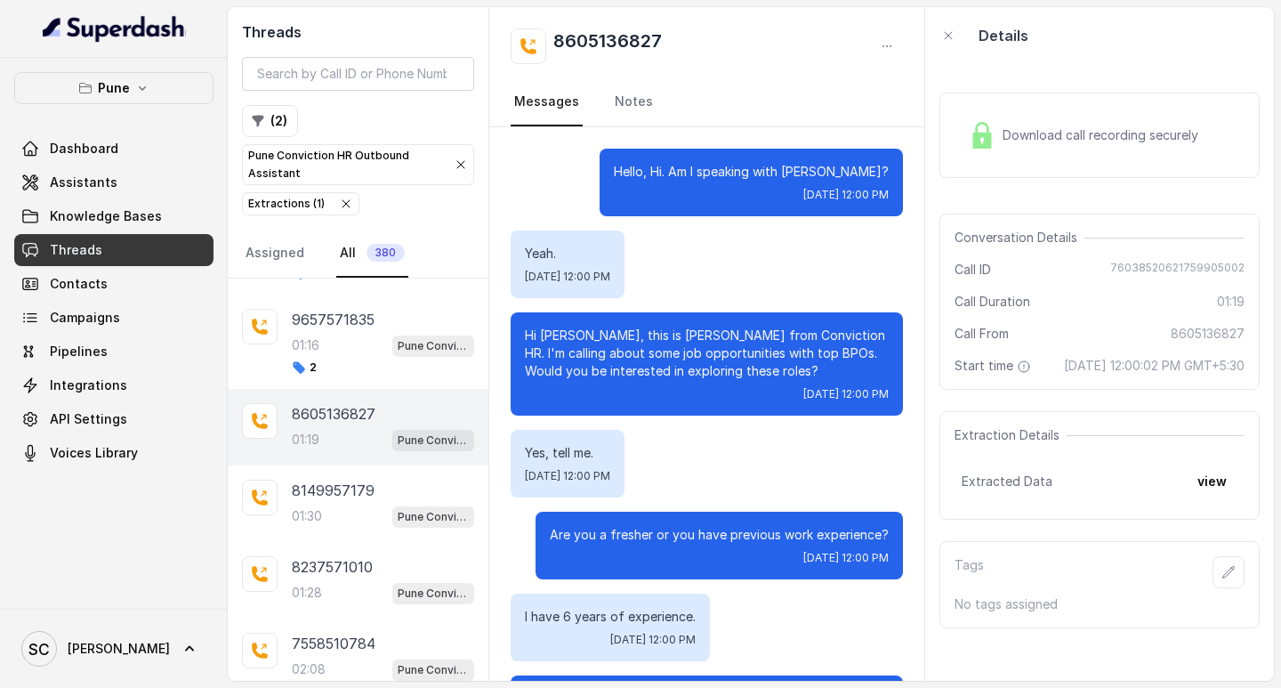
scroll to position [1319, 0]
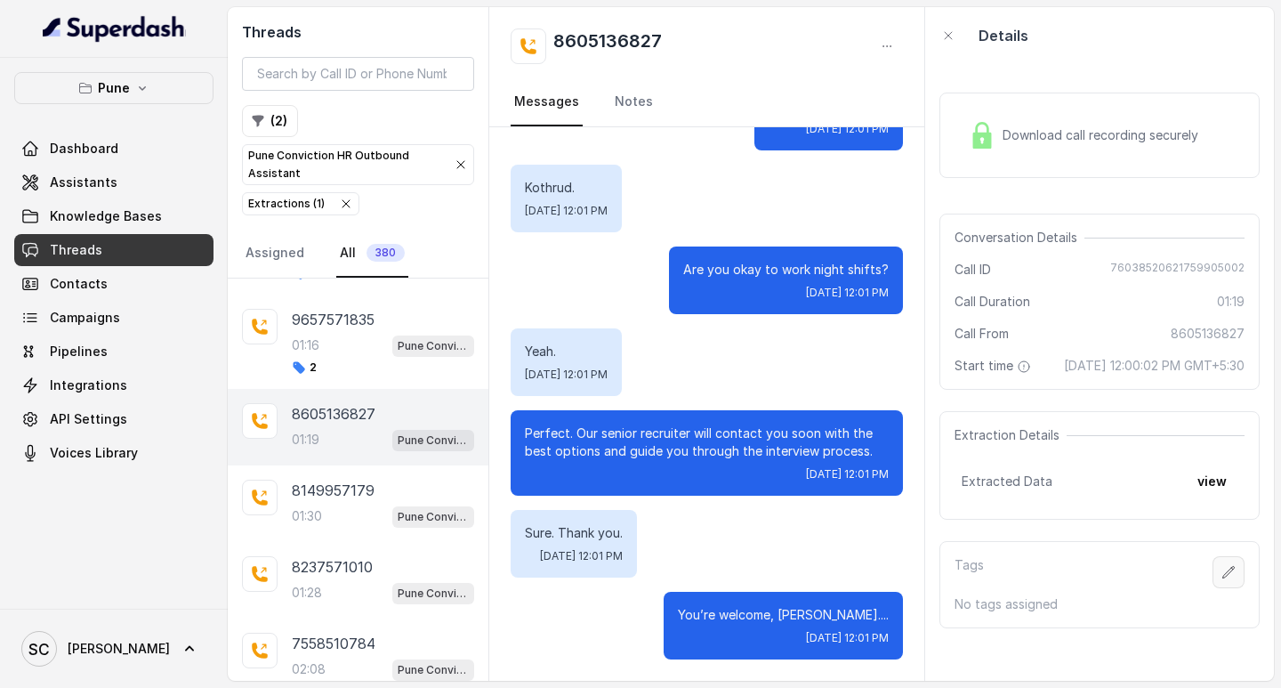
click at [1224, 578] on icon "button" at bounding box center [1230, 572] width 12 height 12
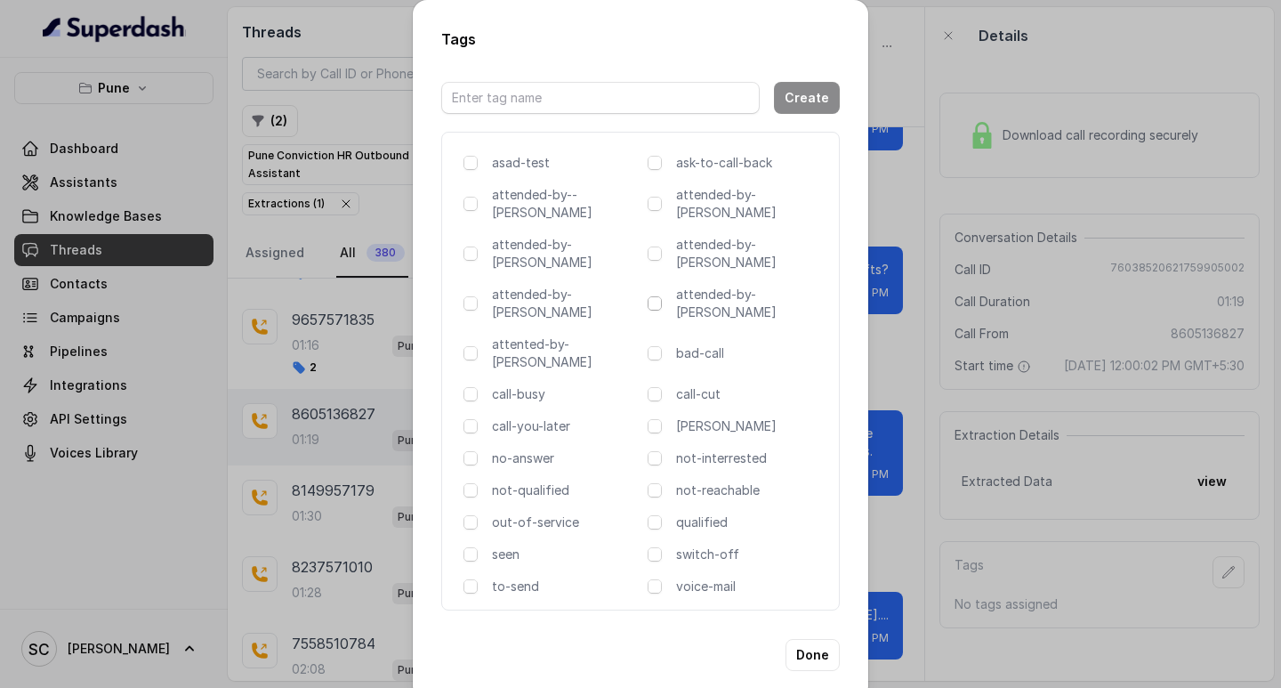
click at [652, 296] on span at bounding box center [655, 303] width 14 height 14
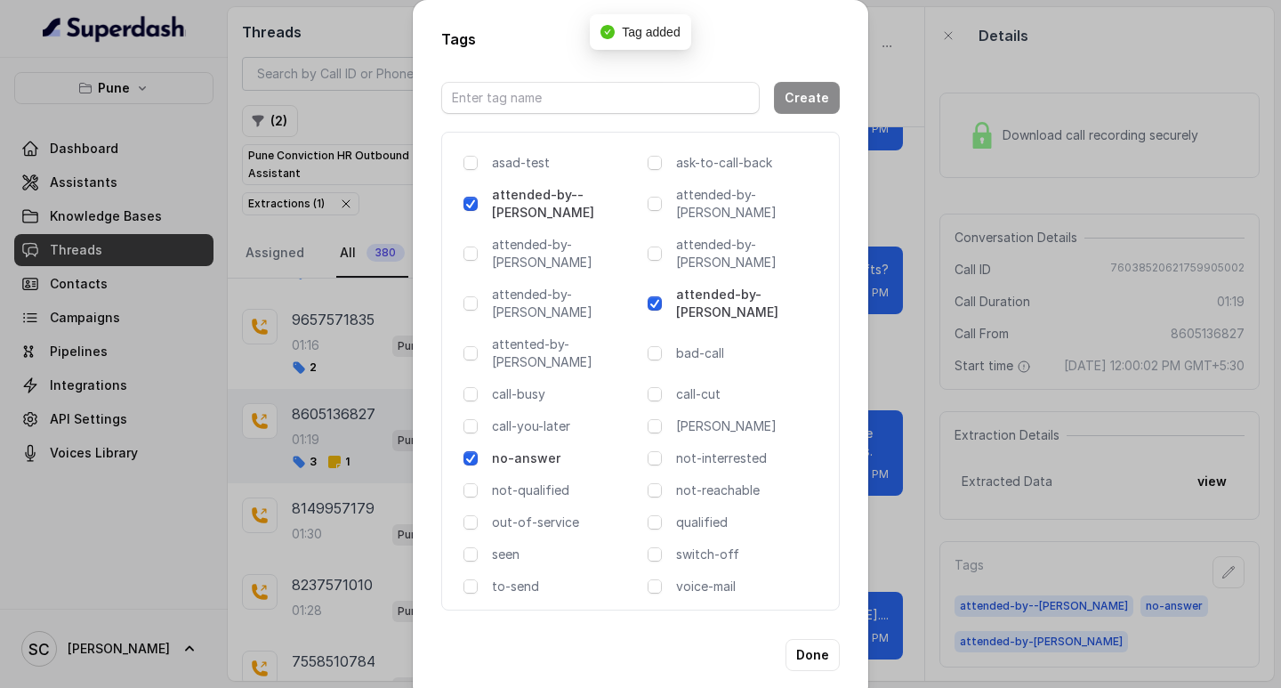
click at [652, 296] on span at bounding box center [655, 303] width 14 height 14
click at [901, 266] on div "Tags Create asad-test ask-to-call-back attended-by--[PERSON_NAME] attended-by-[…" at bounding box center [640, 344] width 1281 height 688
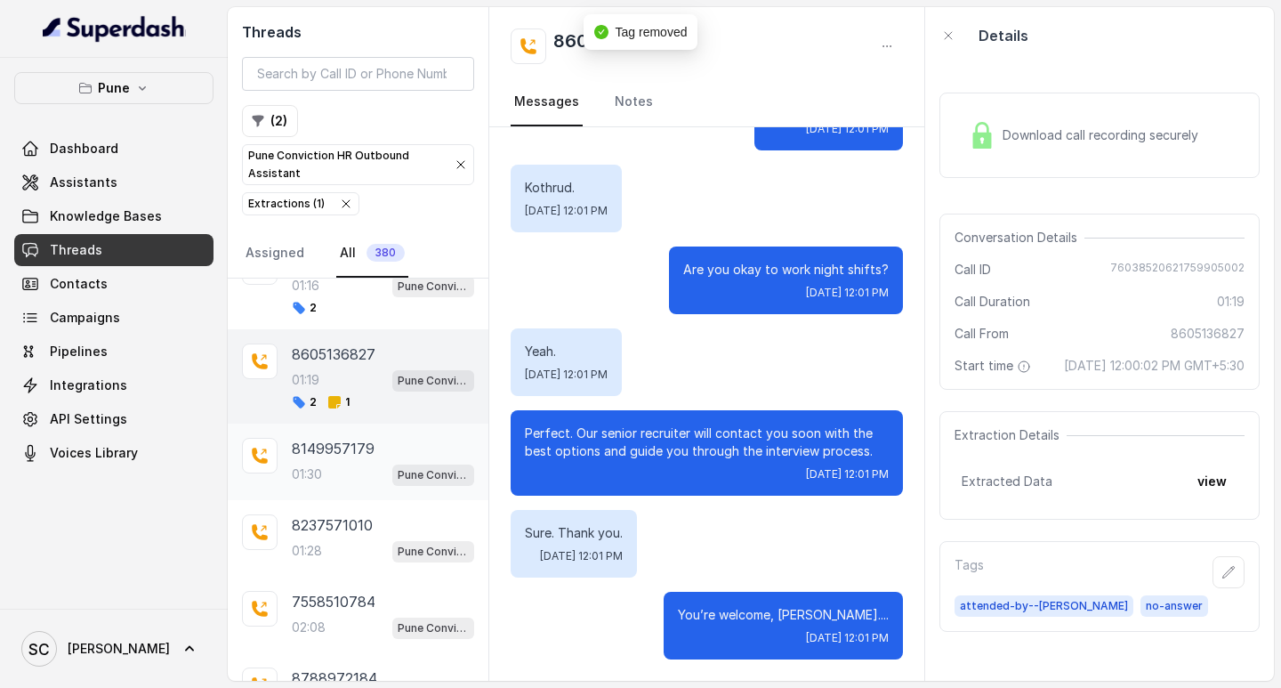
scroll to position [356, 0]
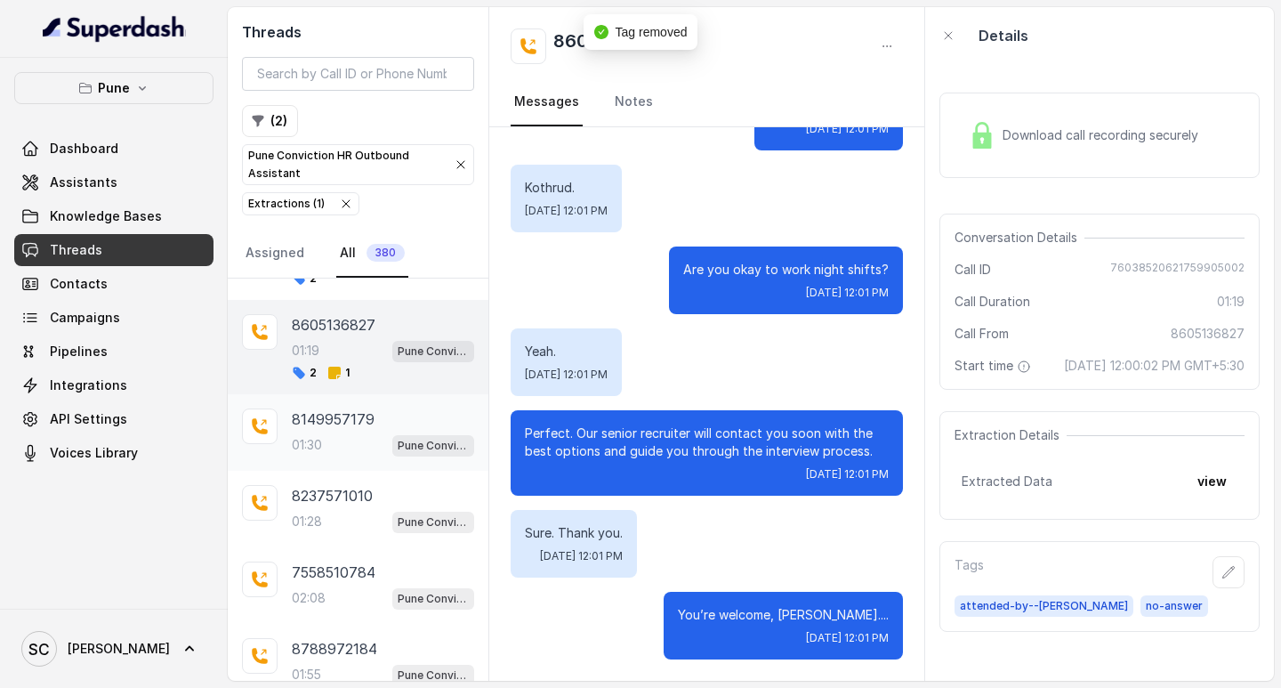
click at [335, 446] on div "01:30 Pune Conviction HR Outbound Assistant" at bounding box center [383, 444] width 182 height 23
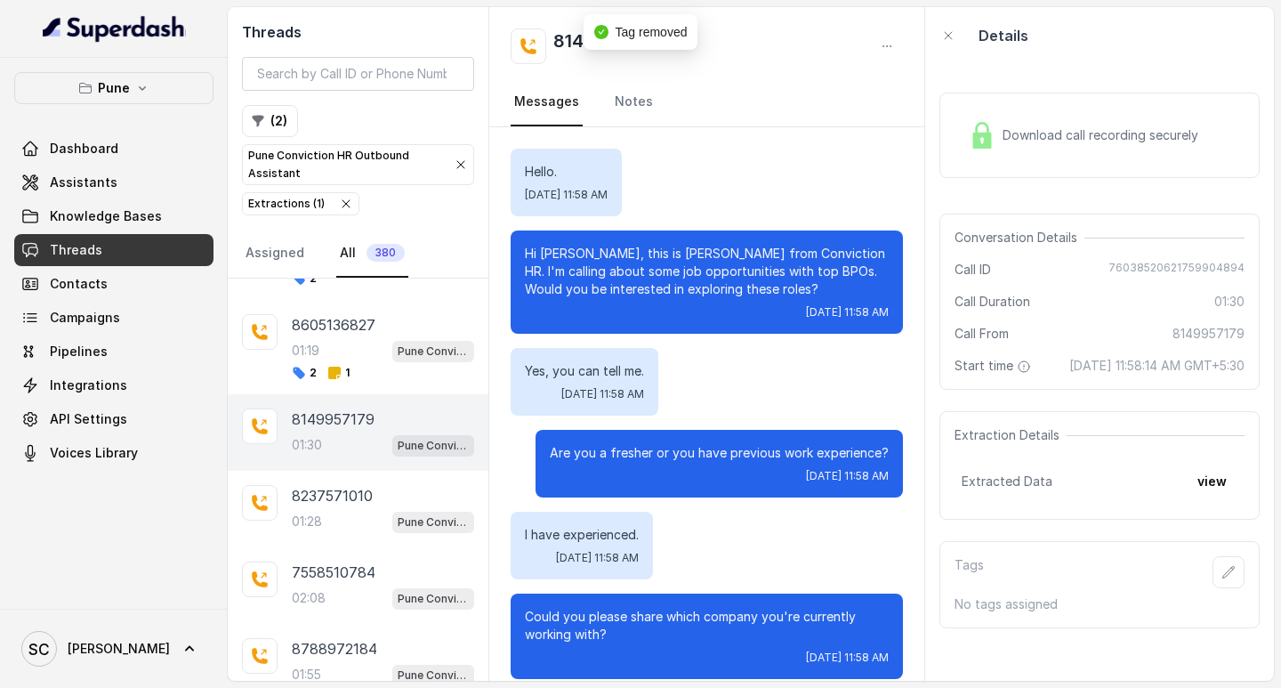
scroll to position [1383, 0]
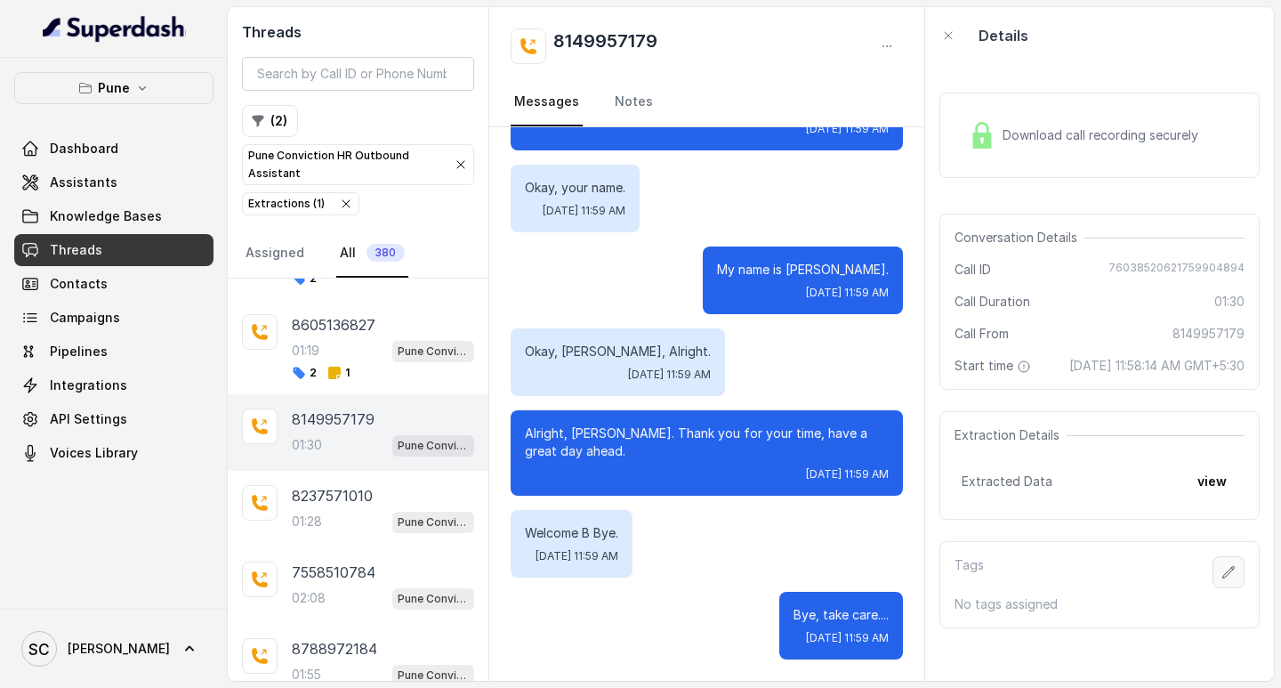
click at [1216, 588] on button "button" at bounding box center [1229, 572] width 32 height 32
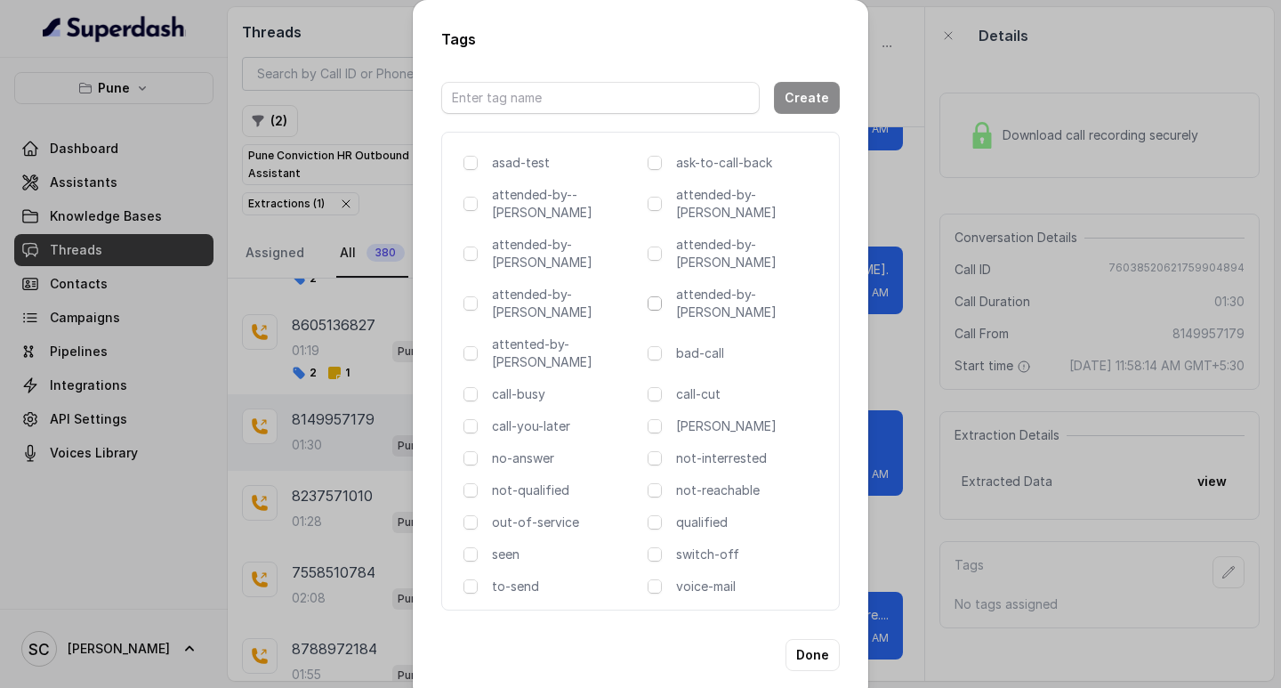
click at [656, 296] on span at bounding box center [655, 303] width 14 height 14
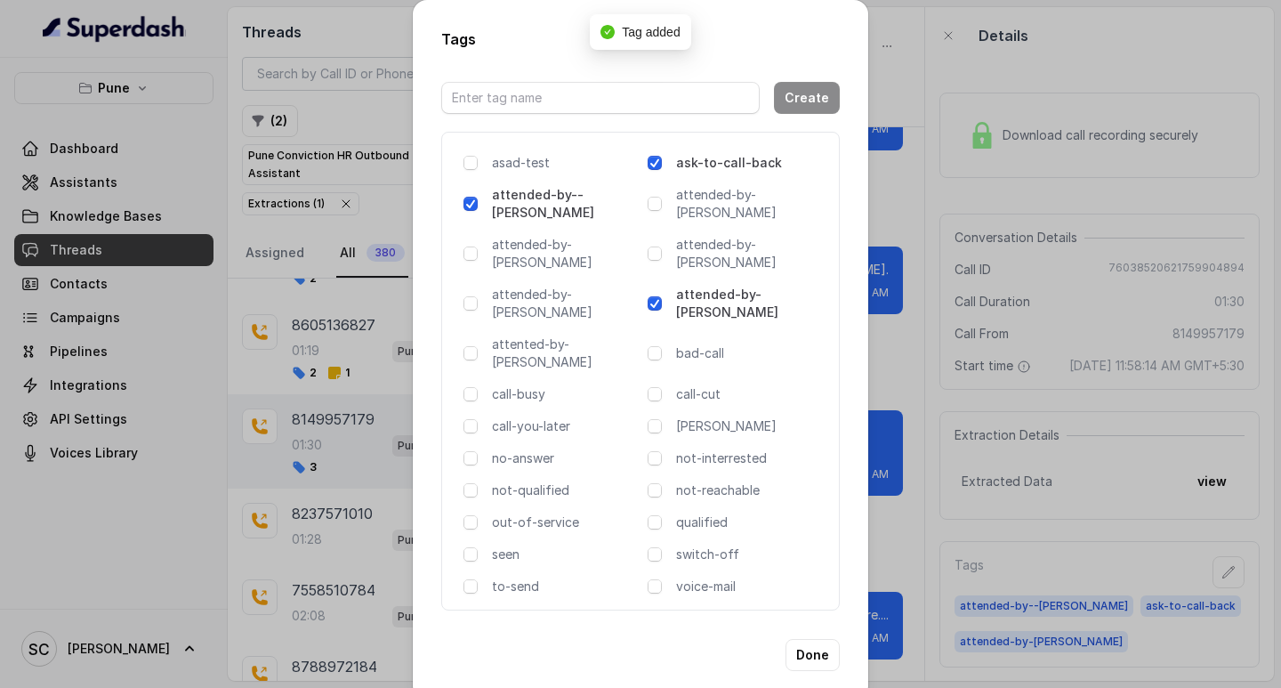
click at [656, 296] on span at bounding box center [655, 303] width 14 height 14
click at [938, 382] on div "Tags Create asad-test ask-to-call-back attended-by--[PERSON_NAME] attended-by-[…" at bounding box center [640, 344] width 1281 height 688
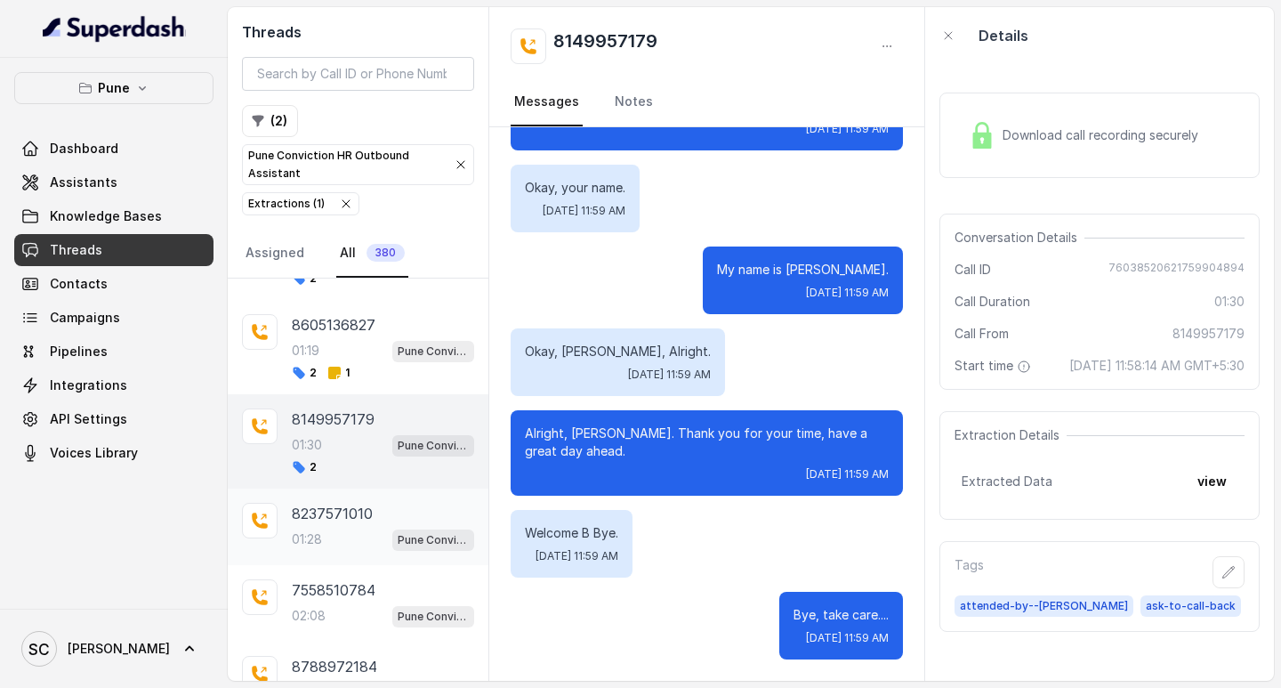
click at [330, 528] on div "01:28 Pune Conviction HR Outbound Assistant" at bounding box center [383, 539] width 182 height 23
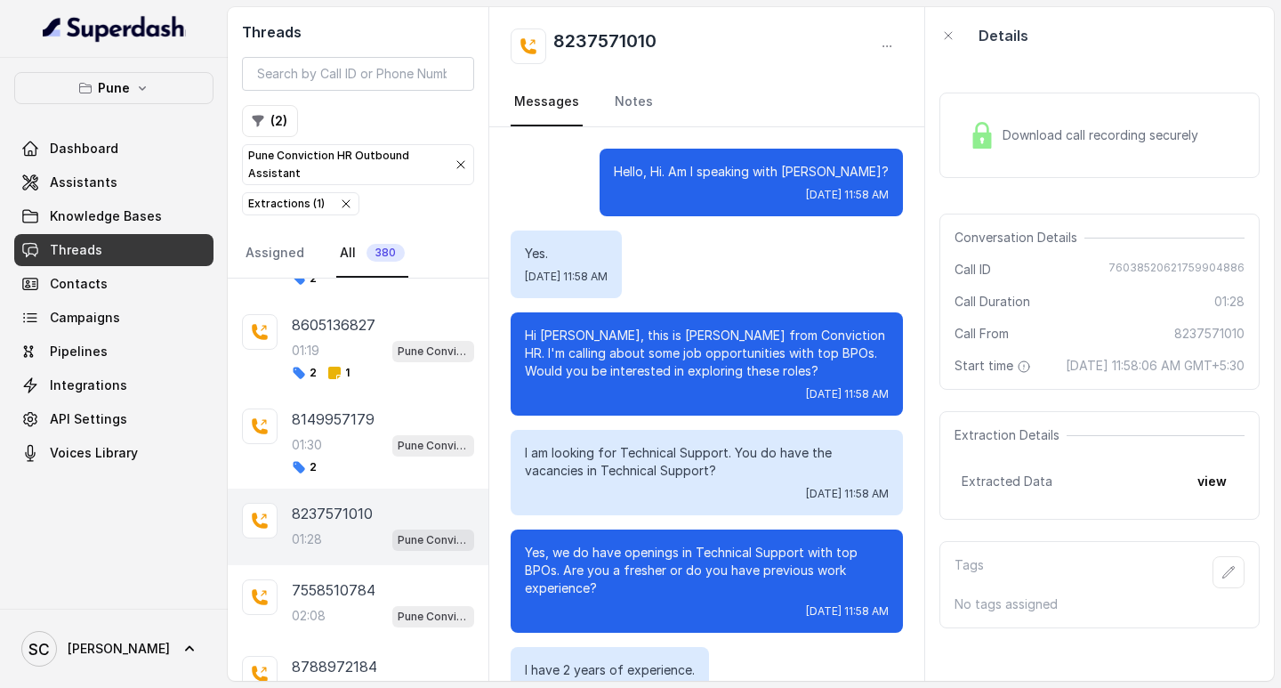
scroll to position [1273, 0]
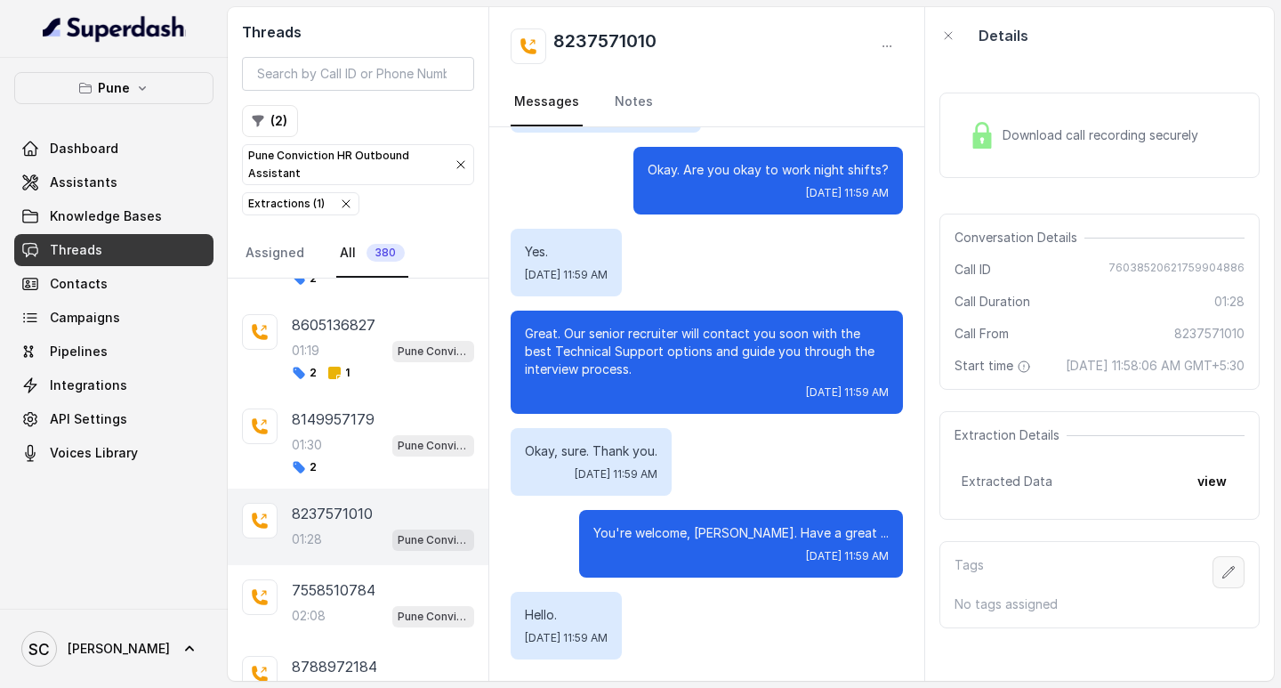
click at [1222, 579] on icon "button" at bounding box center [1229, 572] width 14 height 14
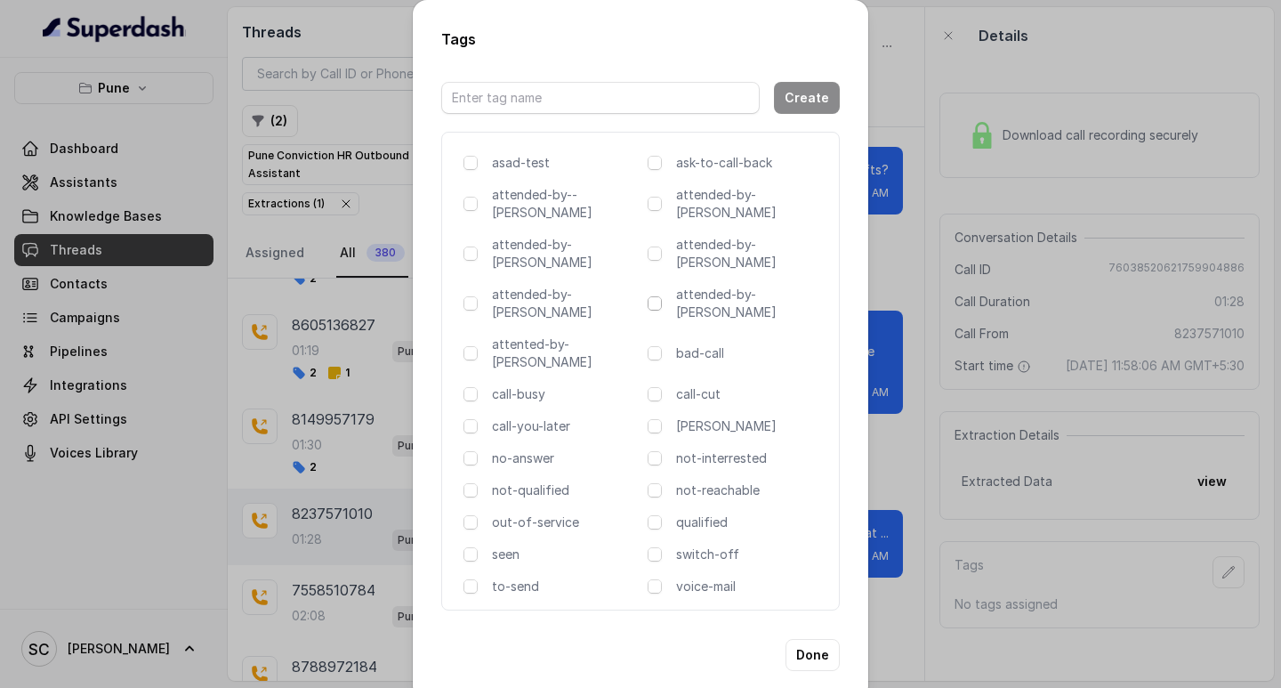
click at [651, 296] on span at bounding box center [655, 303] width 14 height 14
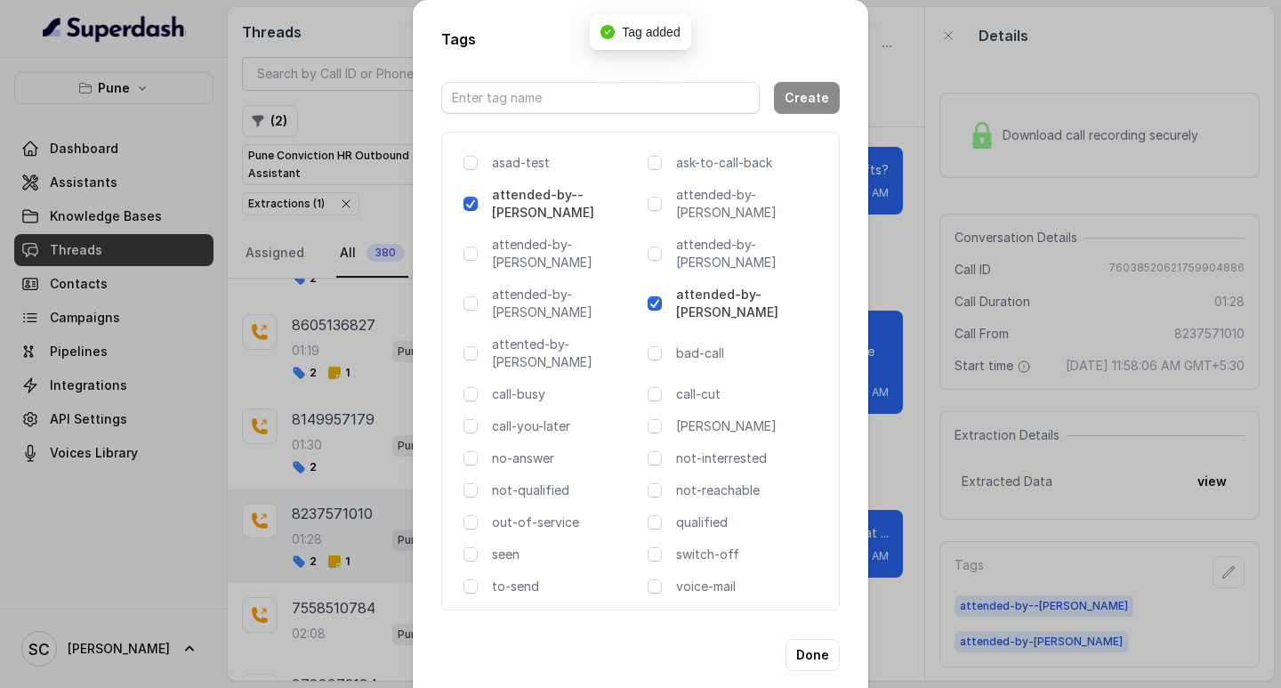
click at [651, 296] on span at bounding box center [655, 303] width 14 height 14
click at [920, 246] on div "Tags Create asad-test ask-to-call-back attended-by--[PERSON_NAME] attended-by-[…" at bounding box center [640, 344] width 1281 height 688
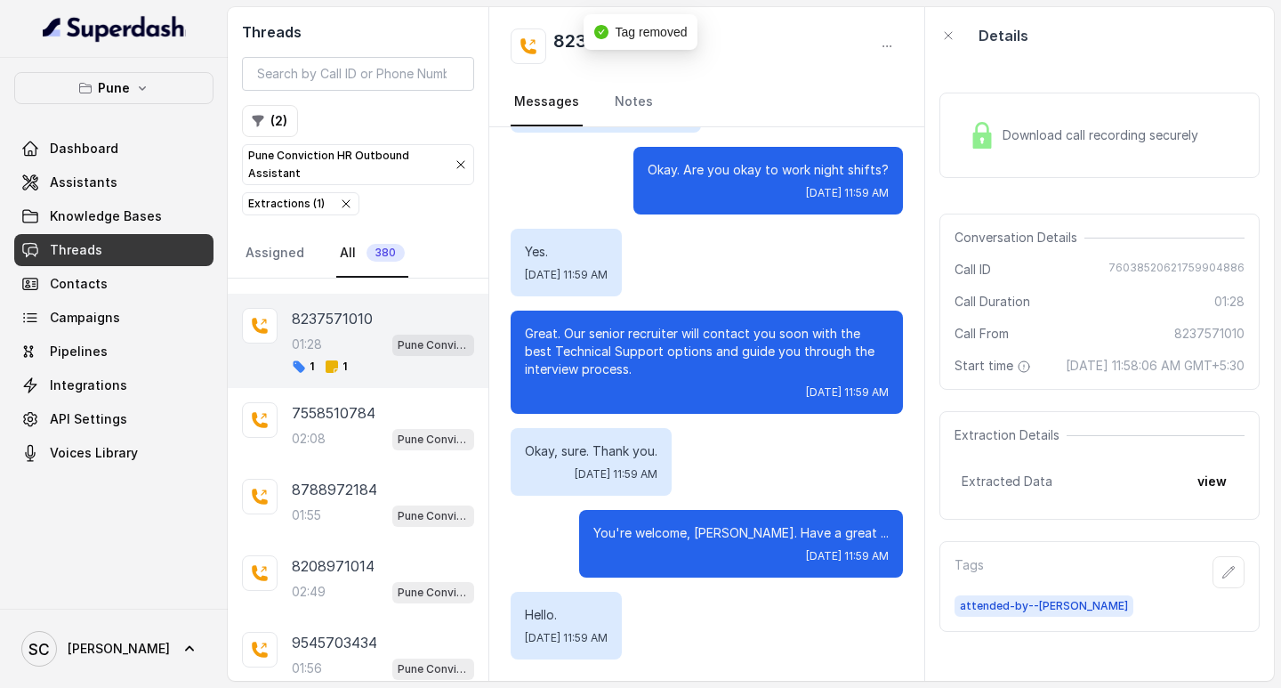
scroll to position [623, 0]
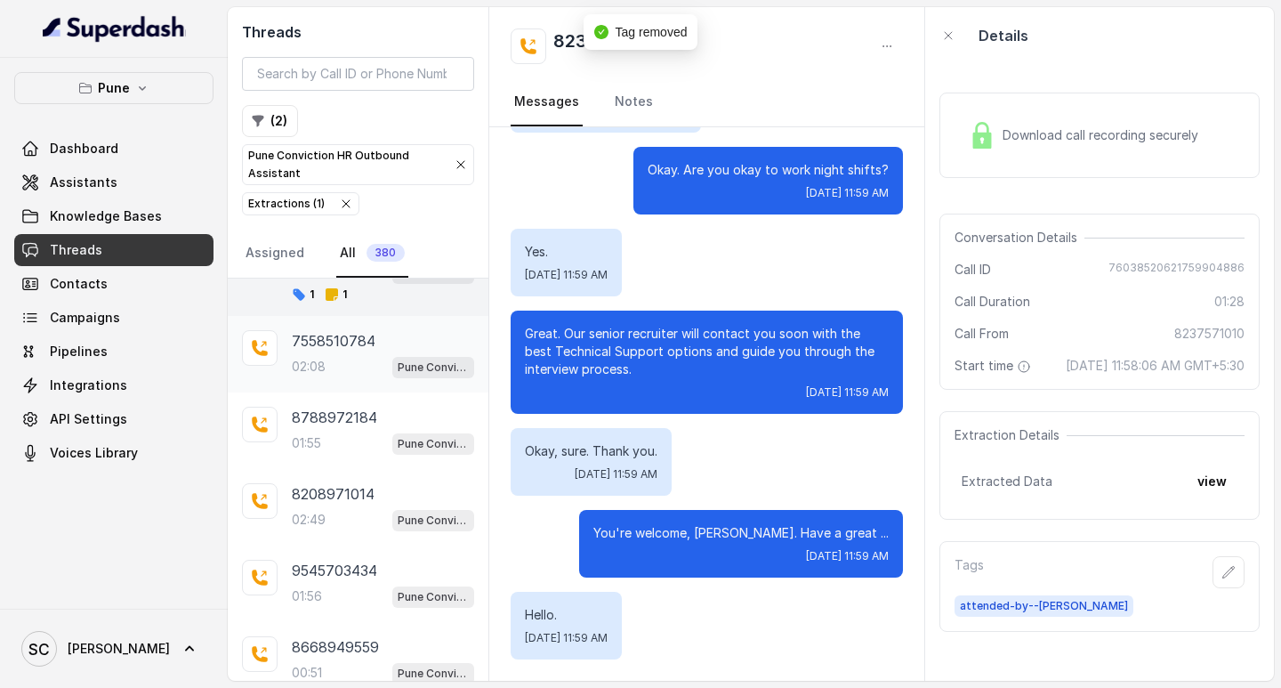
click at [352, 383] on div "7558510784 02:08 Pune Conviction HR Outbound Assistant" at bounding box center [358, 354] width 261 height 77
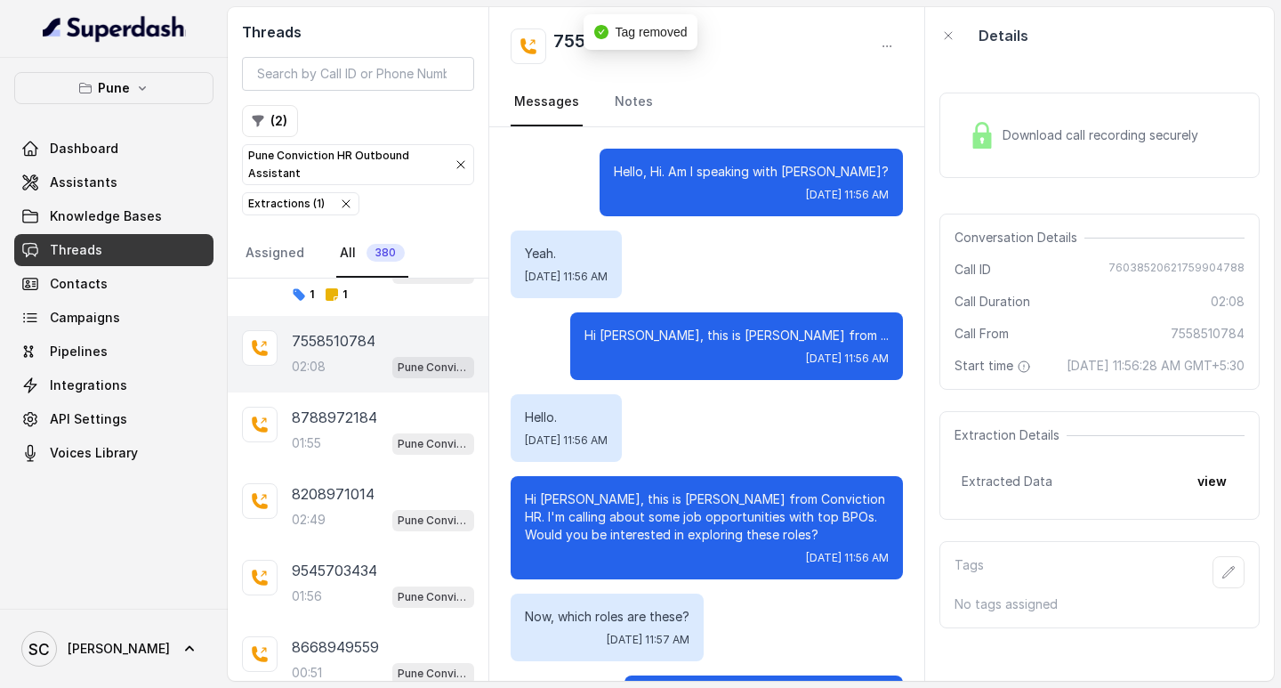
scroll to position [1935, 0]
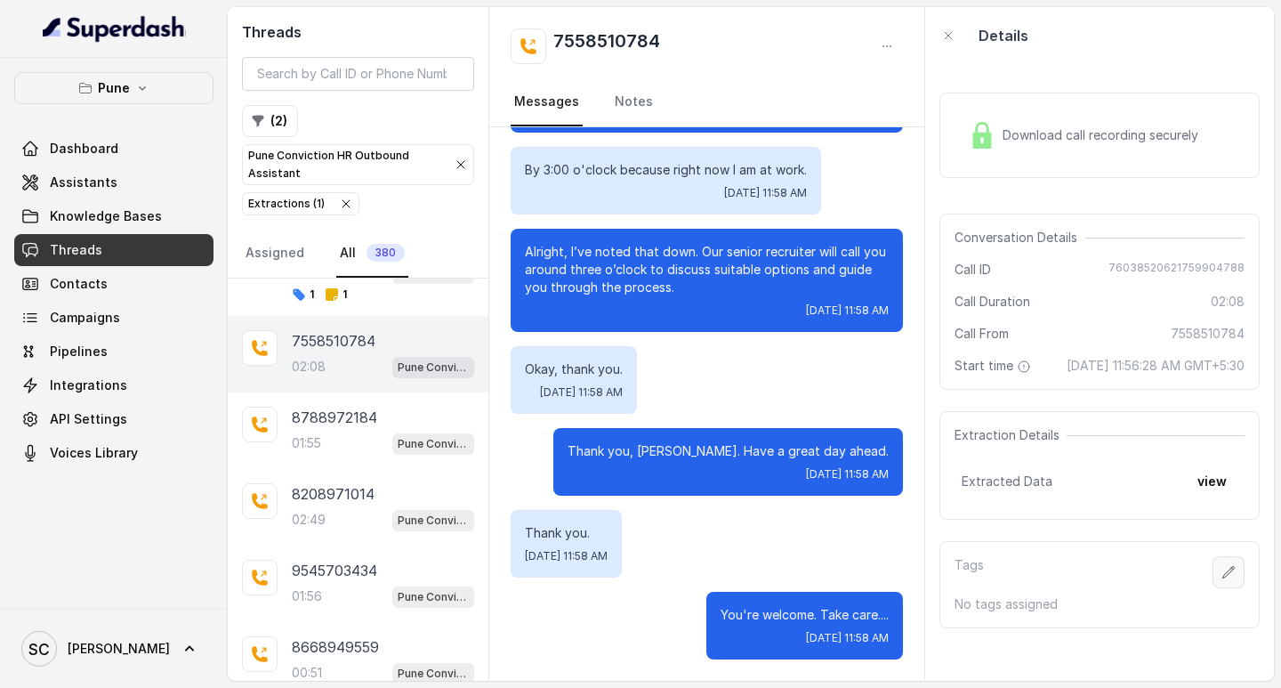
click at [1222, 579] on icon "button" at bounding box center [1229, 572] width 14 height 14
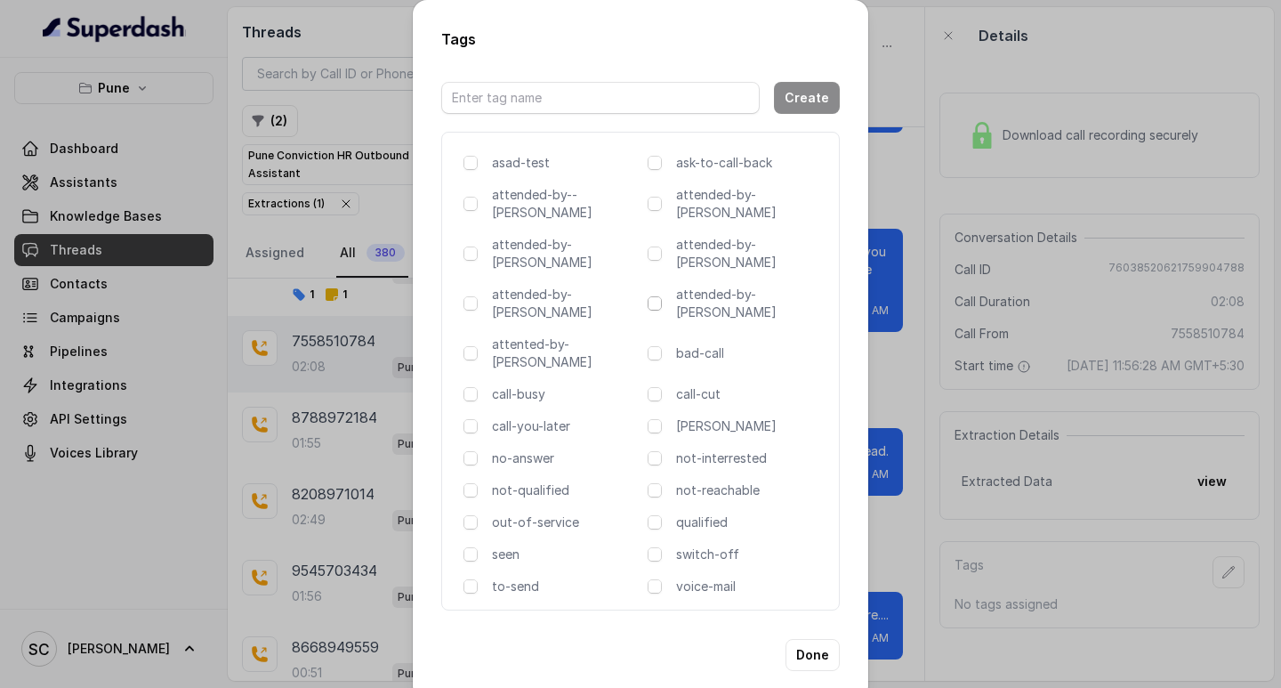
click at [654, 296] on span at bounding box center [655, 303] width 14 height 14
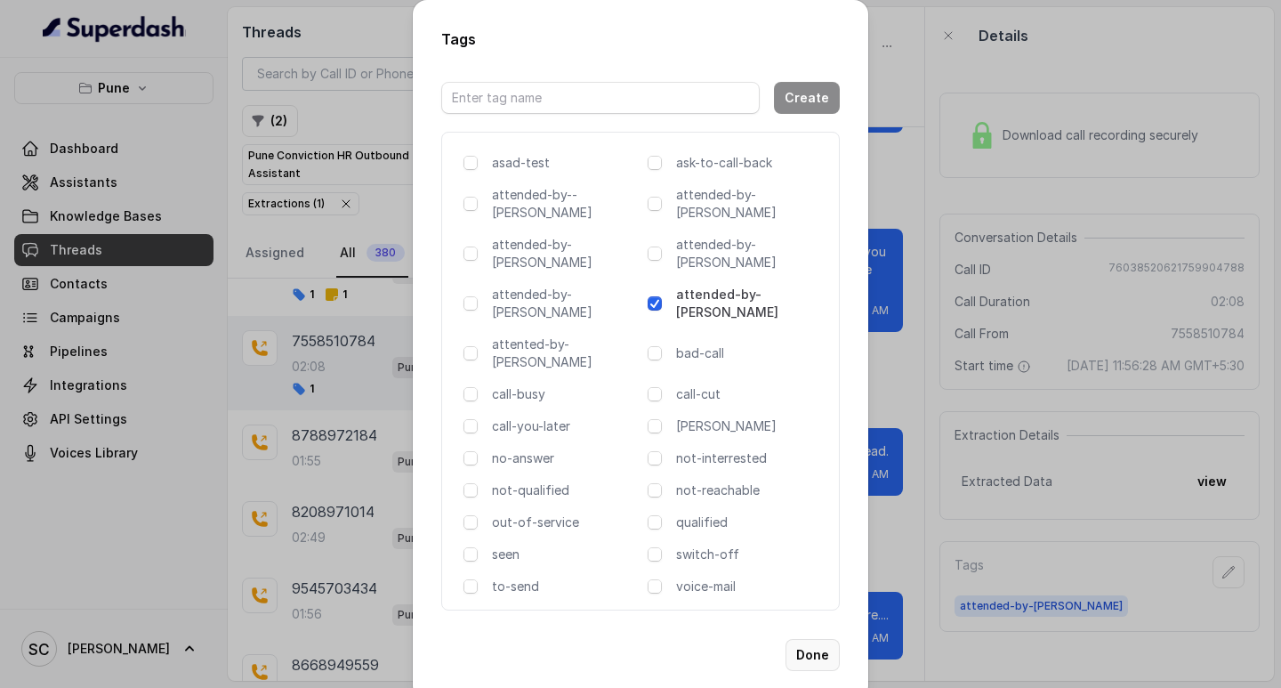
click at [812, 639] on button "Done" at bounding box center [813, 655] width 54 height 32
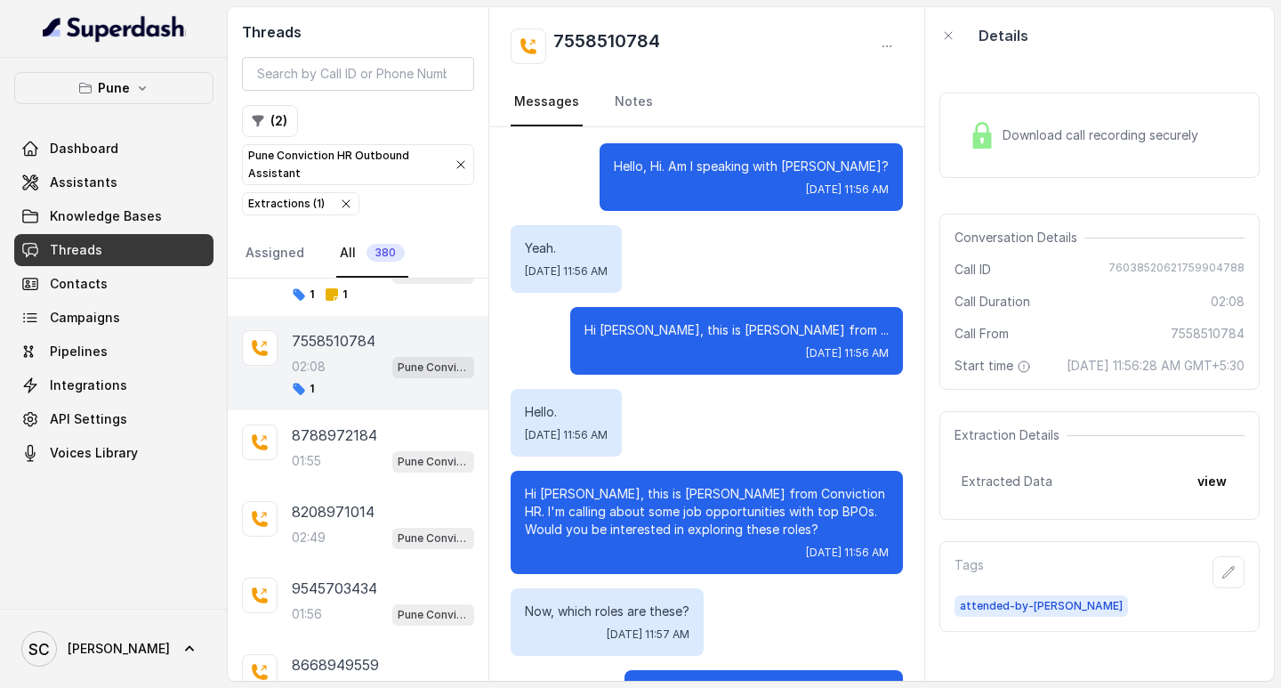
scroll to position [0, 0]
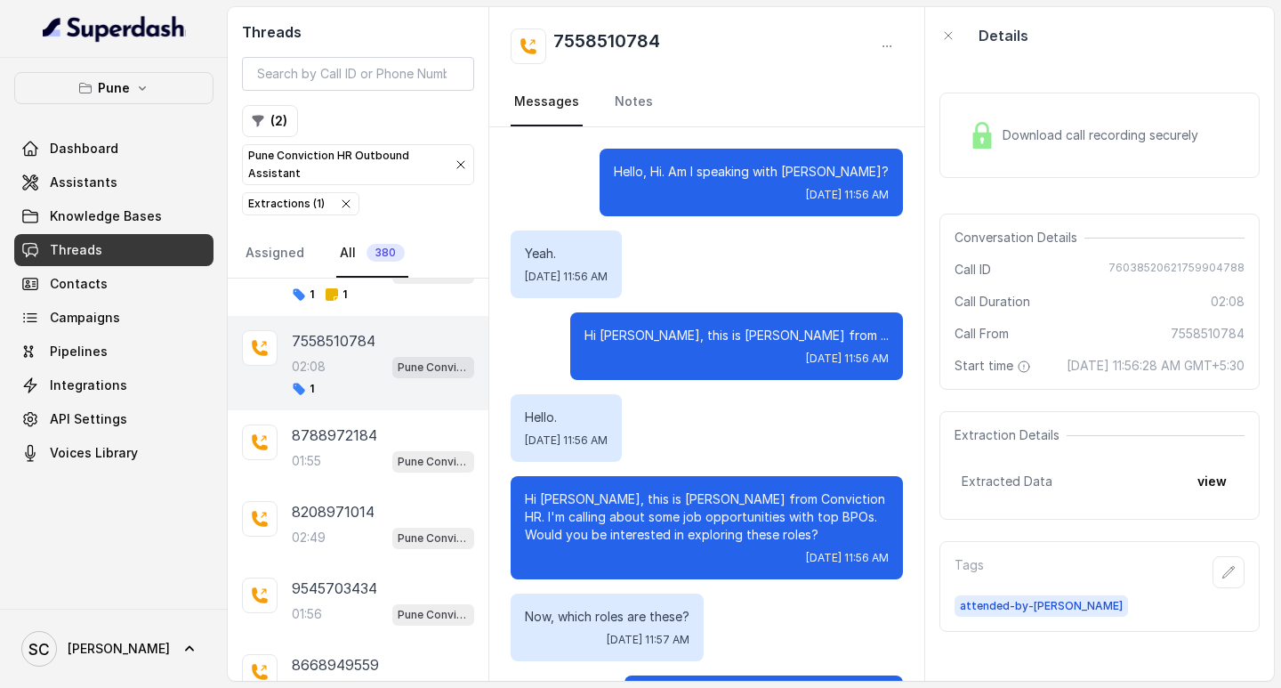
click at [604, 35] on h2 "7558510784" at bounding box center [607, 46] width 107 height 36
copy h2 "7558510784"
click at [1225, 588] on button "button" at bounding box center [1229, 572] width 32 height 32
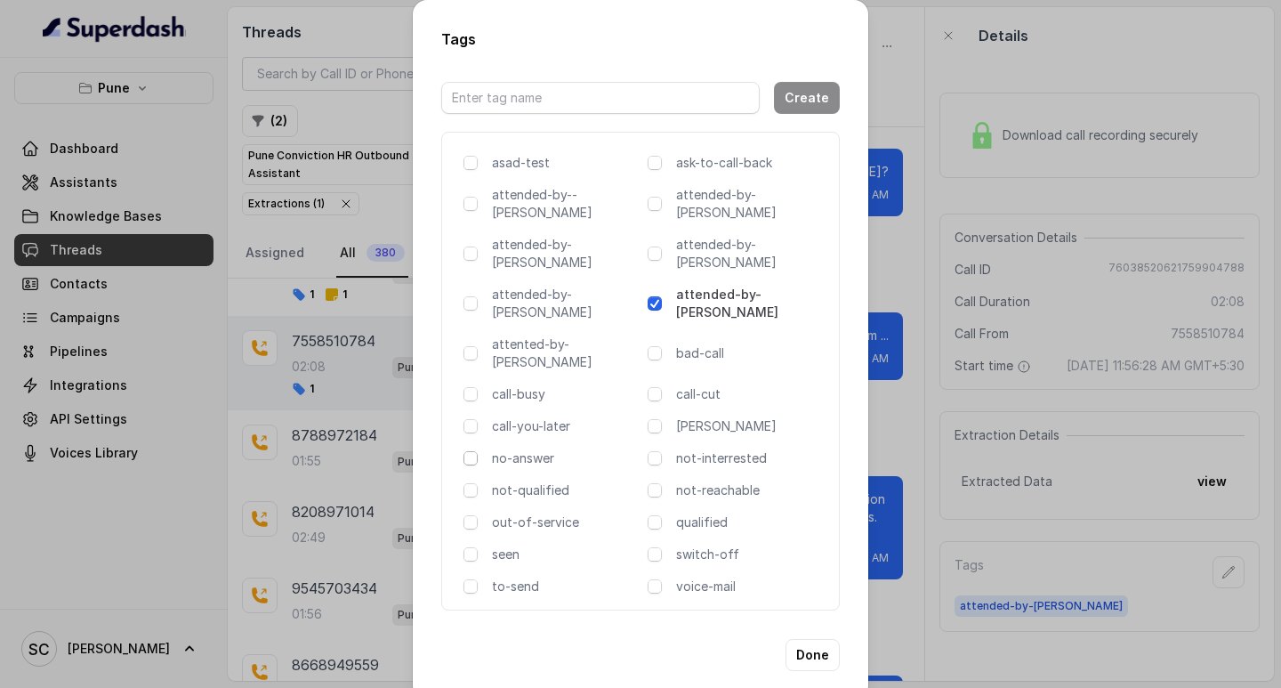
click at [474, 451] on span at bounding box center [471, 458] width 14 height 14
click at [813, 639] on button "Done" at bounding box center [813, 655] width 54 height 32
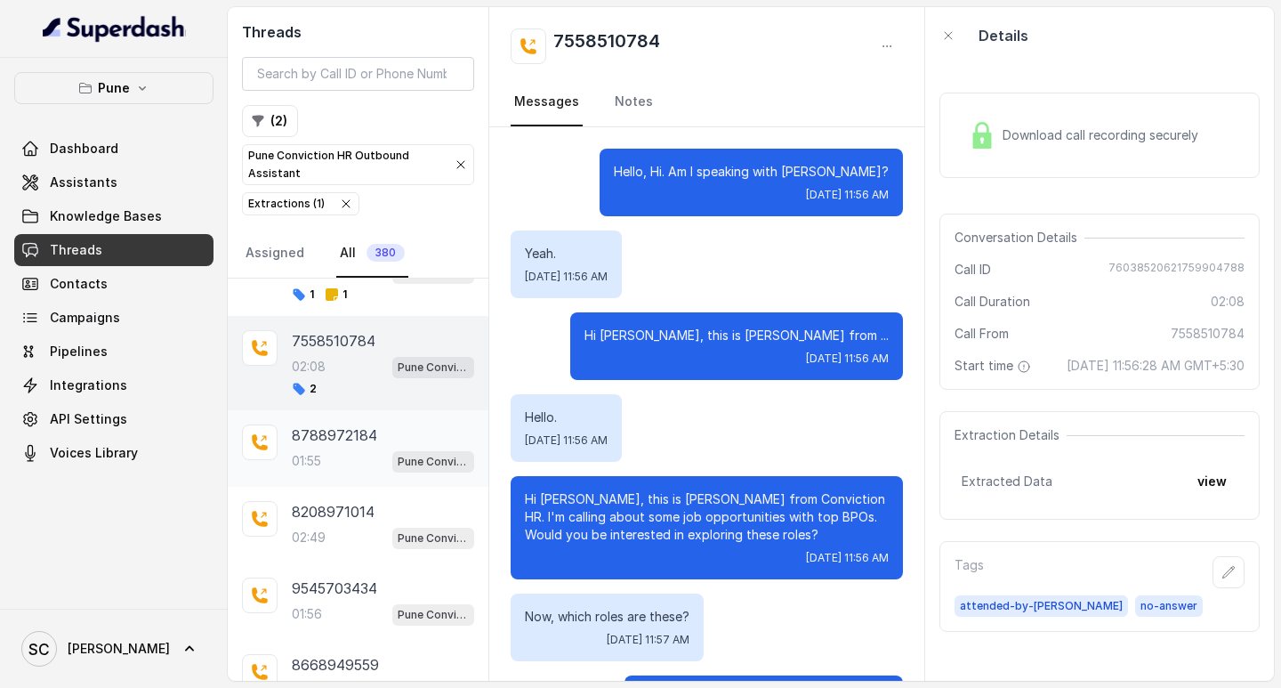
click at [335, 445] on p "8788972184" at bounding box center [334, 434] width 85 height 21
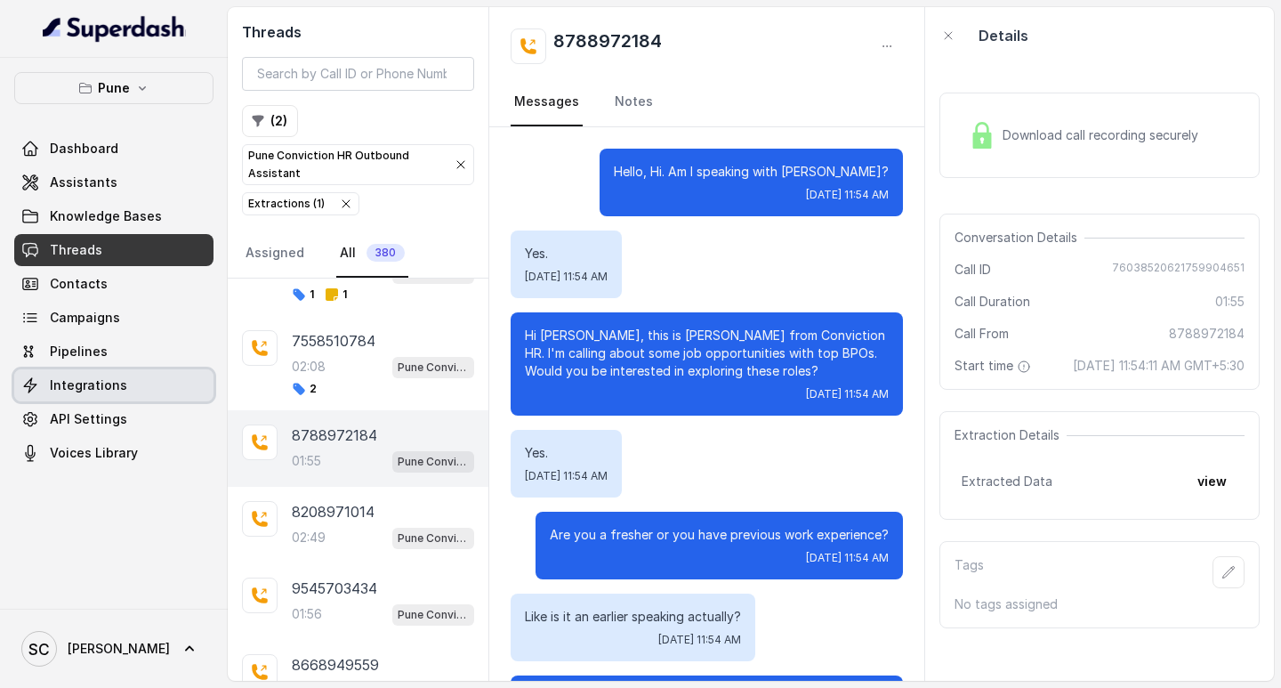
click at [54, 398] on link "Integrations" at bounding box center [113, 385] width 199 height 32
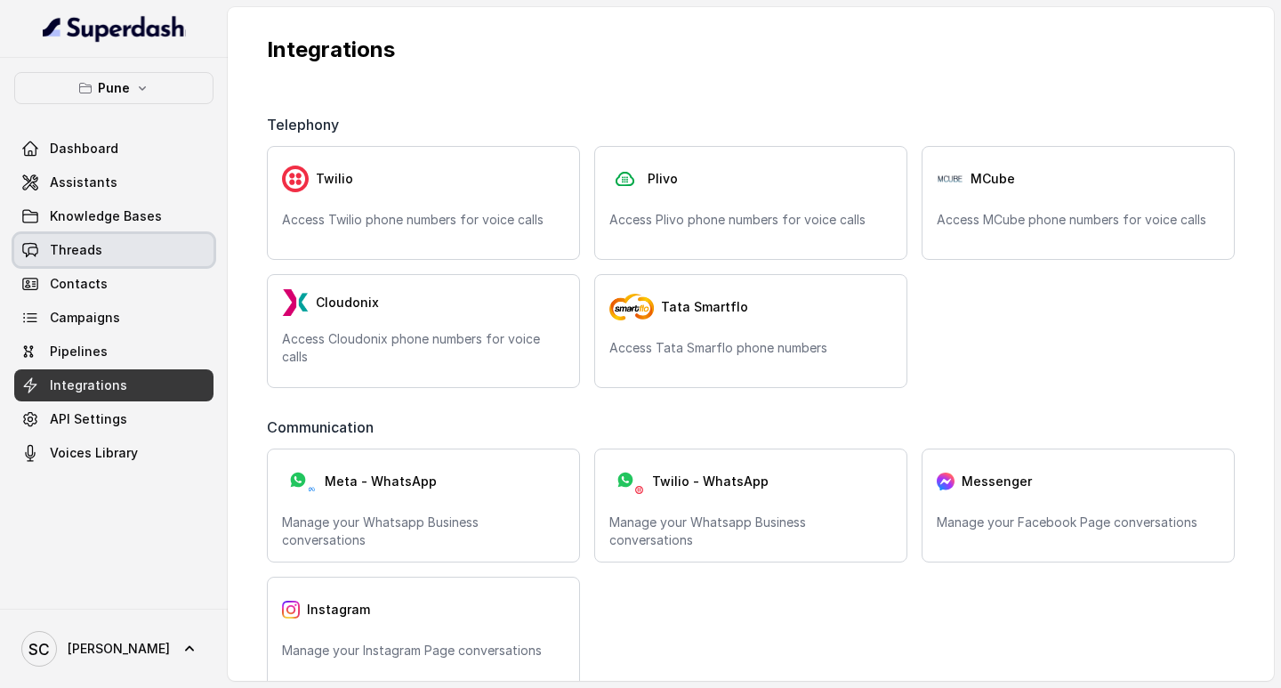
click at [91, 247] on span "Threads" at bounding box center [76, 250] width 53 height 18
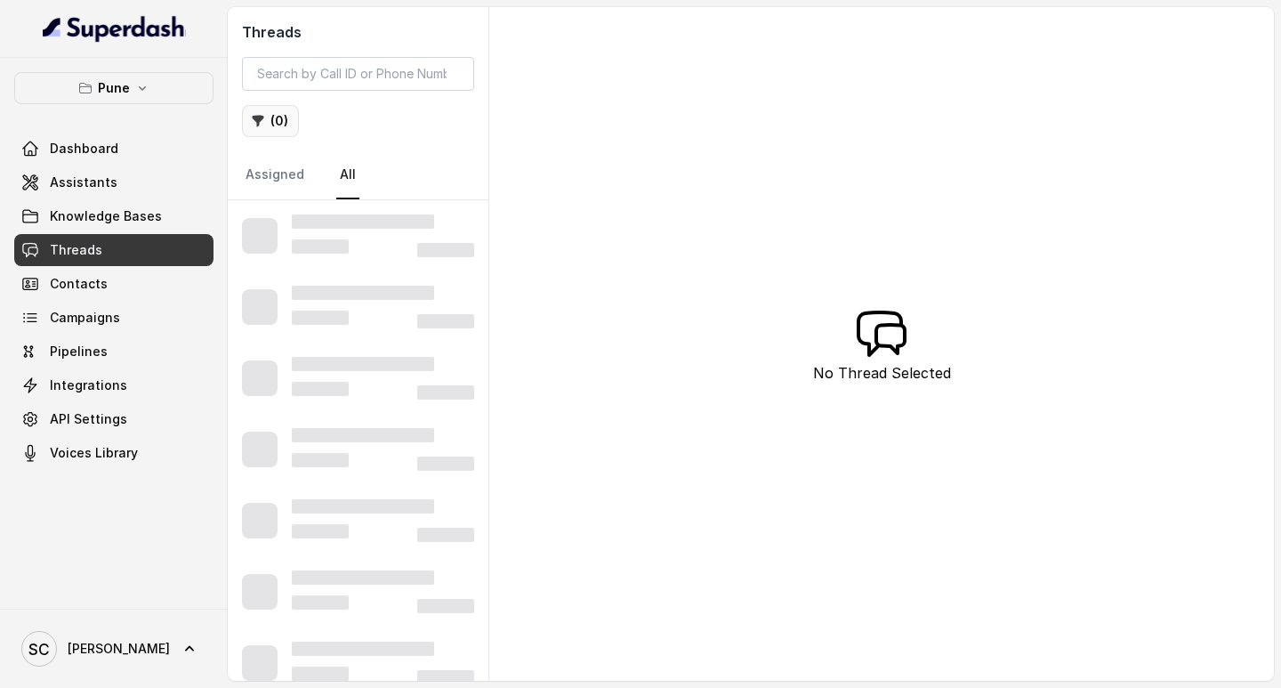
click at [272, 116] on button "( 0 )" at bounding box center [270, 121] width 57 height 32
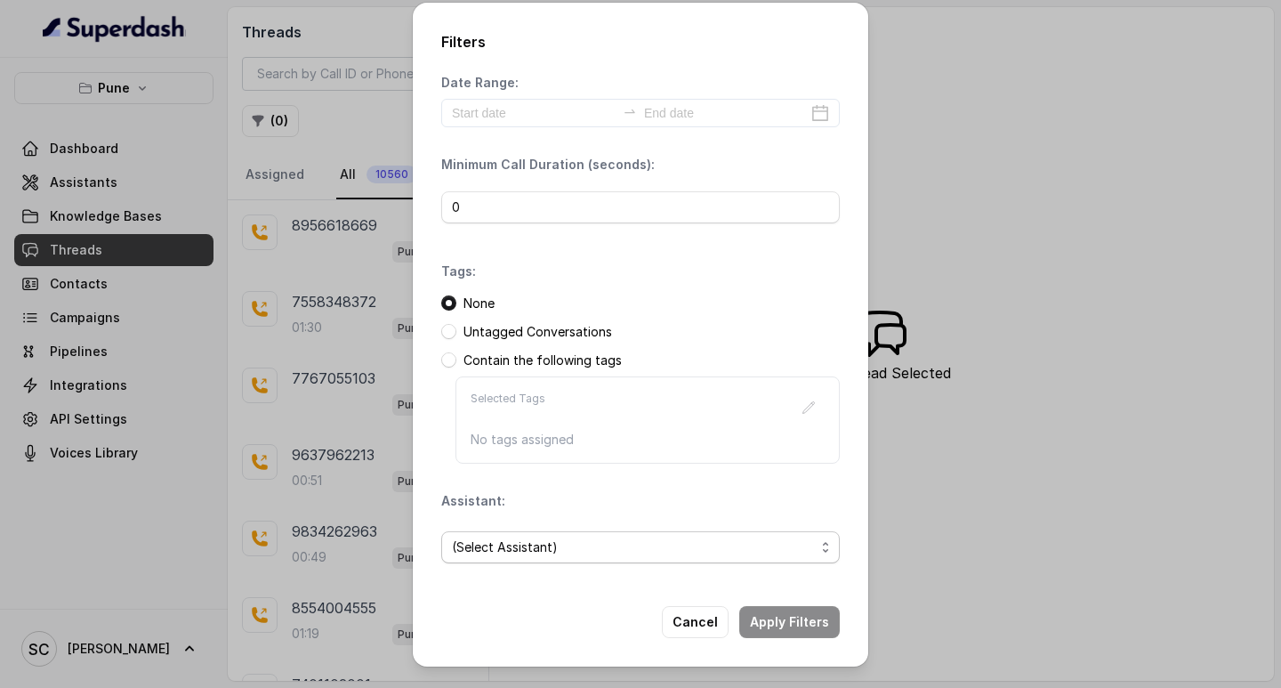
click at [583, 543] on span "(Select Assistant)" at bounding box center [633, 547] width 363 height 21
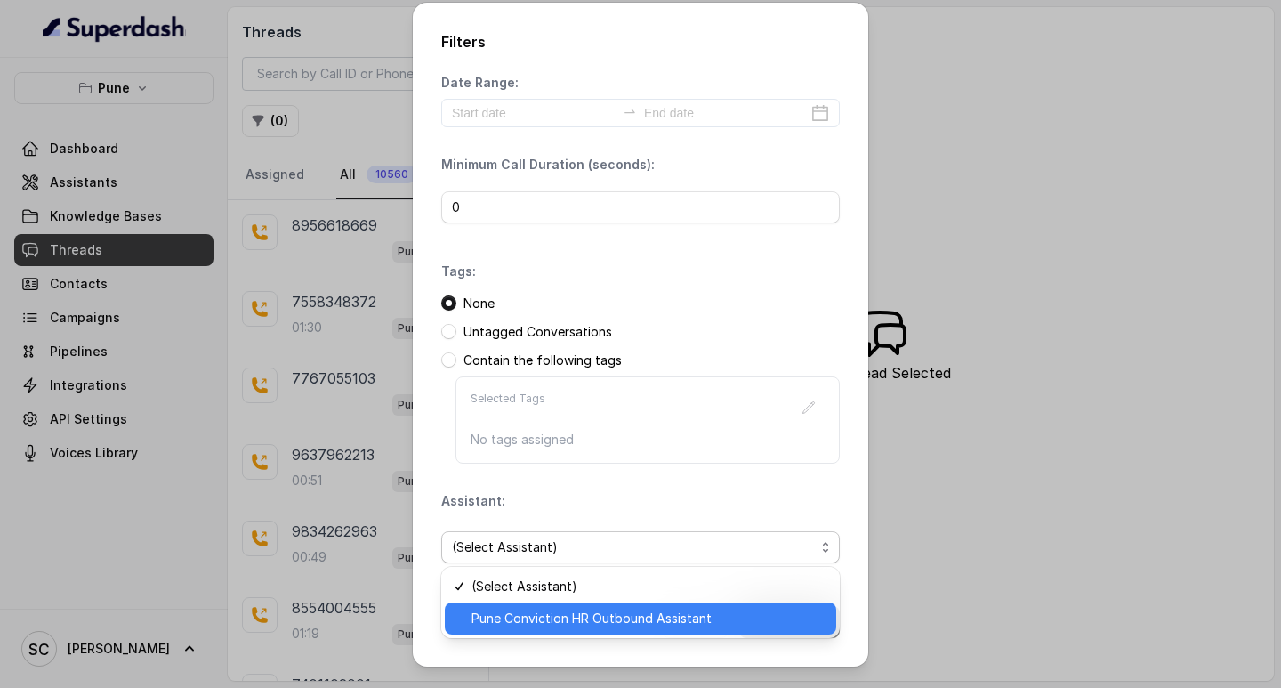
click at [561, 617] on span "Pune Conviction HR Outbound Assistant" at bounding box center [649, 618] width 354 height 21
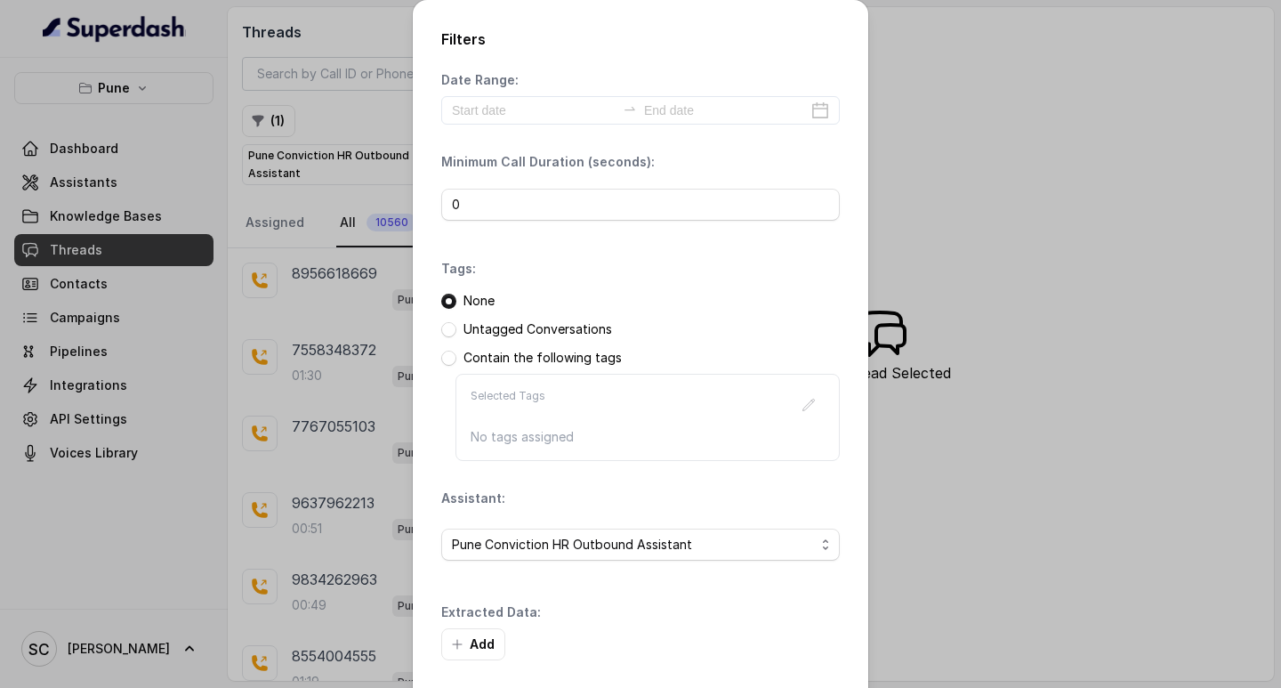
scroll to position [76, 0]
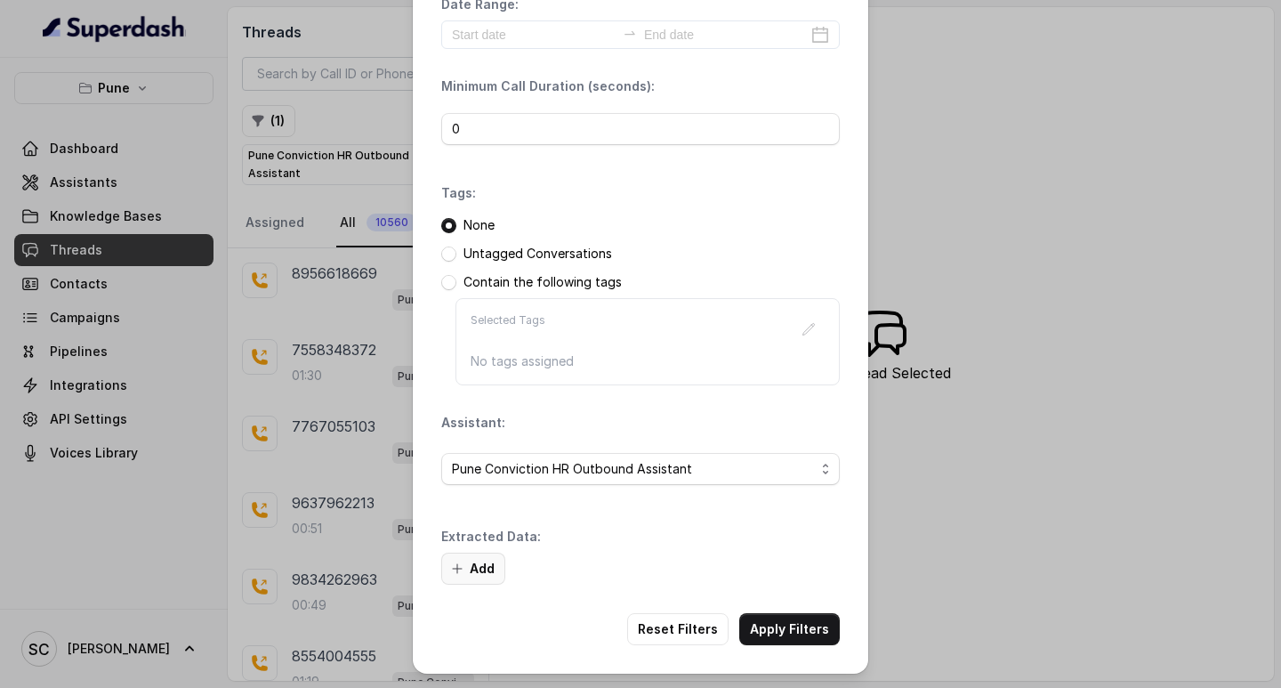
click at [457, 557] on button "Add" at bounding box center [473, 569] width 64 height 32
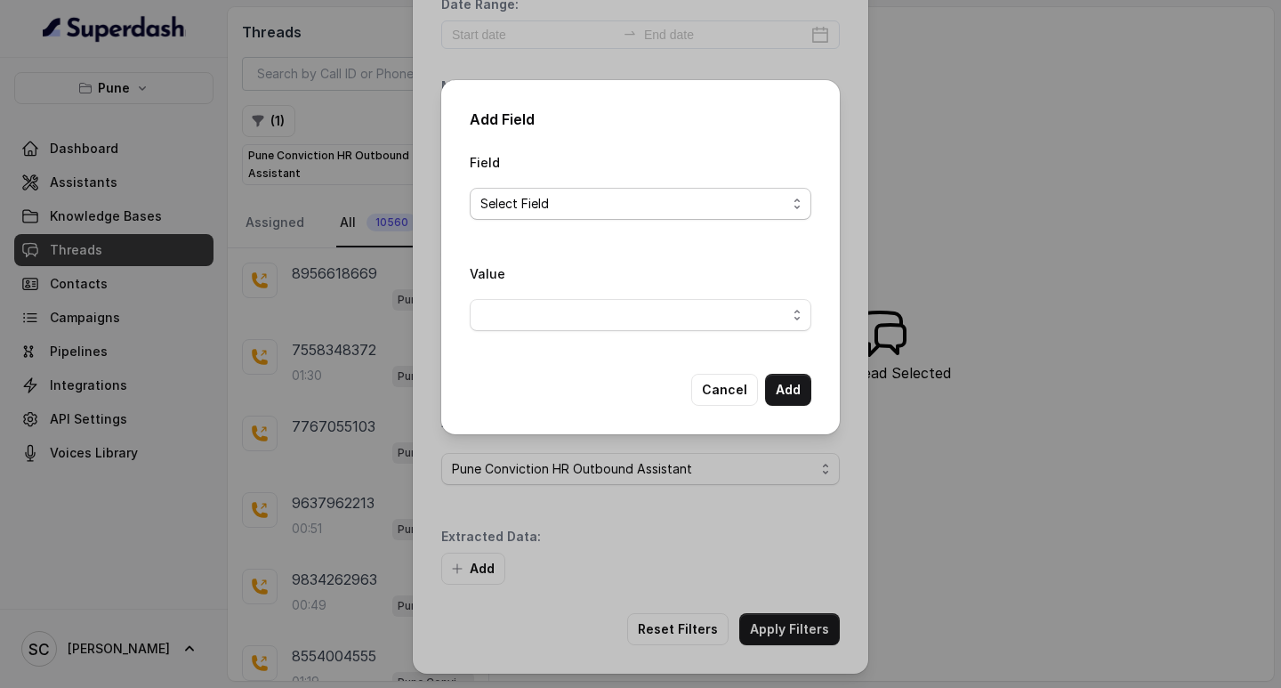
click at [653, 197] on span "Select Field" at bounding box center [634, 203] width 306 height 21
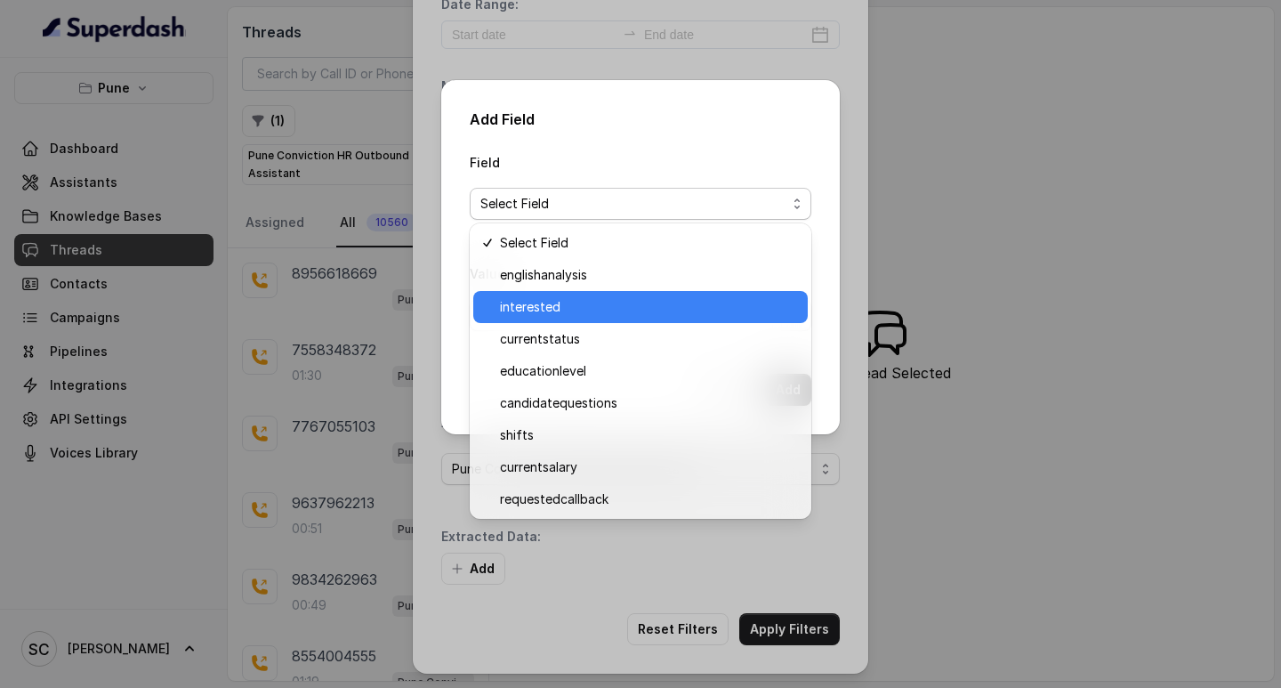
click at [610, 299] on span "interested" at bounding box center [648, 306] width 297 height 21
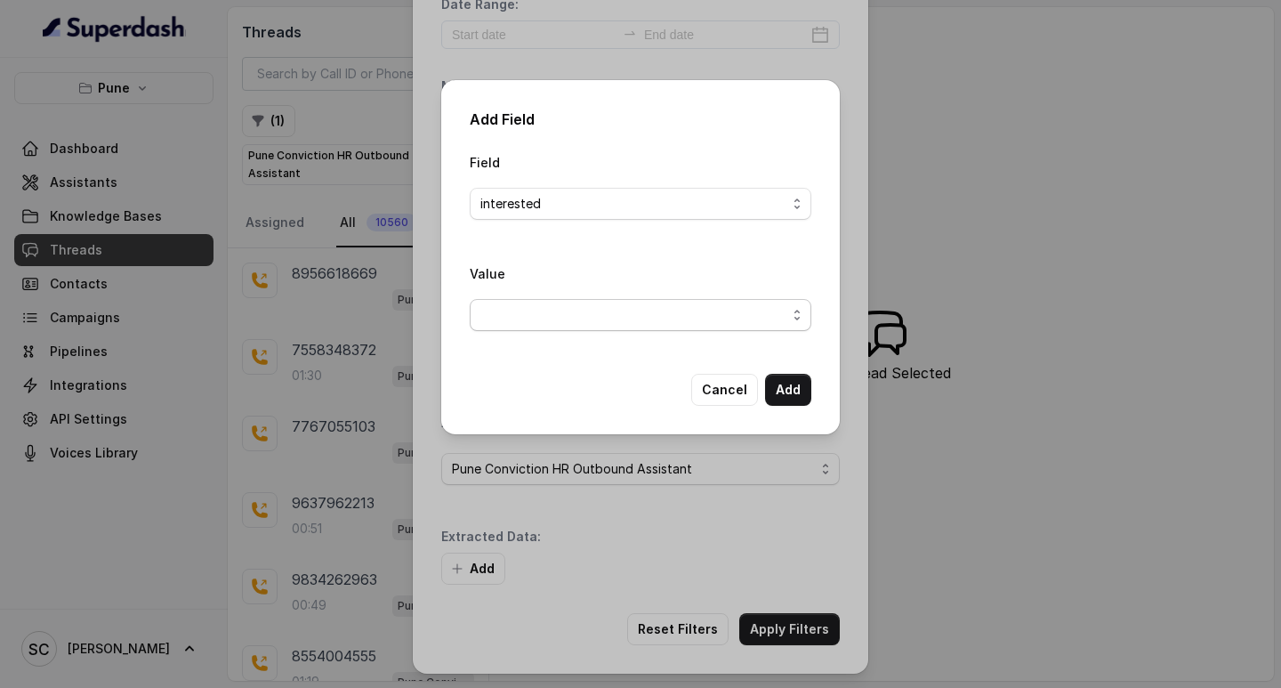
click at [613, 315] on span "button" at bounding box center [641, 315] width 342 height 32
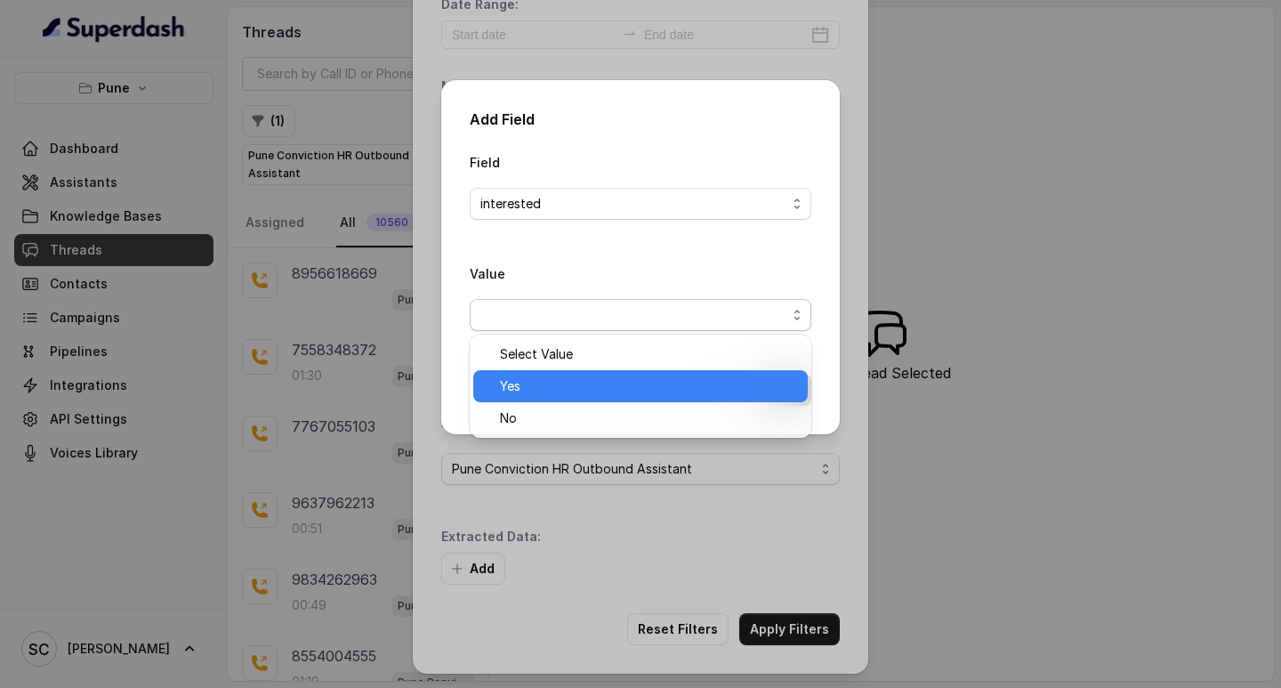
click at [590, 389] on span "Yes" at bounding box center [648, 386] width 297 height 21
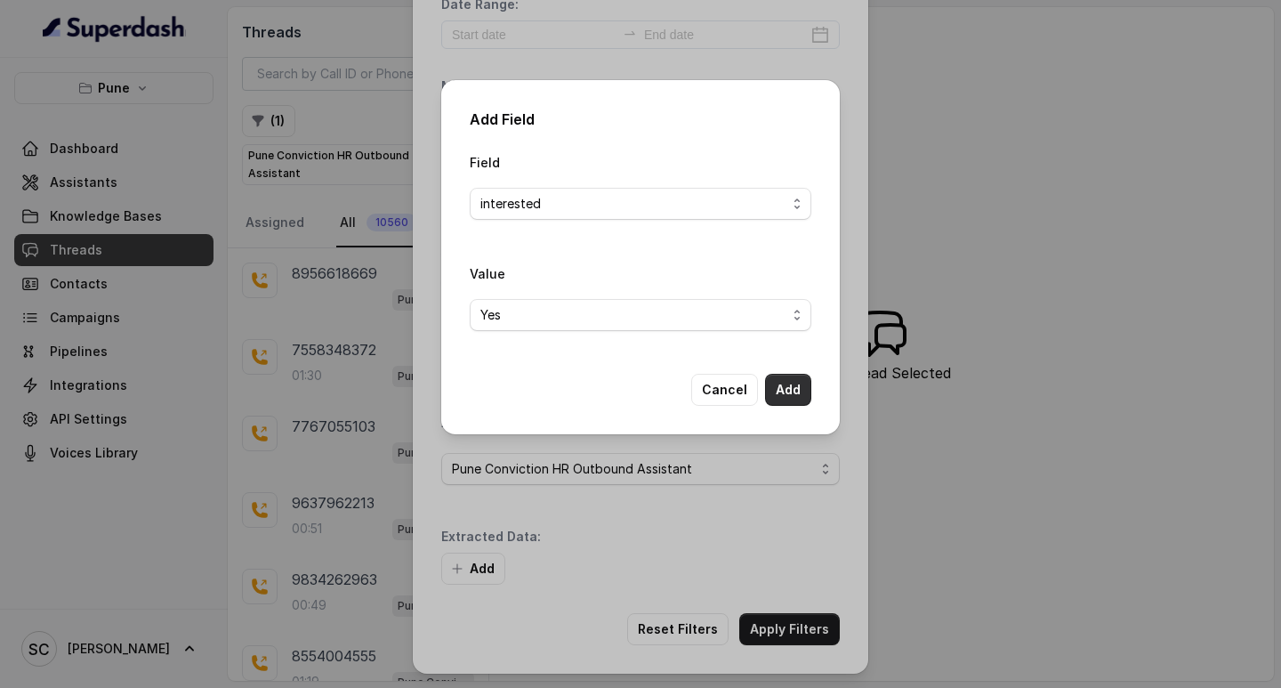
click at [797, 387] on button "Add" at bounding box center [788, 390] width 46 height 32
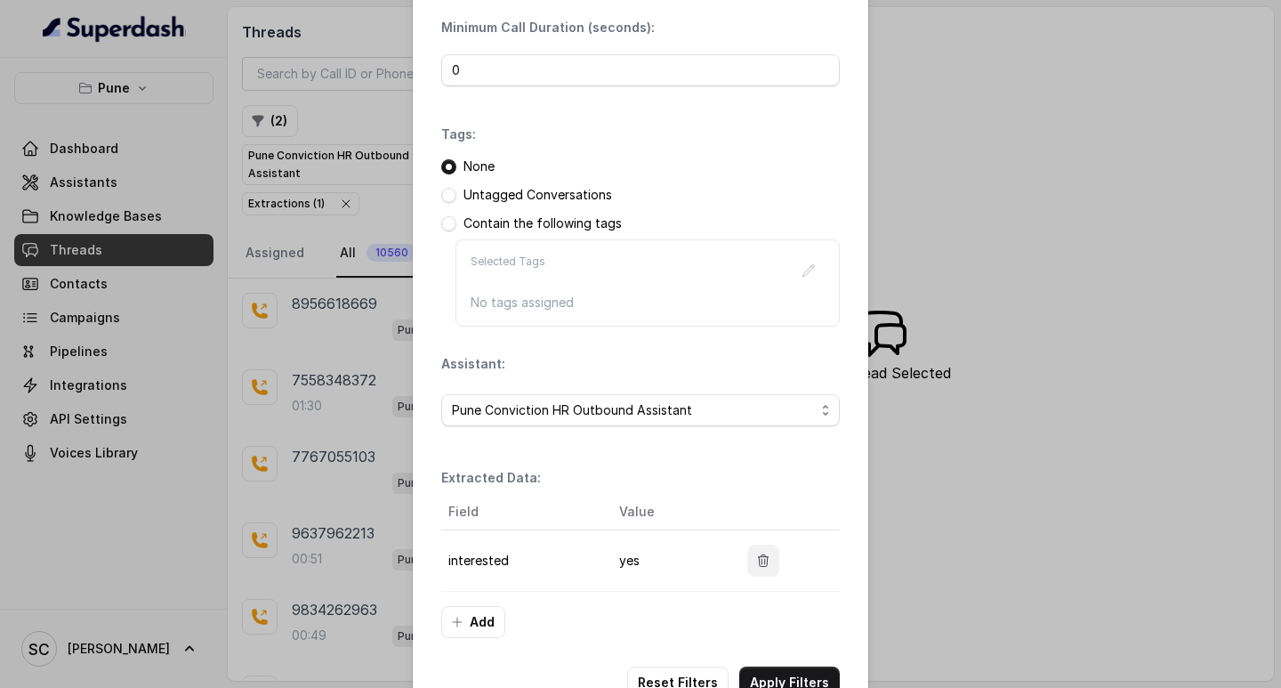
scroll to position [188, 0]
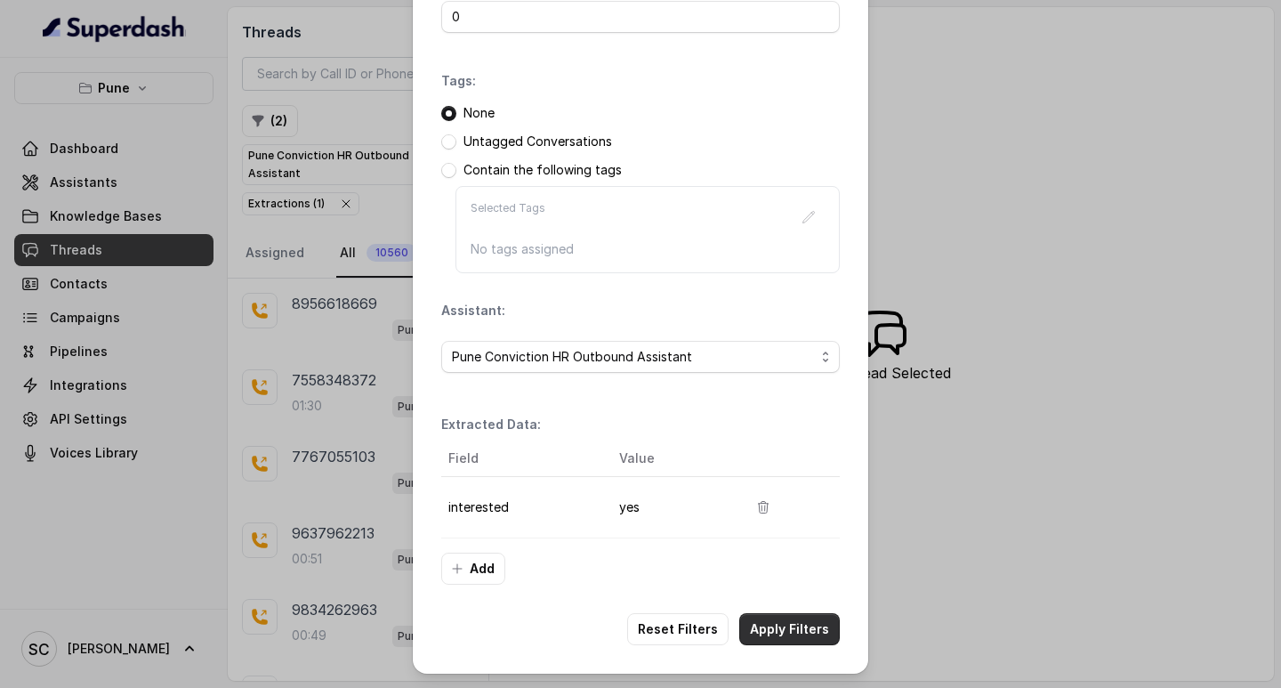
click at [772, 634] on button "Apply Filters" at bounding box center [789, 629] width 101 height 32
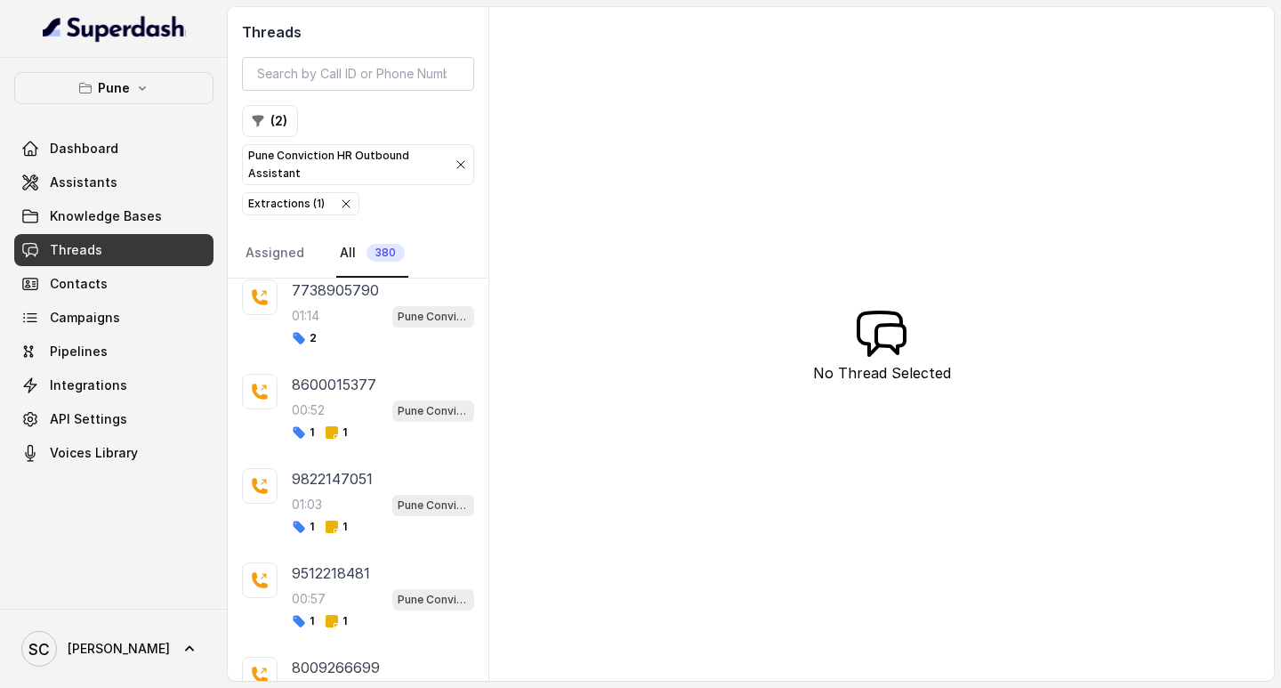
scroll to position [22272, 0]
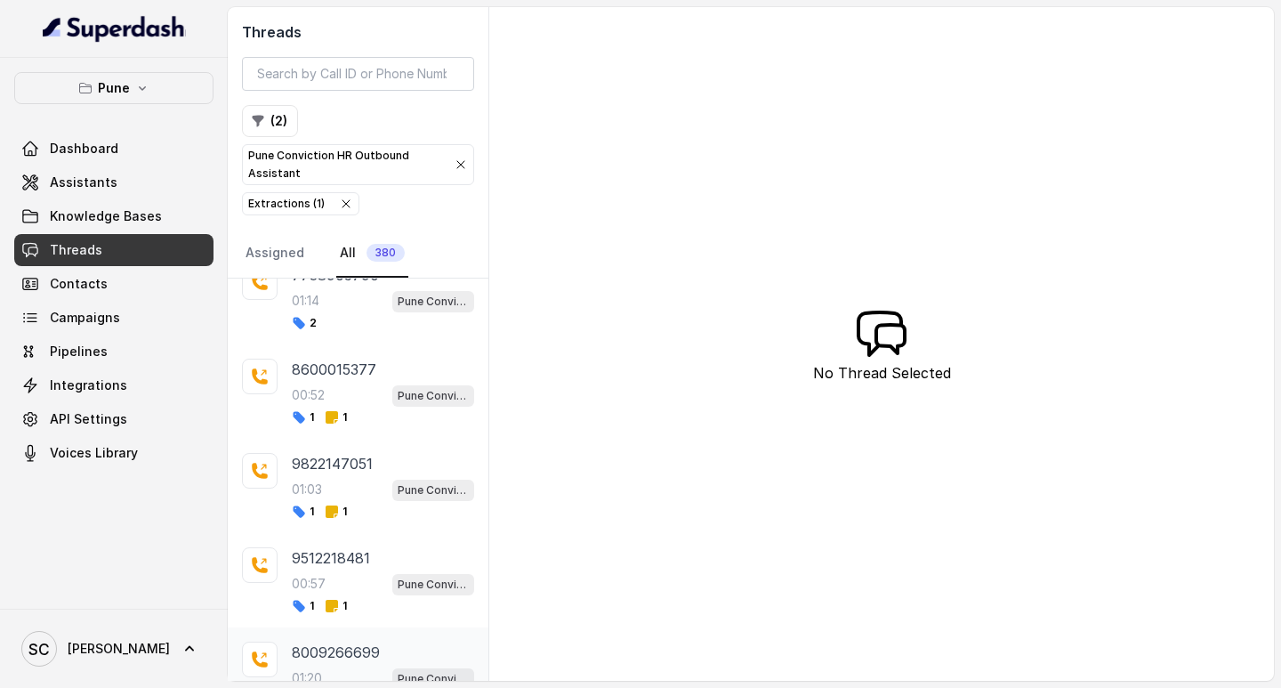
click at [474, 672] on div "8009266699 01:20 Pune Conviction HR Outbound Assistant 1 2" at bounding box center [358, 674] width 261 height 94
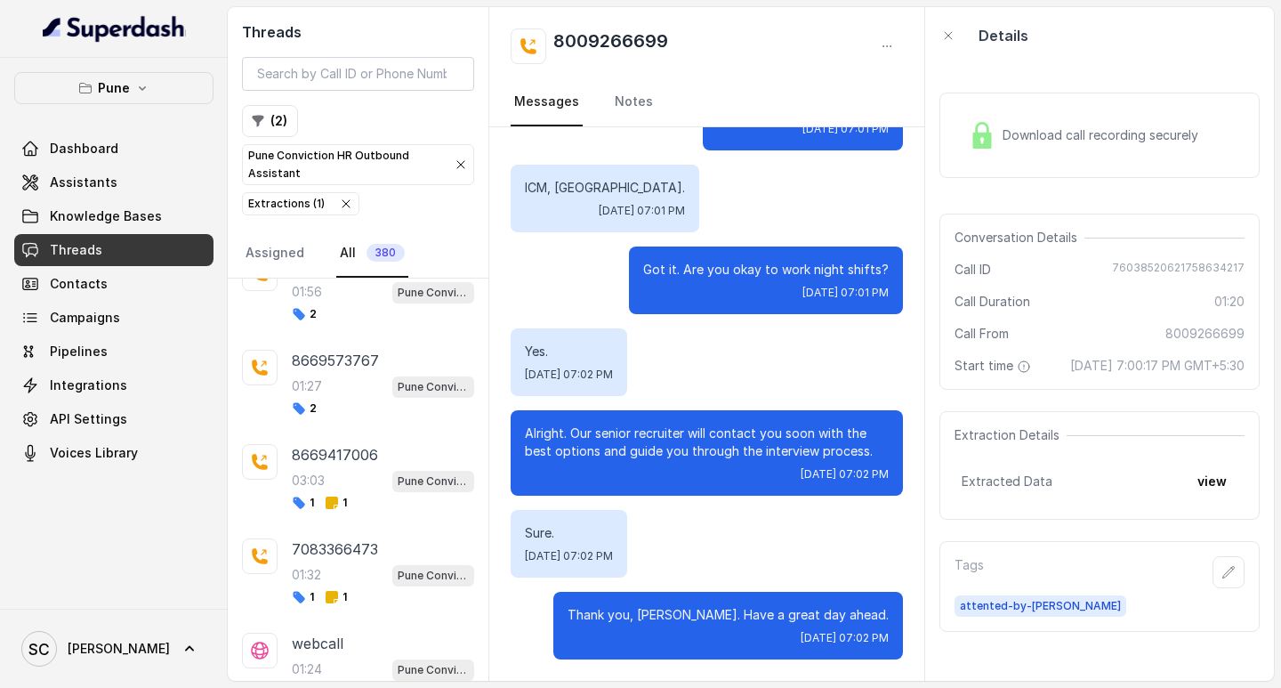
scroll to position [35407, 0]
